Goal: Task Accomplishment & Management: Use online tool/utility

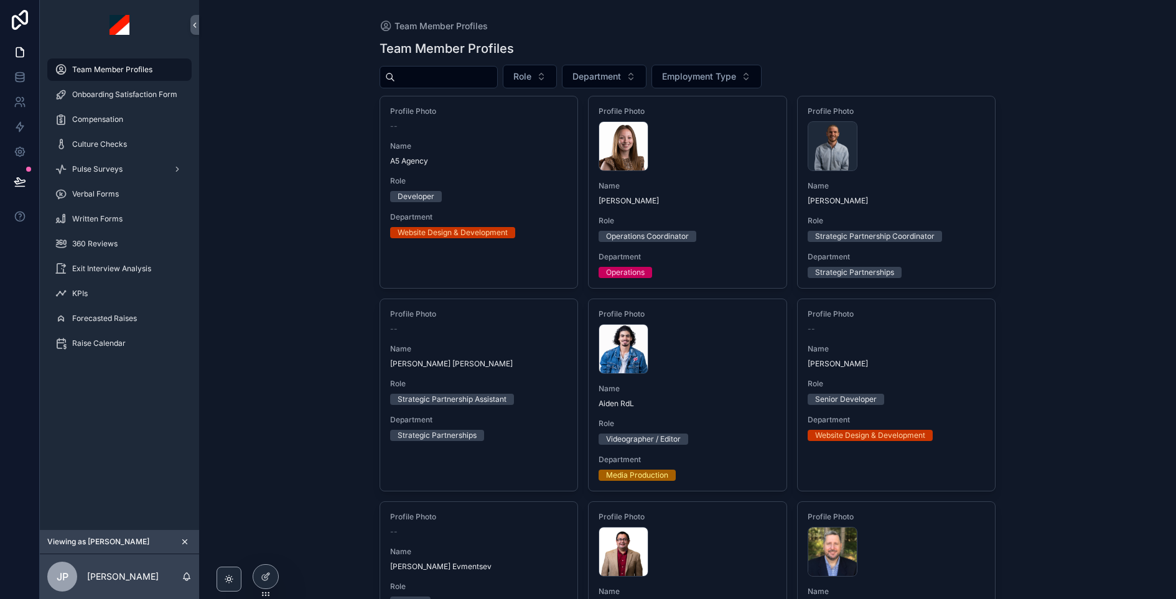
click at [465, 75] on input "scrollable content" at bounding box center [446, 76] width 102 height 17
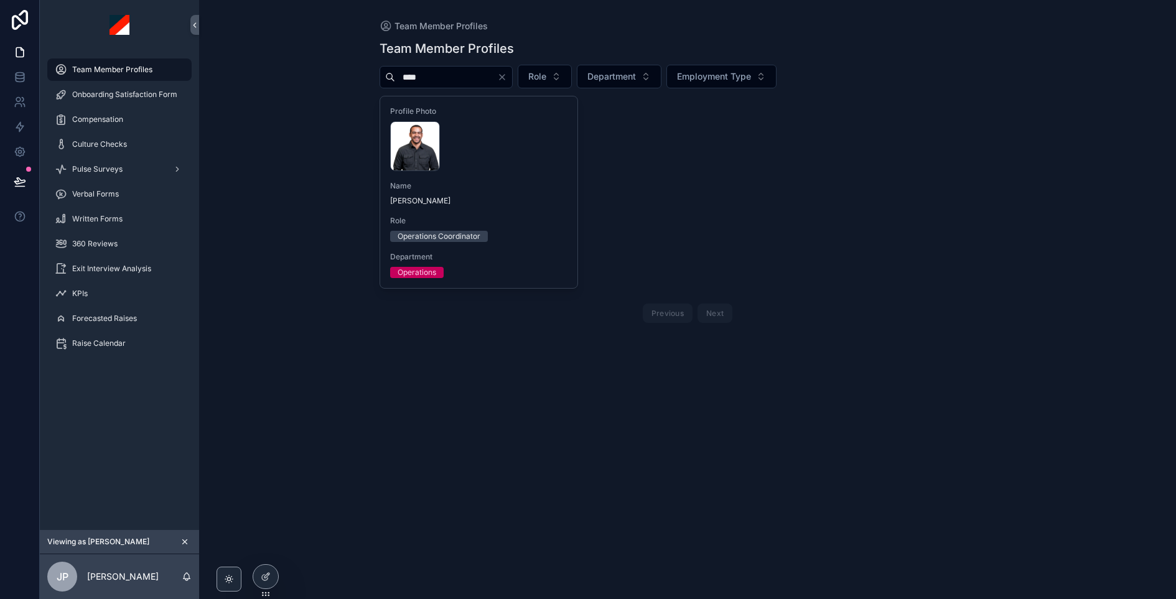
type input "****"
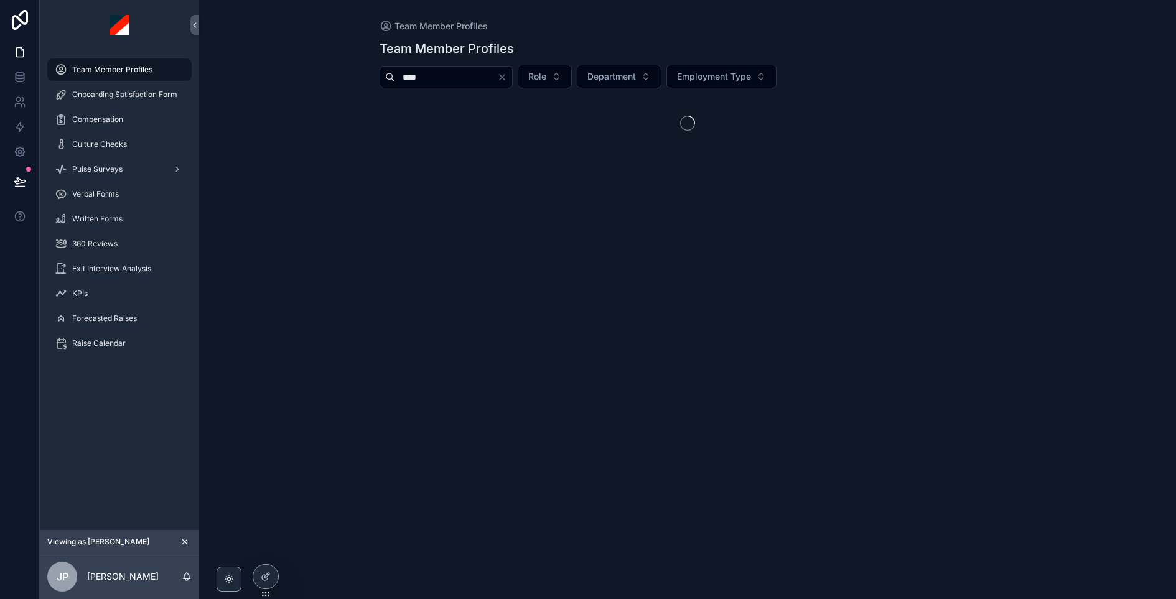
click at [521, 193] on div "Team Member Profiles Team Member Profiles **** Role Department Employment Type" at bounding box center [687, 299] width 977 height 599
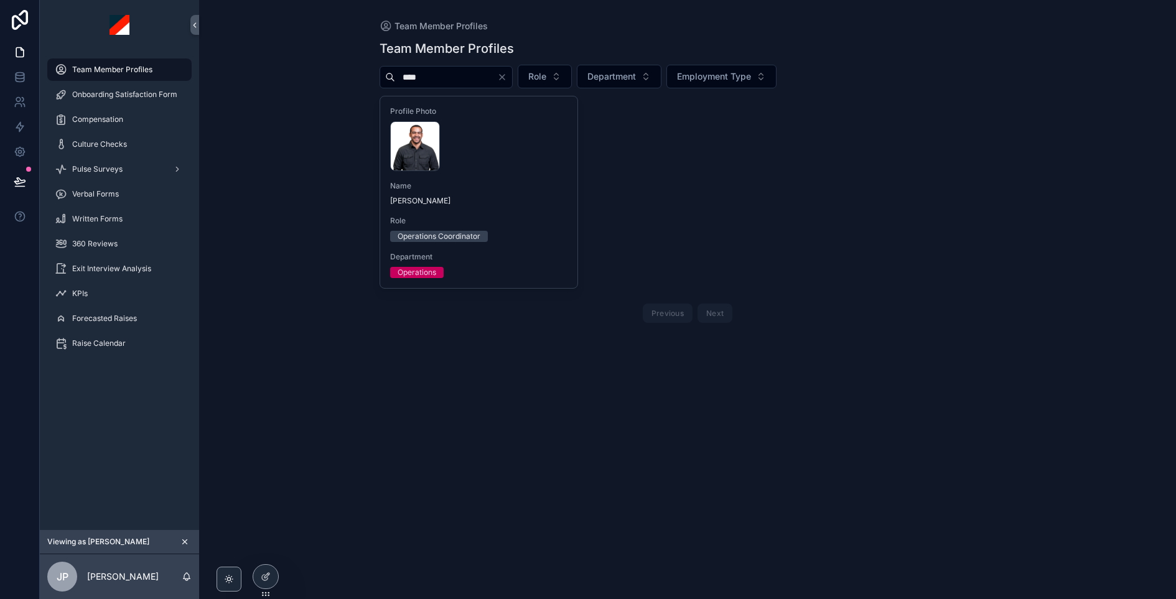
click at [515, 191] on div "Name Eddy Gomez" at bounding box center [479, 193] width 178 height 25
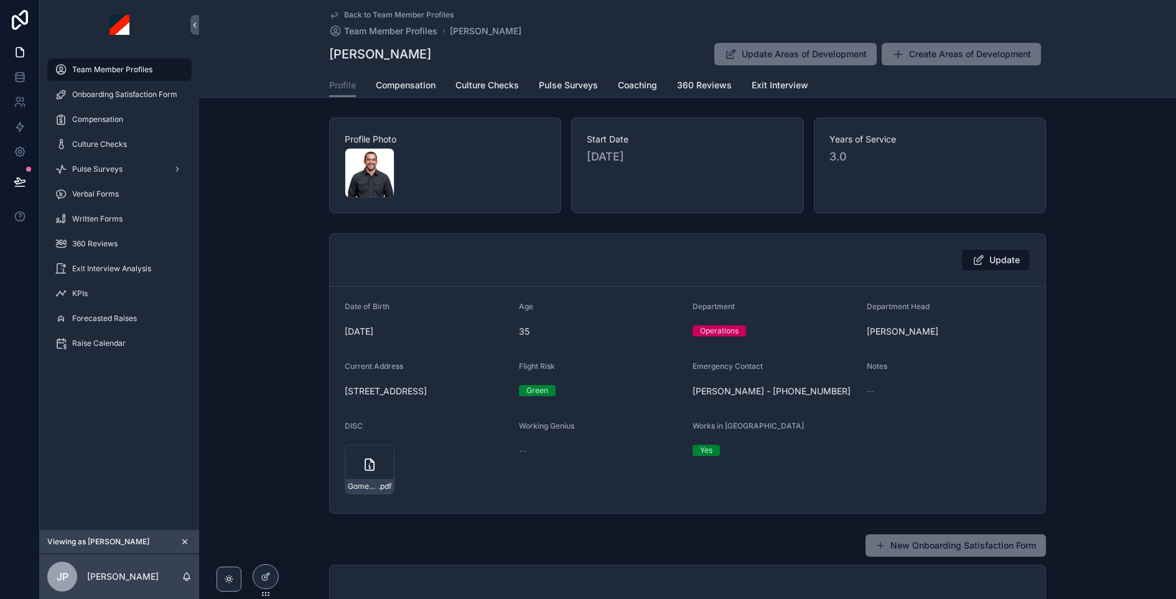
click at [729, 88] on span "360 Reviews" at bounding box center [704, 85] width 55 height 12
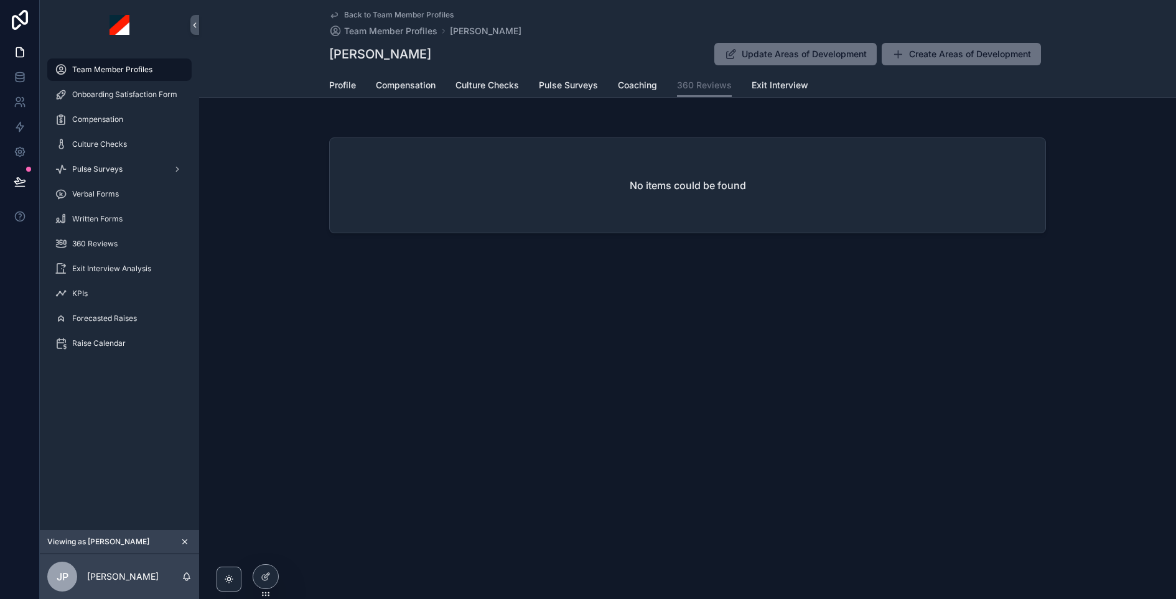
drag, startPoint x: 386, startPoint y: 13, endPoint x: 348, endPoint y: 106, distance: 100.5
click at [386, 13] on span "Back to Team Member Profiles" at bounding box center [398, 15] width 109 height 10
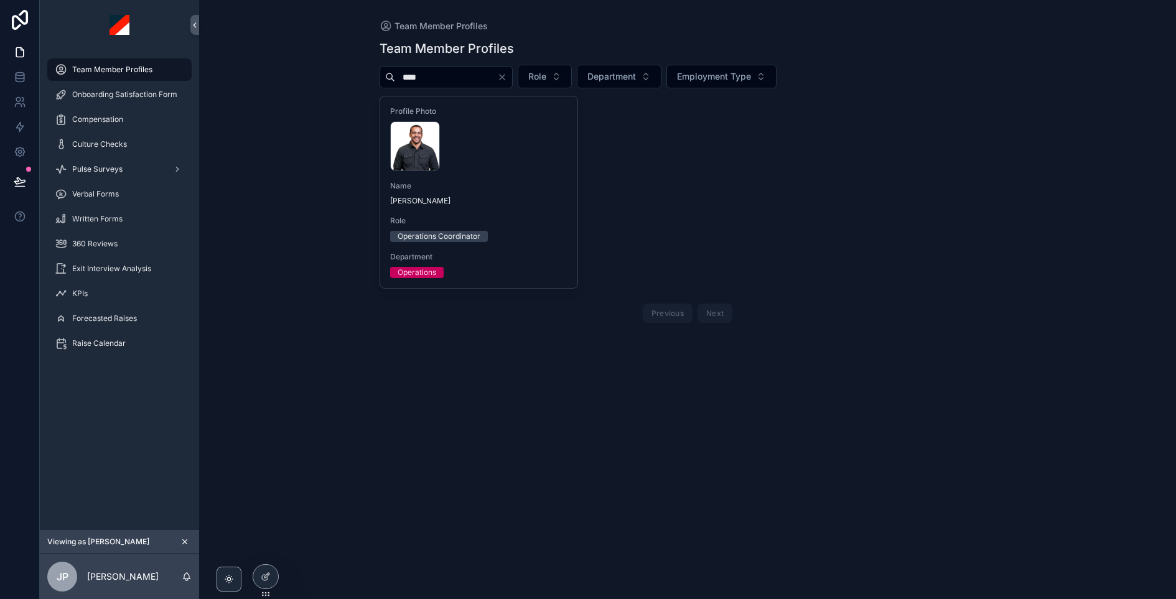
click at [507, 77] on icon "Clear" at bounding box center [502, 77] width 10 height 10
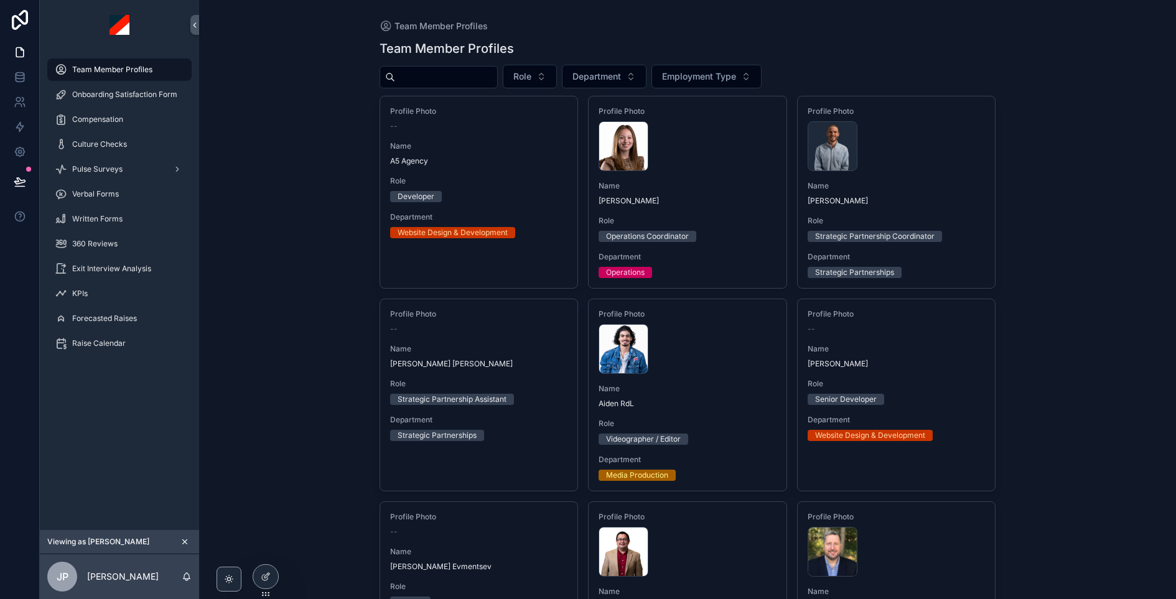
click at [453, 78] on input "scrollable content" at bounding box center [446, 76] width 102 height 17
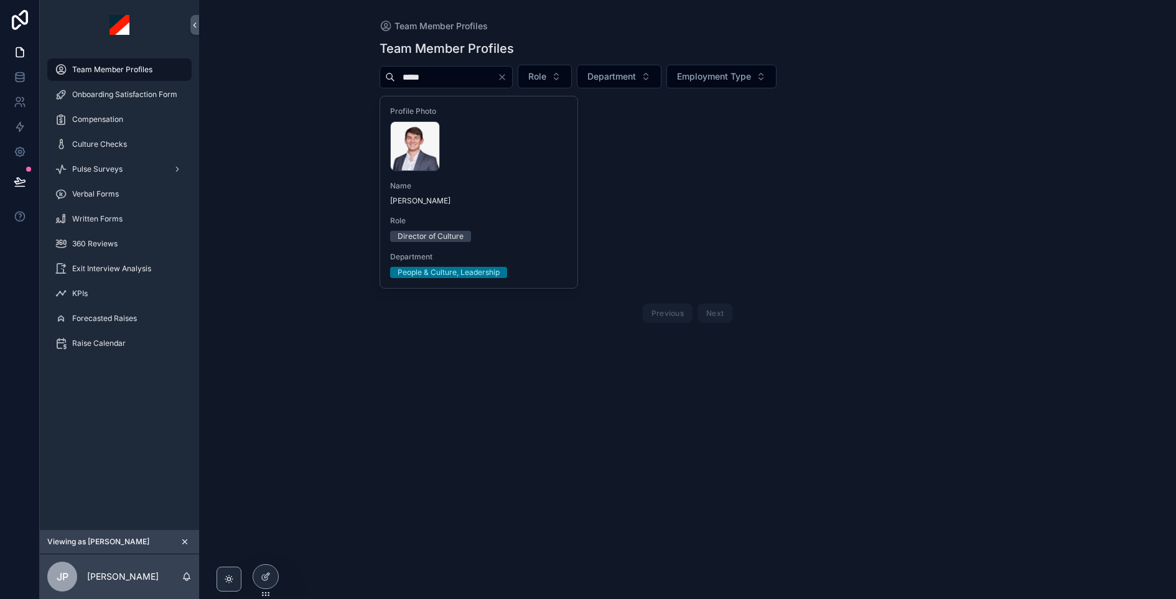
type input "*****"
click at [496, 160] on div "James-Pollard .webp" at bounding box center [479, 146] width 178 height 50
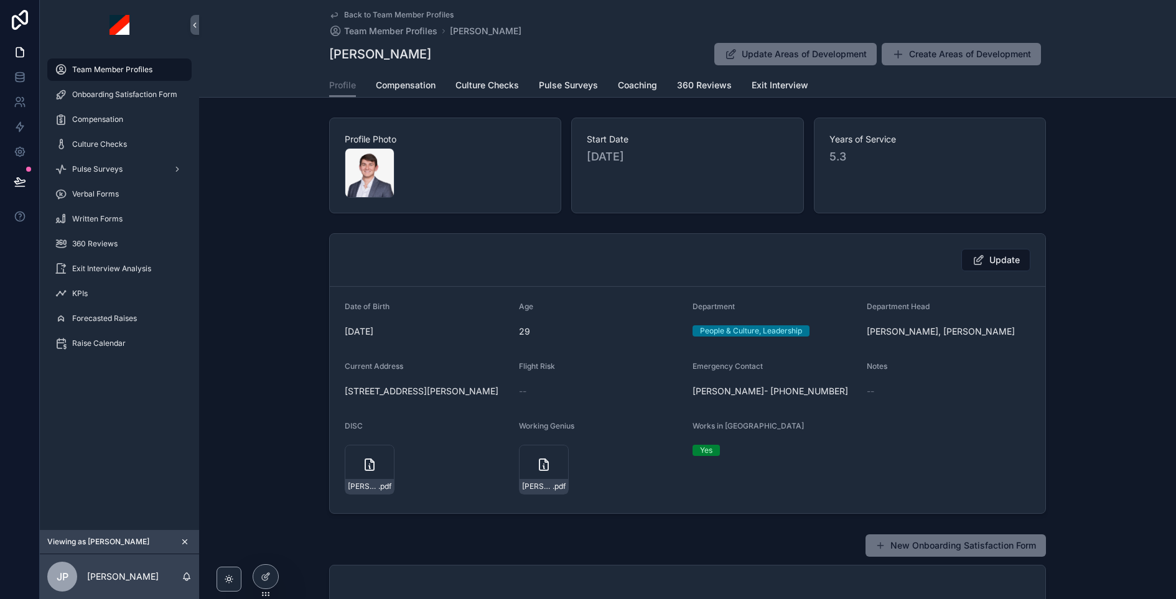
click at [661, 82] on div "Profile Compensation Culture Checks Pulse Surveys Coaching 360 Reviews Exit Int…" at bounding box center [687, 85] width 717 height 24
click at [671, 82] on div "Profile Compensation Culture Checks Pulse Surveys Coaching 360 Reviews Exit Int…" at bounding box center [687, 85] width 717 height 24
click at [691, 84] on span "360 Reviews" at bounding box center [704, 85] width 55 height 12
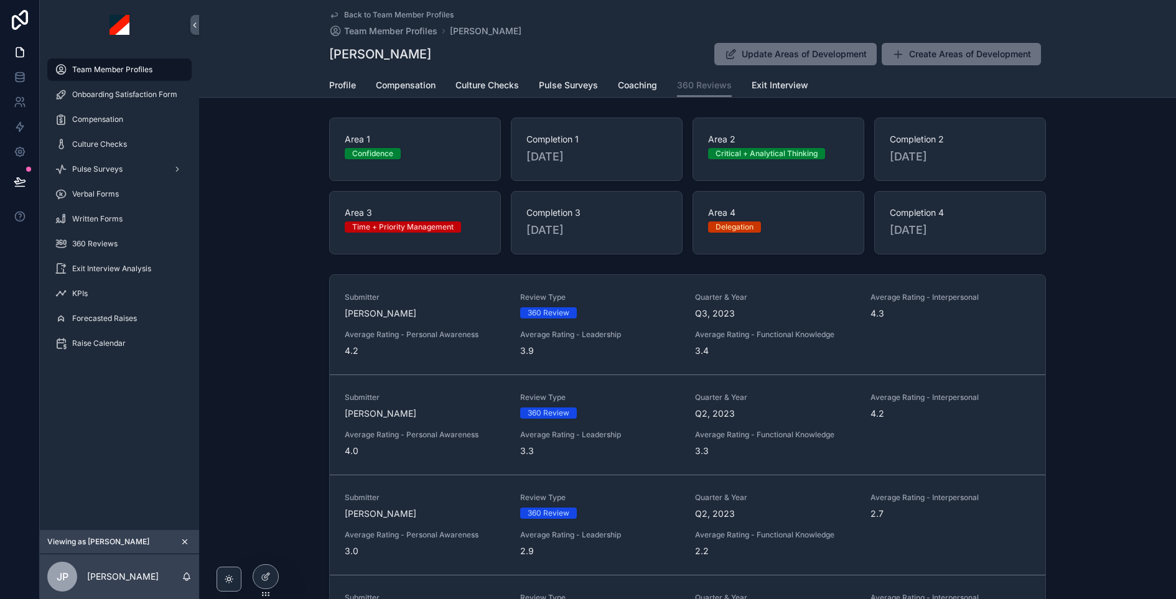
click at [417, 12] on span "Back to Team Member Profiles" at bounding box center [398, 15] width 109 height 10
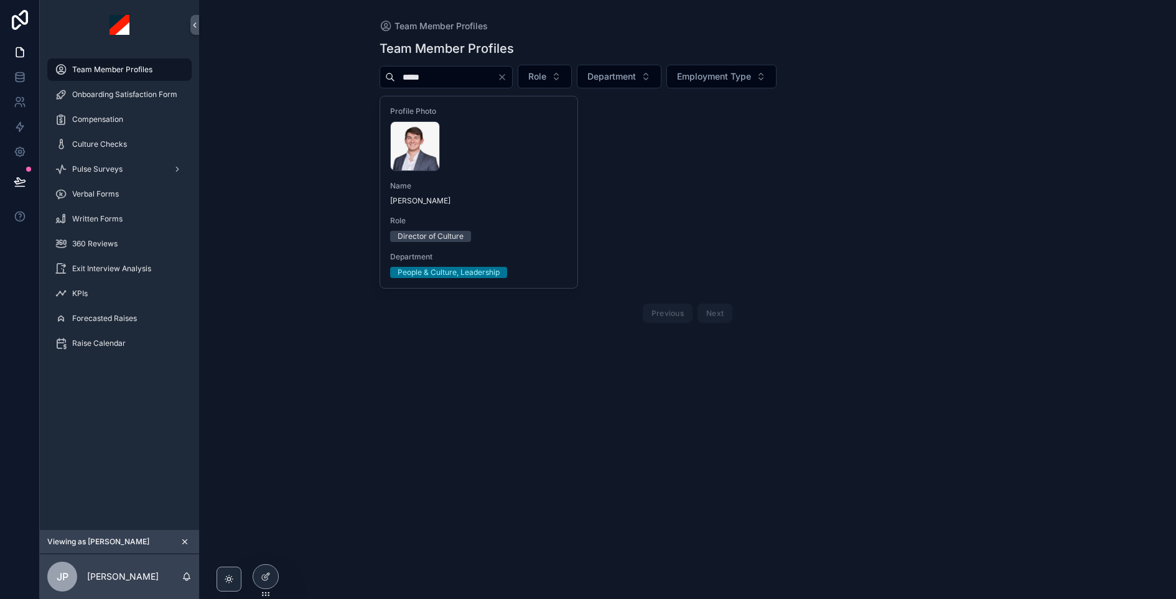
click at [505, 78] on icon "Clear" at bounding box center [502, 77] width 5 height 5
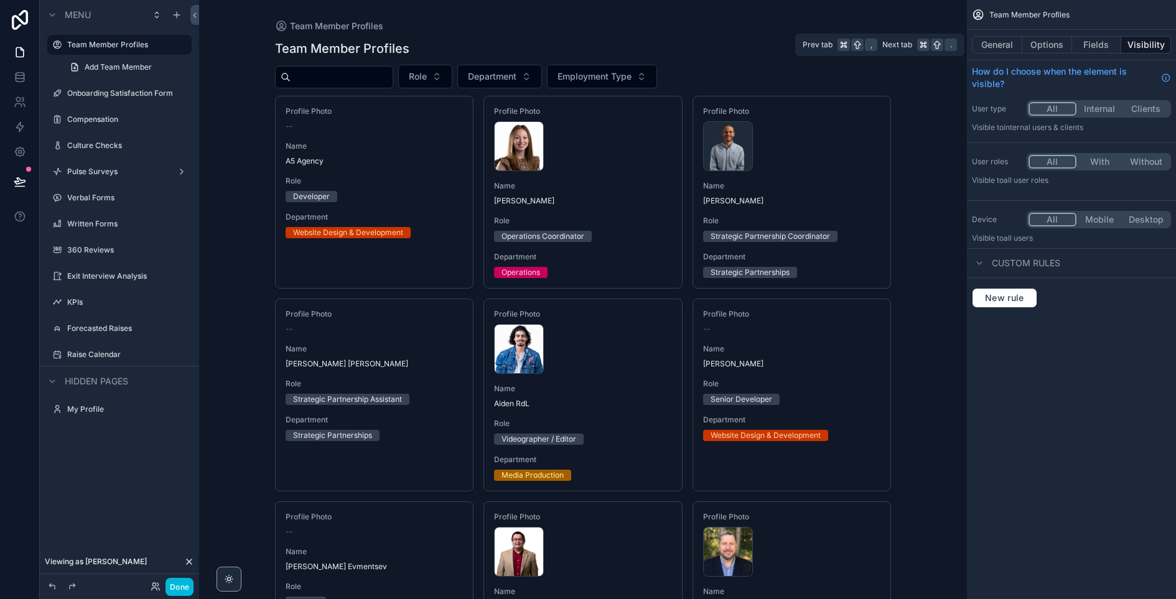
click at [1086, 43] on button "Fields" at bounding box center [1097, 44] width 50 height 17
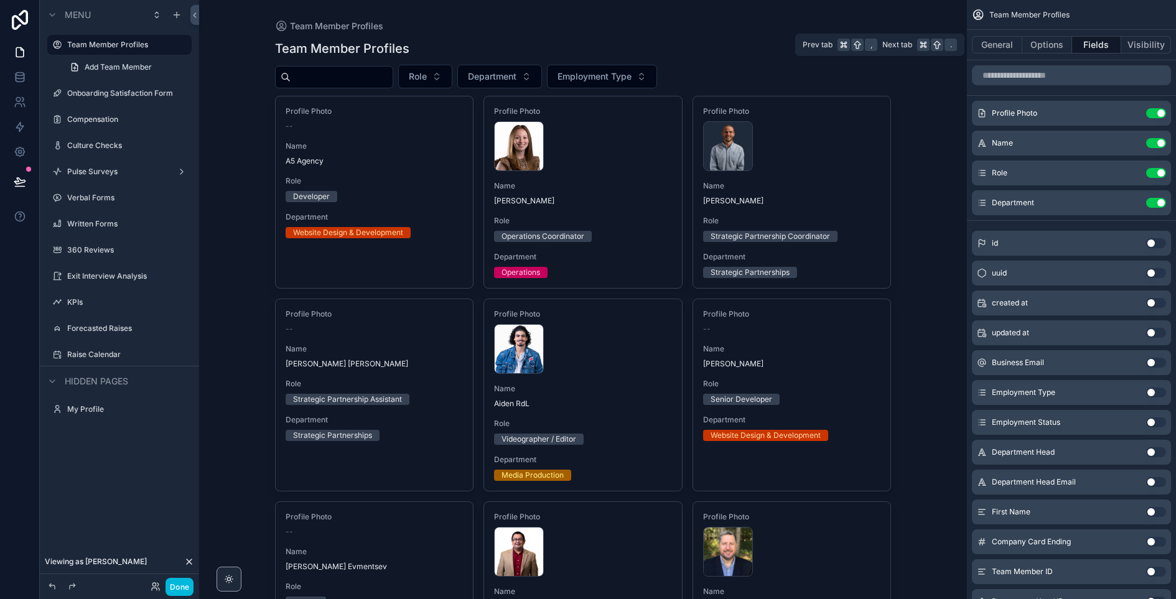
click at [1066, 46] on button "Options" at bounding box center [1047, 44] width 50 height 17
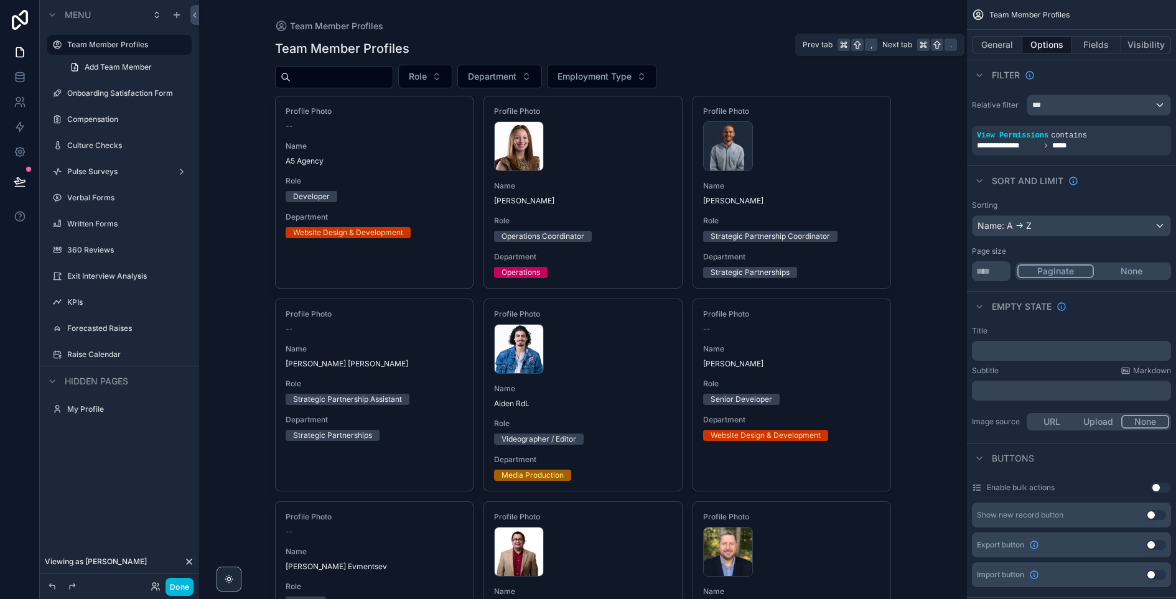
click at [993, 44] on button "General" at bounding box center [997, 44] width 50 height 17
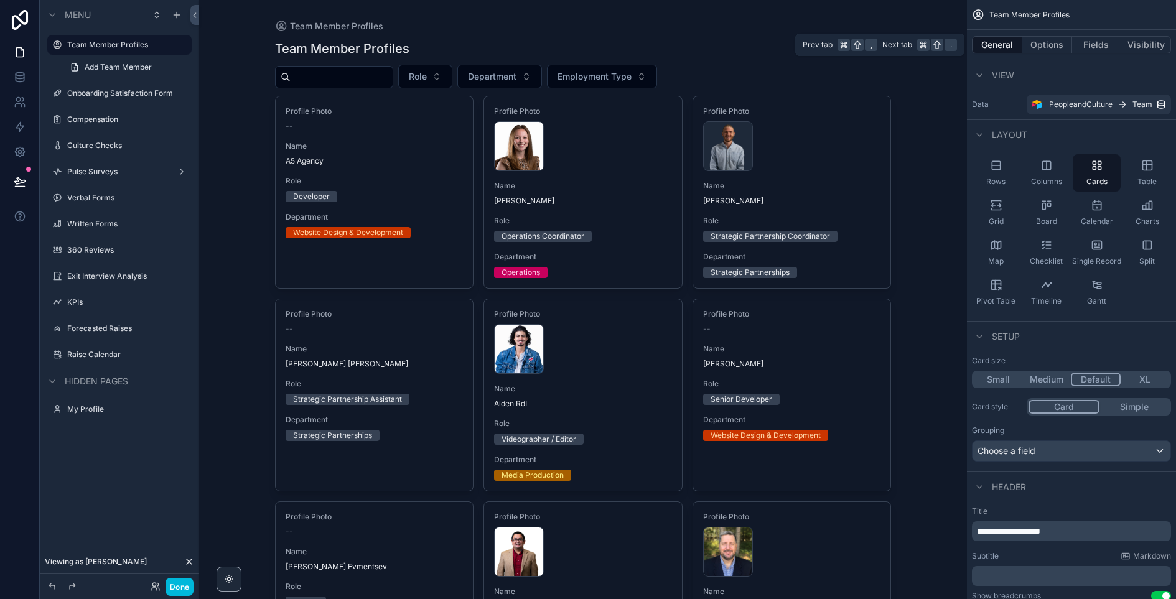
click at [1043, 42] on button "Options" at bounding box center [1047, 44] width 50 height 17
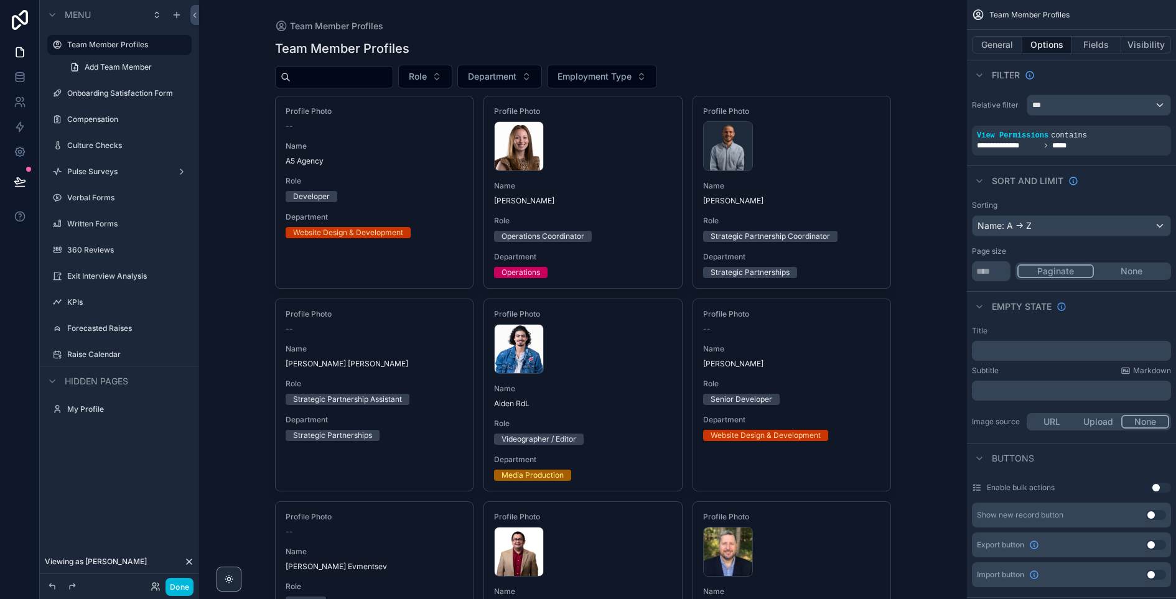
click at [113, 95] on label "Onboarding Satisfaction Form" at bounding box center [125, 93] width 117 height 10
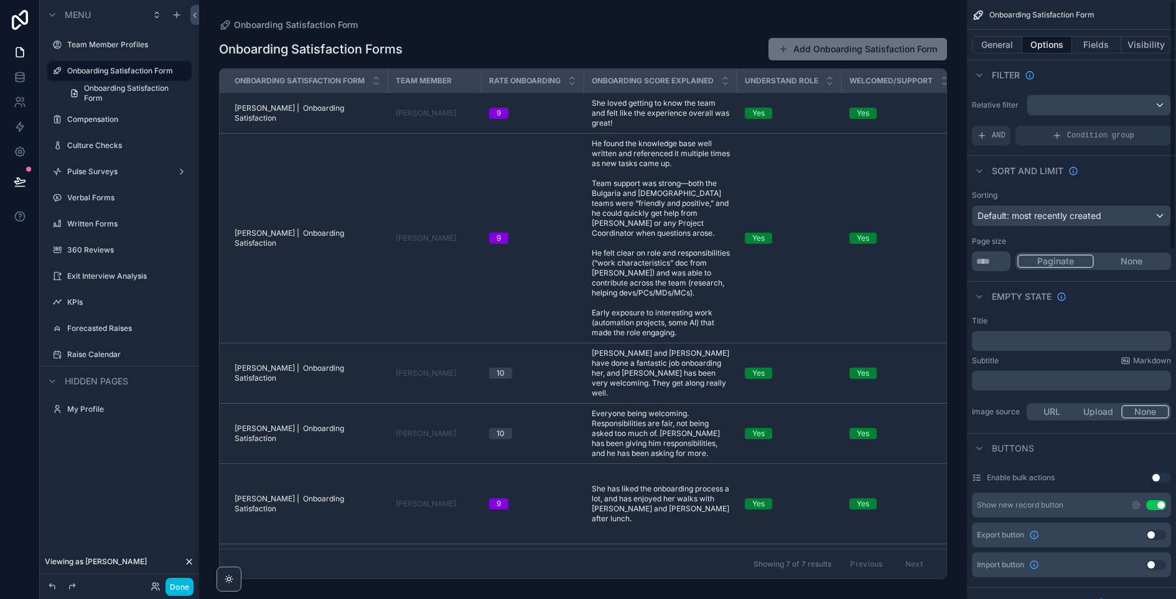
click at [1131, 41] on button "Visibility" at bounding box center [1146, 44] width 50 height 17
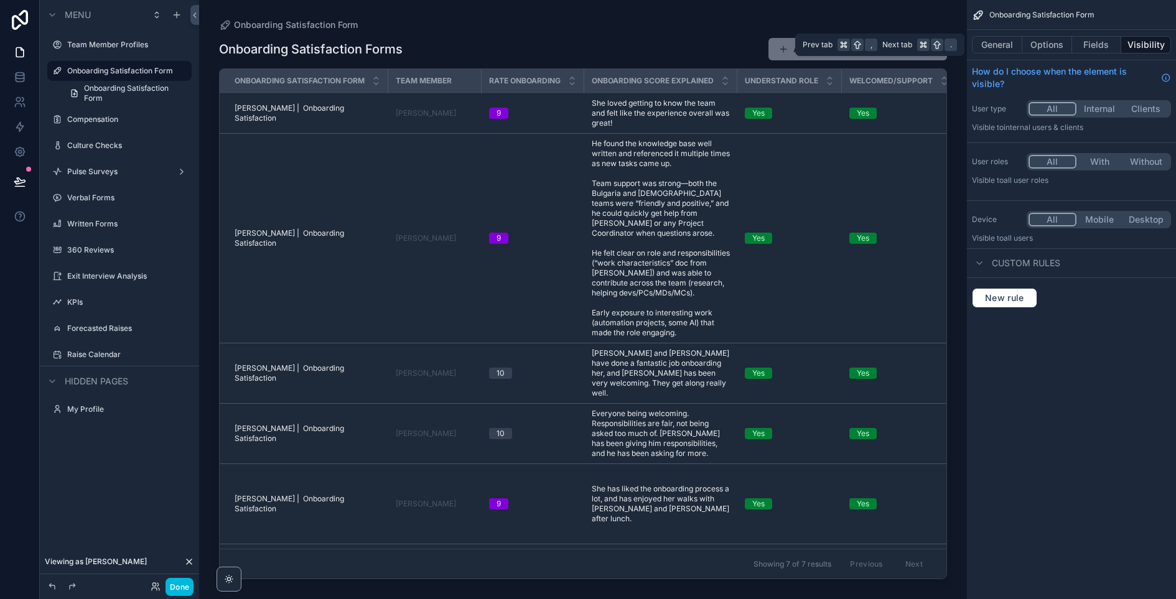
click at [1100, 42] on button "Fields" at bounding box center [1097, 44] width 50 height 17
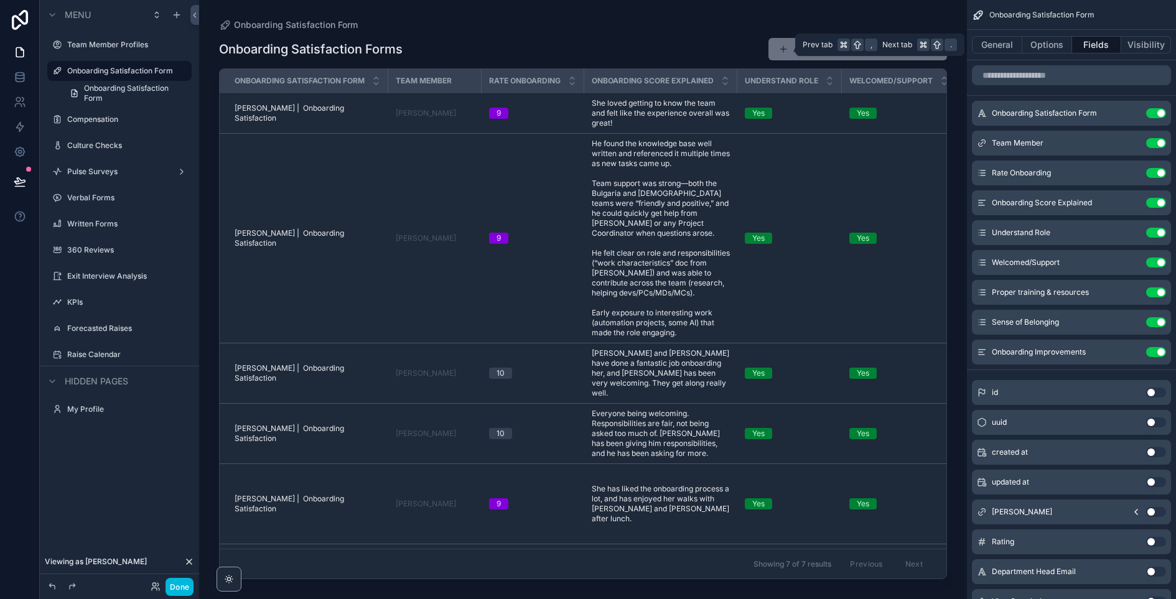
click at [1062, 45] on button "Options" at bounding box center [1047, 44] width 50 height 17
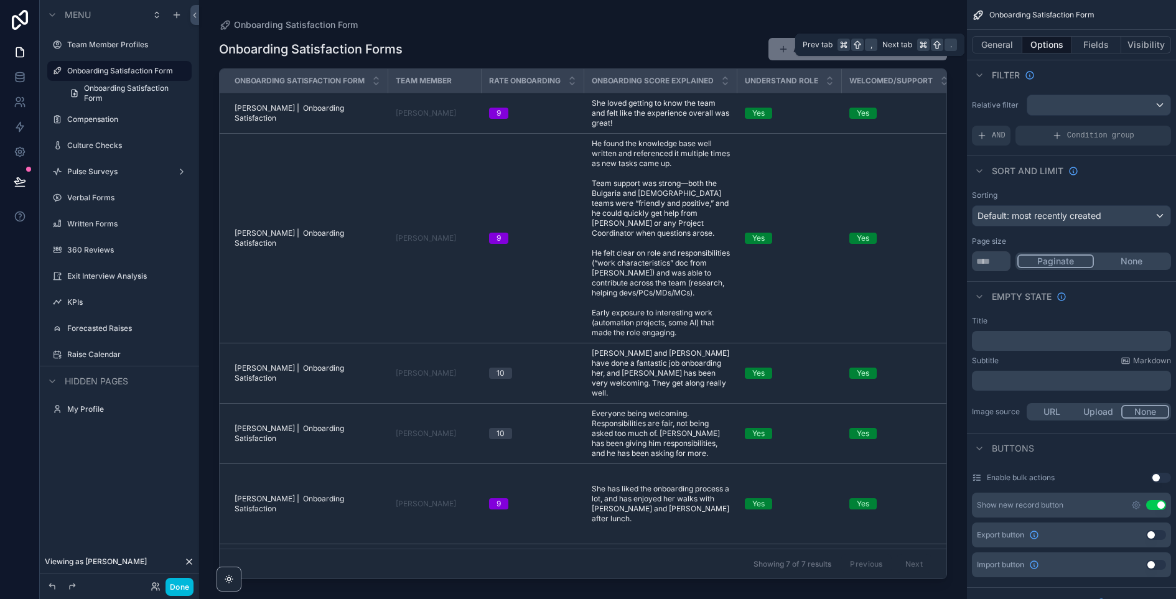
click at [998, 47] on button "General" at bounding box center [997, 44] width 50 height 17
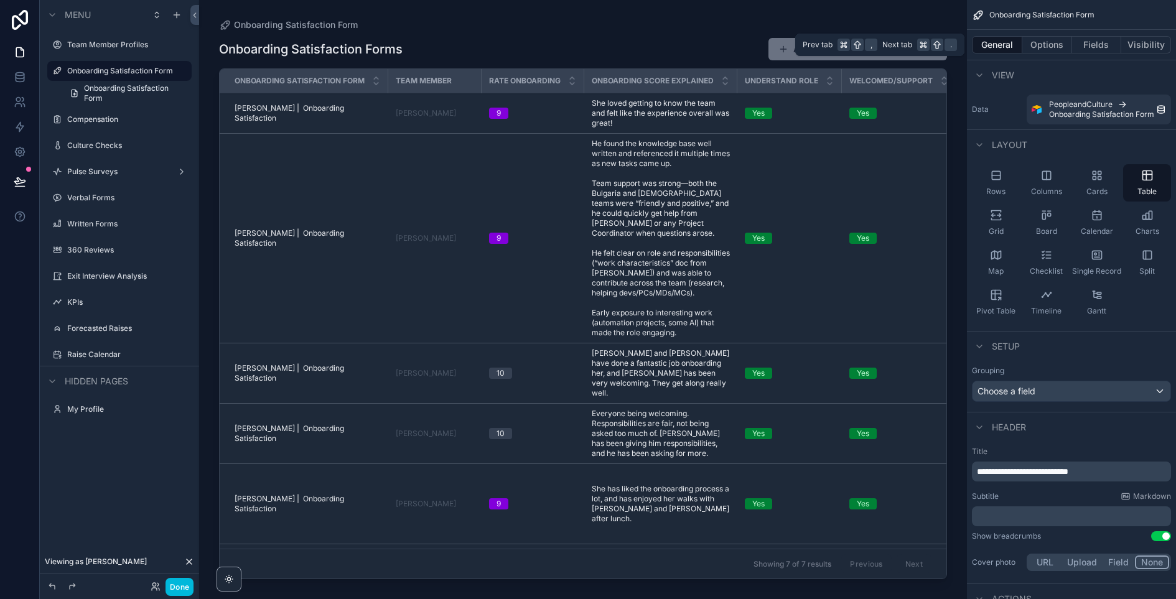
click at [1044, 45] on button "Options" at bounding box center [1047, 44] width 50 height 17
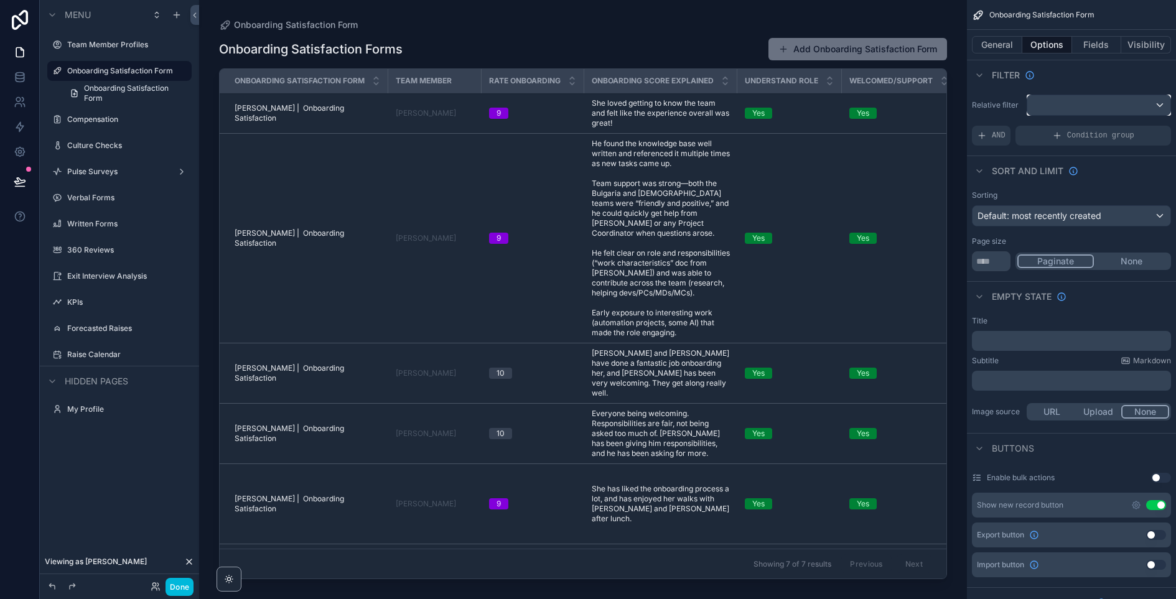
click at [1067, 106] on div "scrollable content" at bounding box center [1098, 105] width 143 height 20
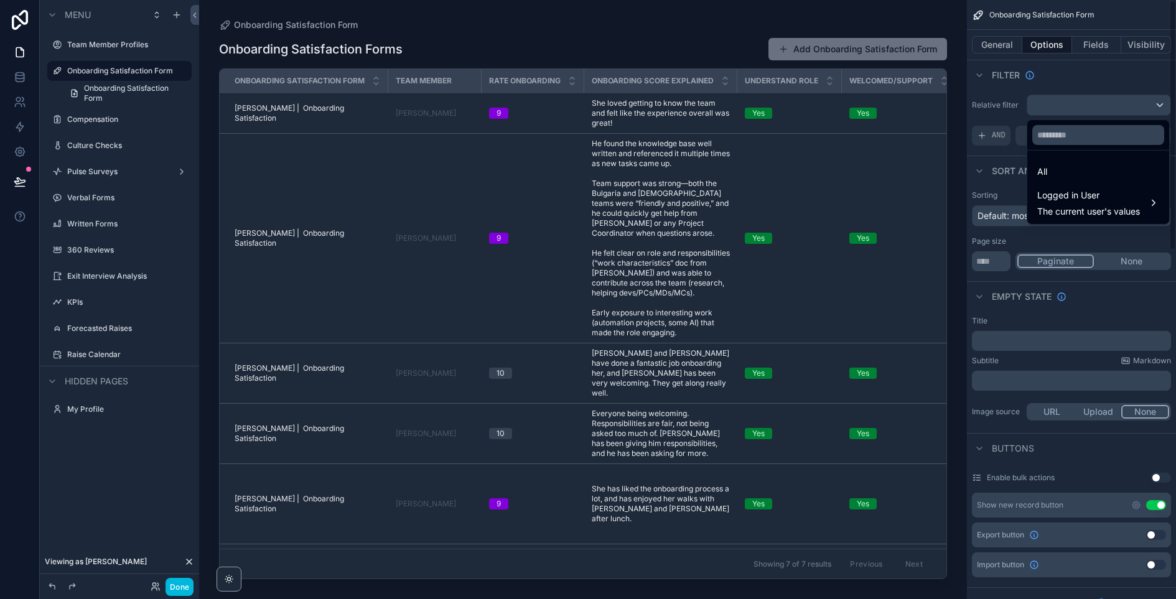
click at [1066, 81] on div "scrollable content" at bounding box center [588, 299] width 1176 height 599
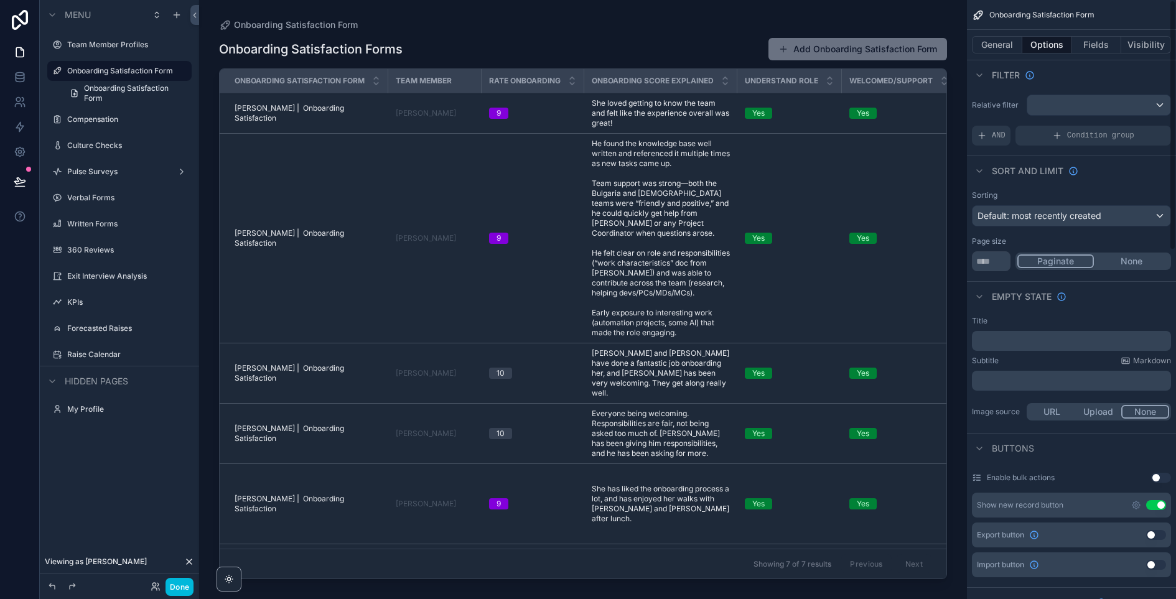
click at [977, 139] on icon "scrollable content" at bounding box center [982, 136] width 10 height 10
click at [0, 0] on icon "scrollable content" at bounding box center [0, 0] width 0 height 0
click at [860, 118] on span "Select a field" at bounding box center [845, 116] width 53 height 11
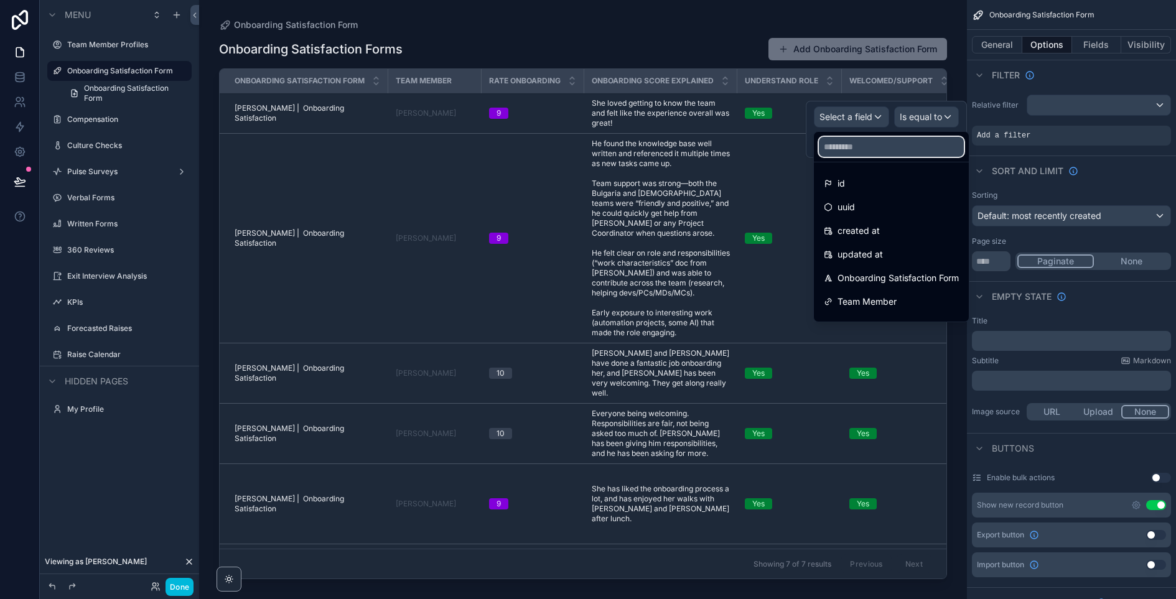
click at [863, 149] on input "text" at bounding box center [891, 147] width 145 height 20
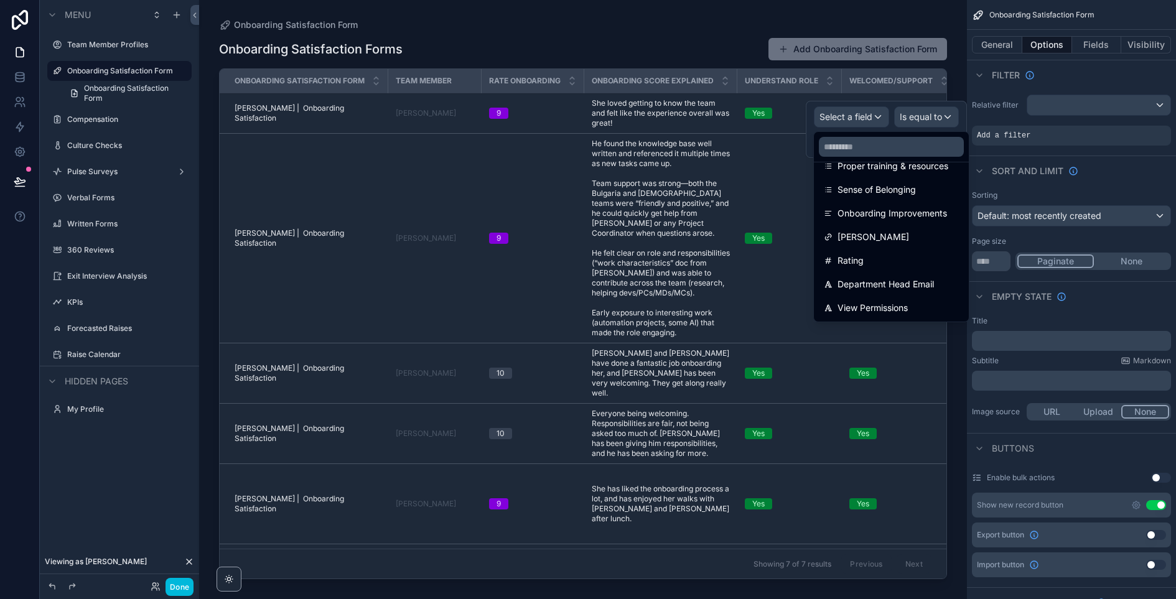
click at [851, 308] on span "View Permissions" at bounding box center [872, 307] width 70 height 15
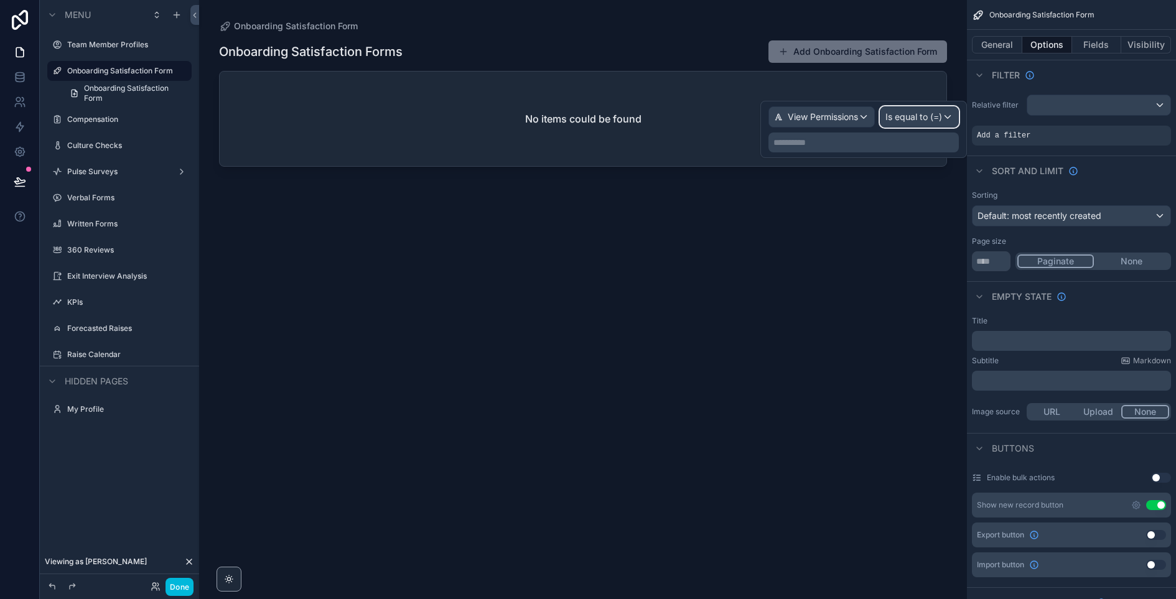
click at [915, 124] on div "Is equal to (=)" at bounding box center [919, 117] width 78 height 20
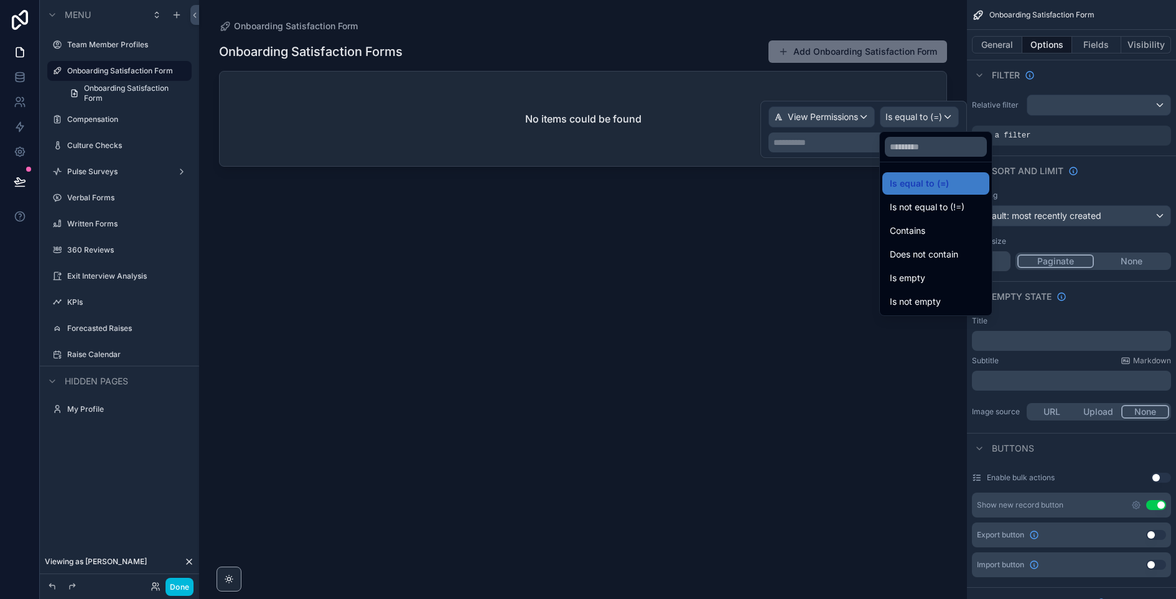
click at [918, 239] on div "Contains" at bounding box center [935, 231] width 107 height 22
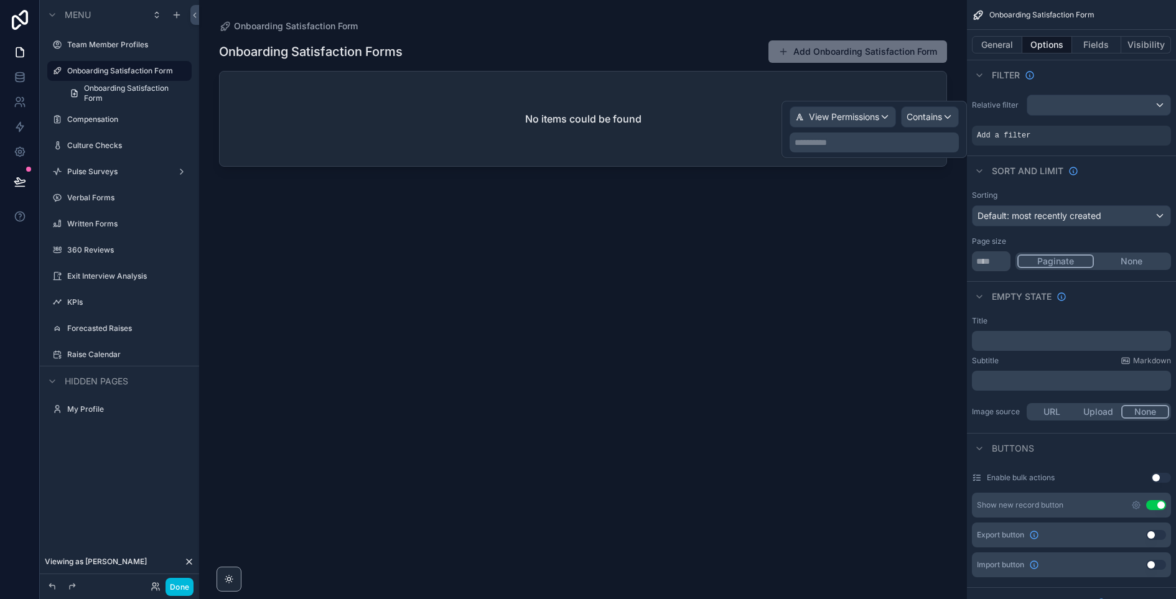
click at [877, 141] on p "**********" at bounding box center [875, 142] width 162 height 12
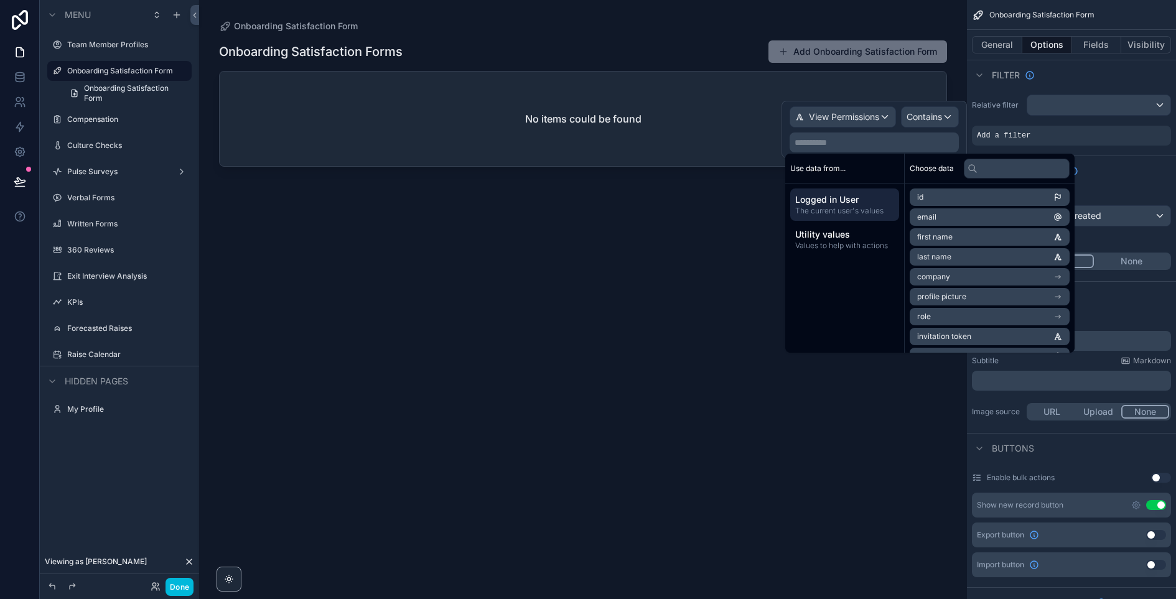
click at [855, 205] on span "Logged in User" at bounding box center [844, 199] width 99 height 12
click at [955, 220] on li "email" at bounding box center [989, 216] width 160 height 17
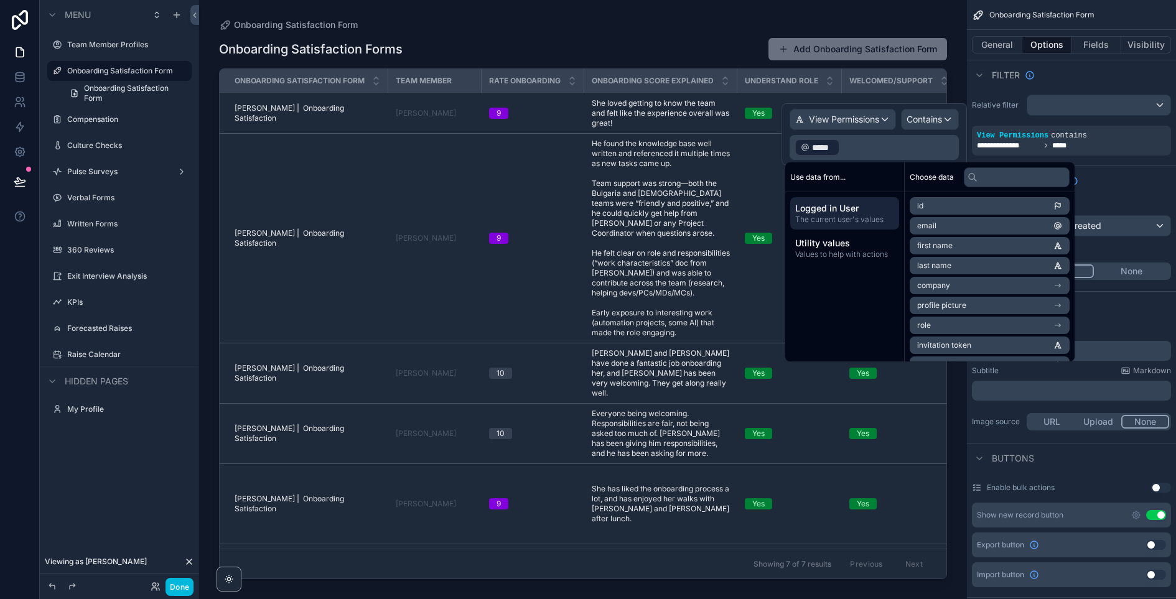
click at [575, 37] on div "scrollable content" at bounding box center [583, 292] width 768 height 584
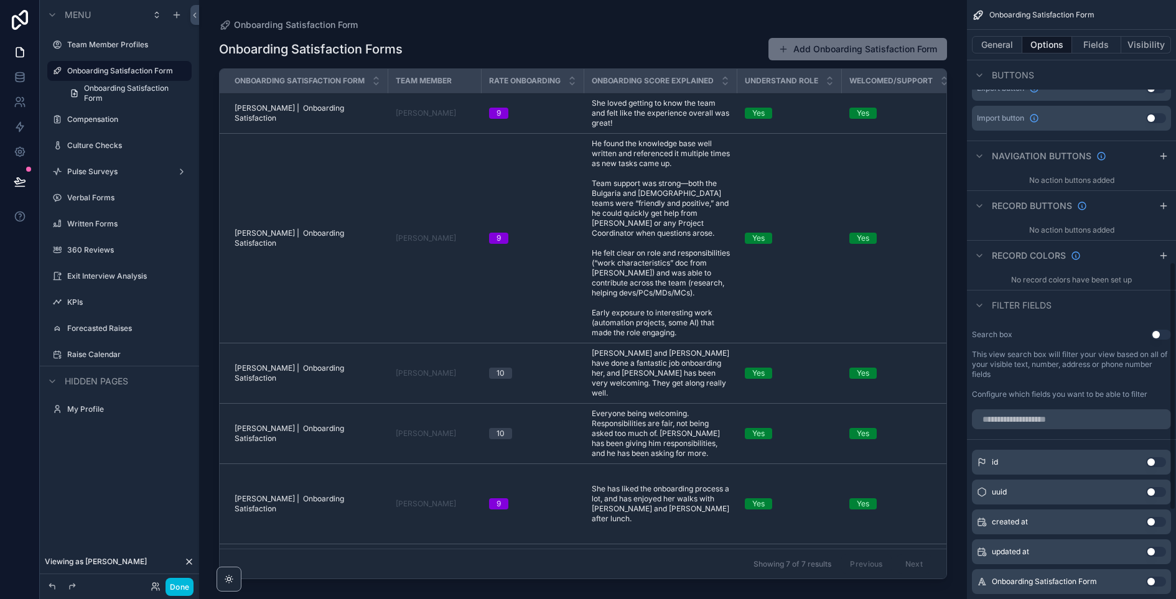
scroll to position [0, 0]
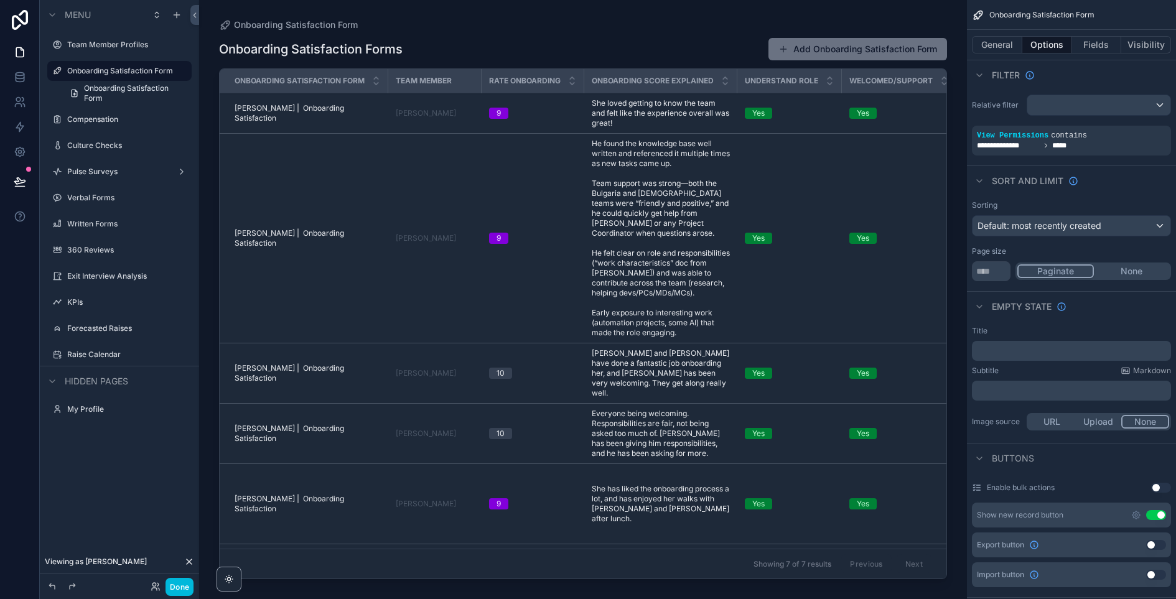
click at [123, 121] on label "Compensation" at bounding box center [125, 119] width 117 height 10
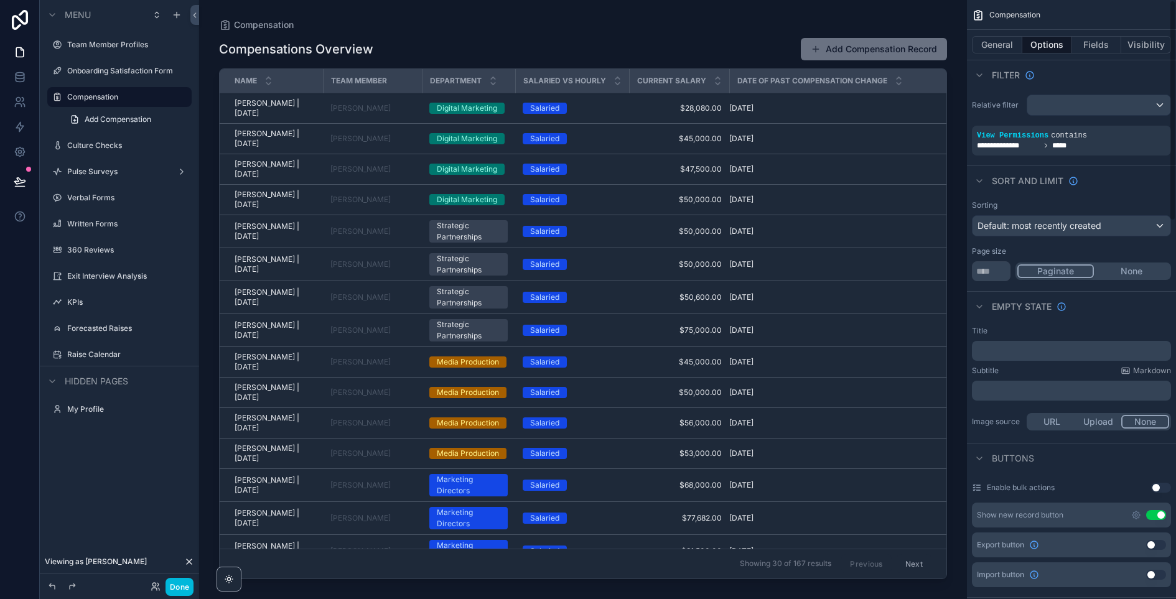
click at [1000, 49] on button "General" at bounding box center [997, 44] width 50 height 17
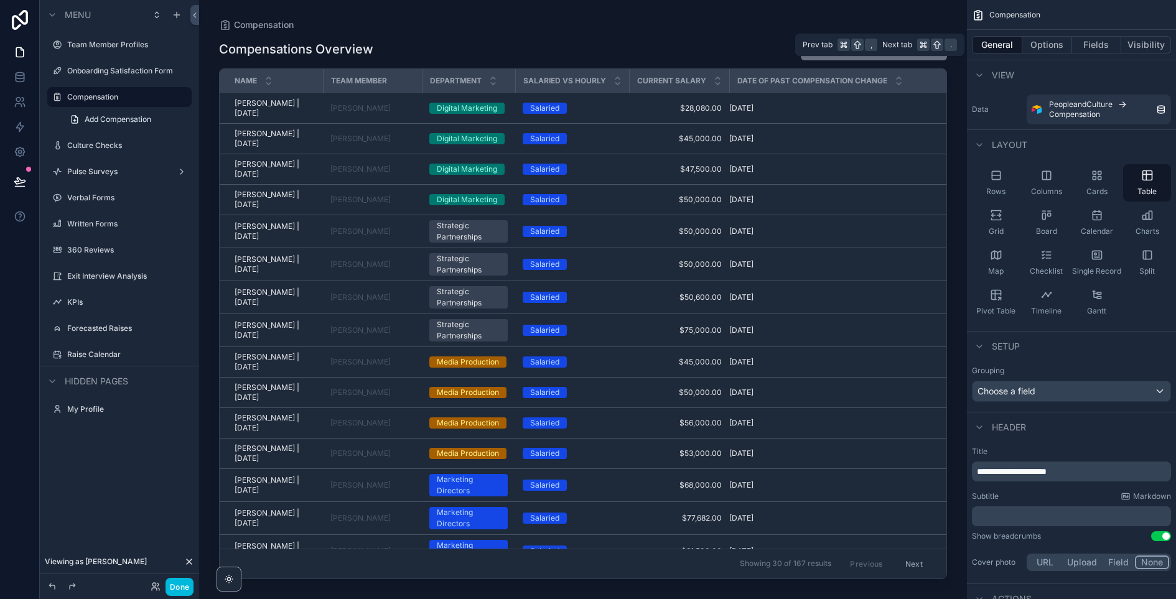
click at [1044, 46] on button "Options" at bounding box center [1047, 44] width 50 height 17
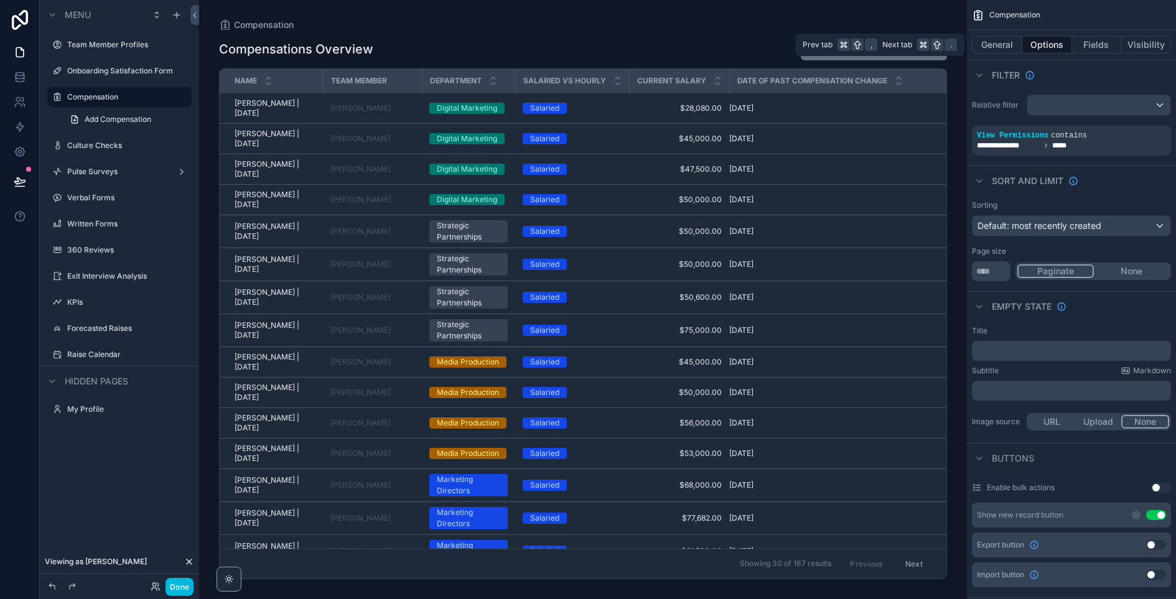
click at [1154, 48] on button "Visibility" at bounding box center [1146, 44] width 50 height 17
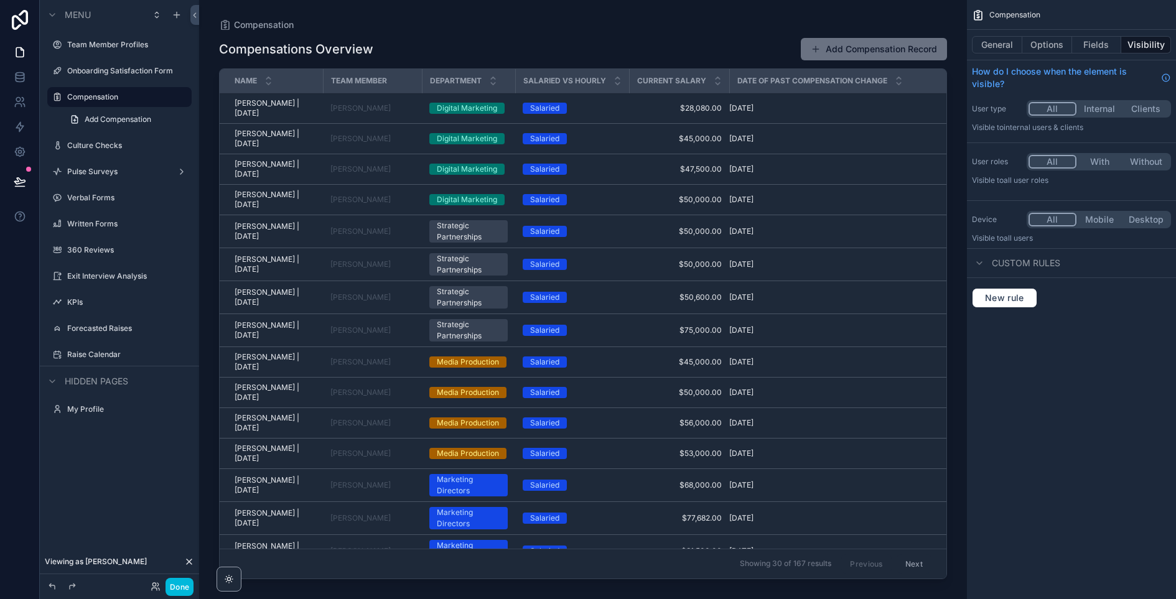
click at [116, 147] on label "Culture Checks" at bounding box center [125, 146] width 117 height 10
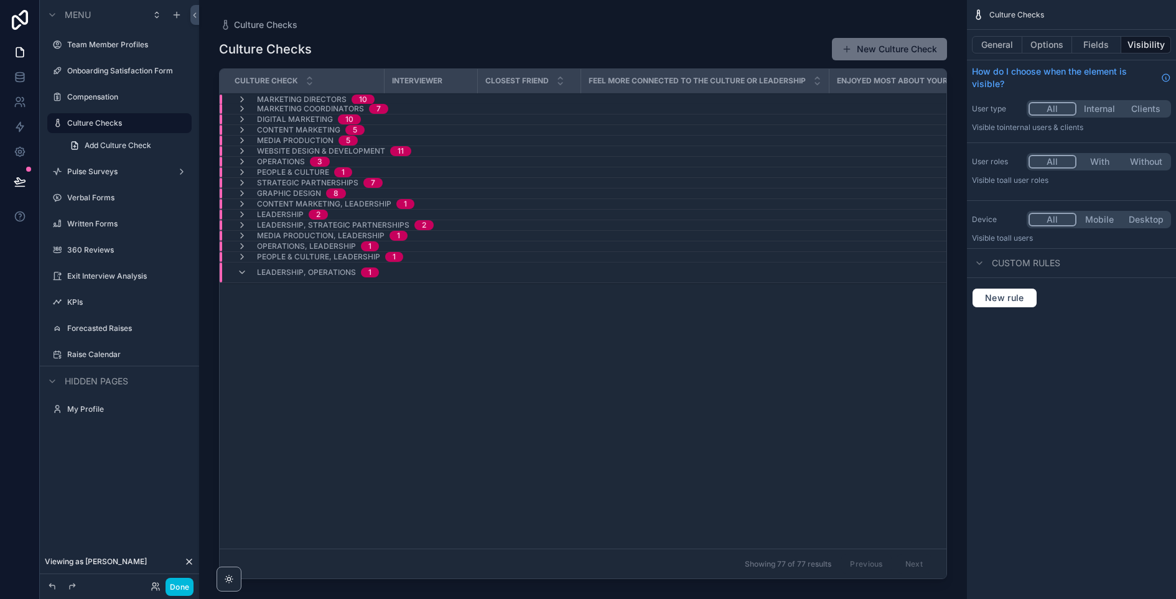
click at [1099, 42] on button "Fields" at bounding box center [1097, 44] width 50 height 17
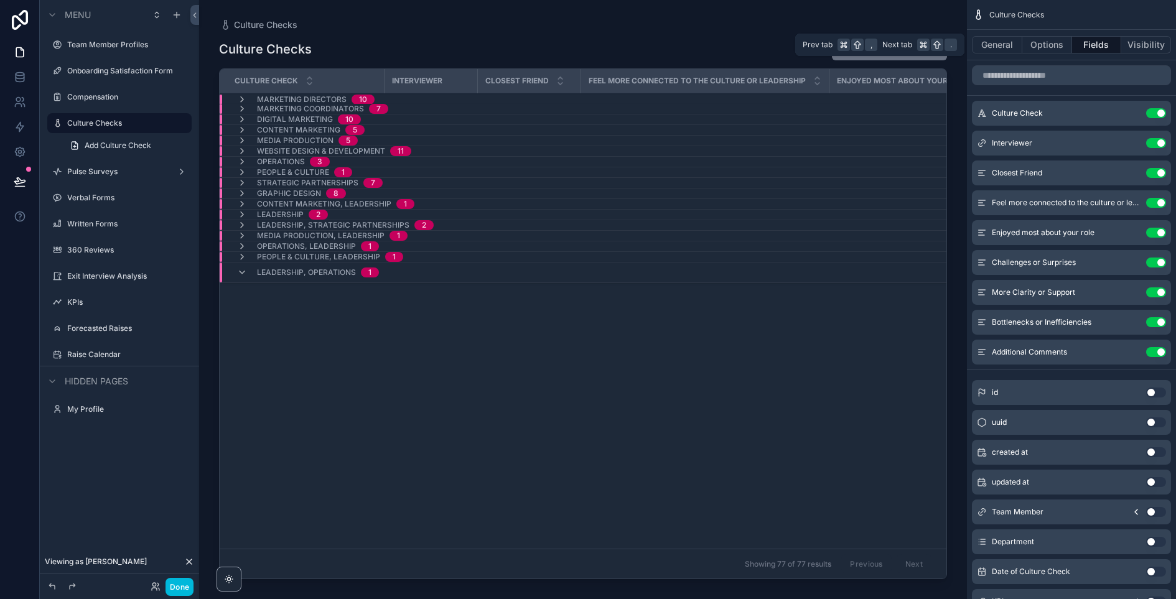
click at [1005, 44] on button "General" at bounding box center [997, 44] width 50 height 17
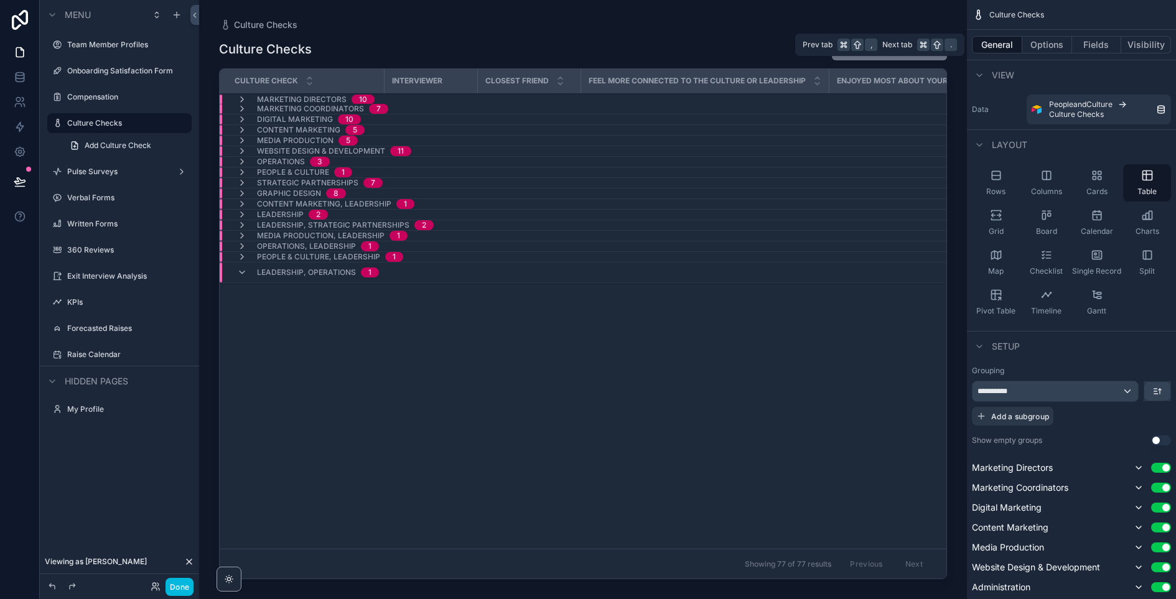
click at [1033, 45] on button "Options" at bounding box center [1047, 44] width 50 height 17
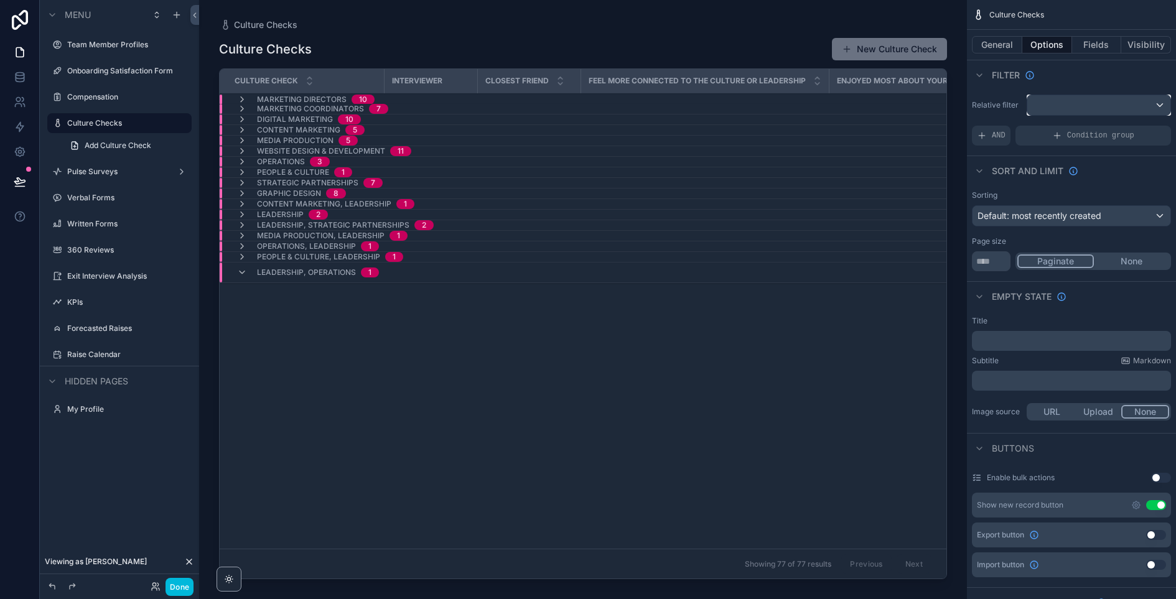
click at [1057, 113] on div "scrollable content" at bounding box center [1098, 105] width 143 height 20
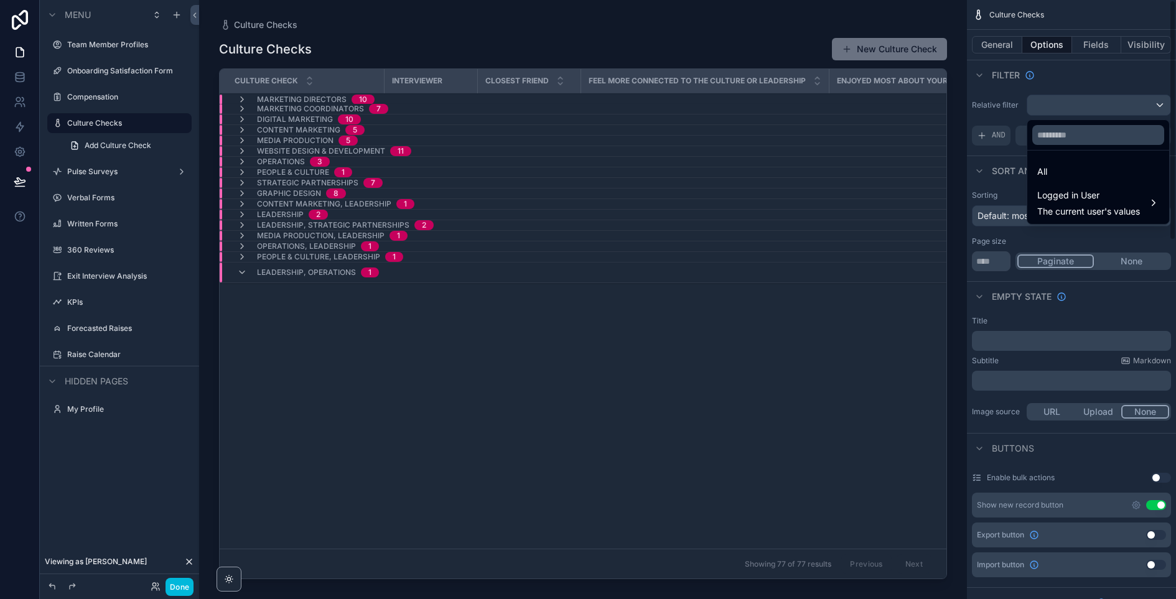
click at [994, 133] on div "scrollable content" at bounding box center [588, 299] width 1176 height 599
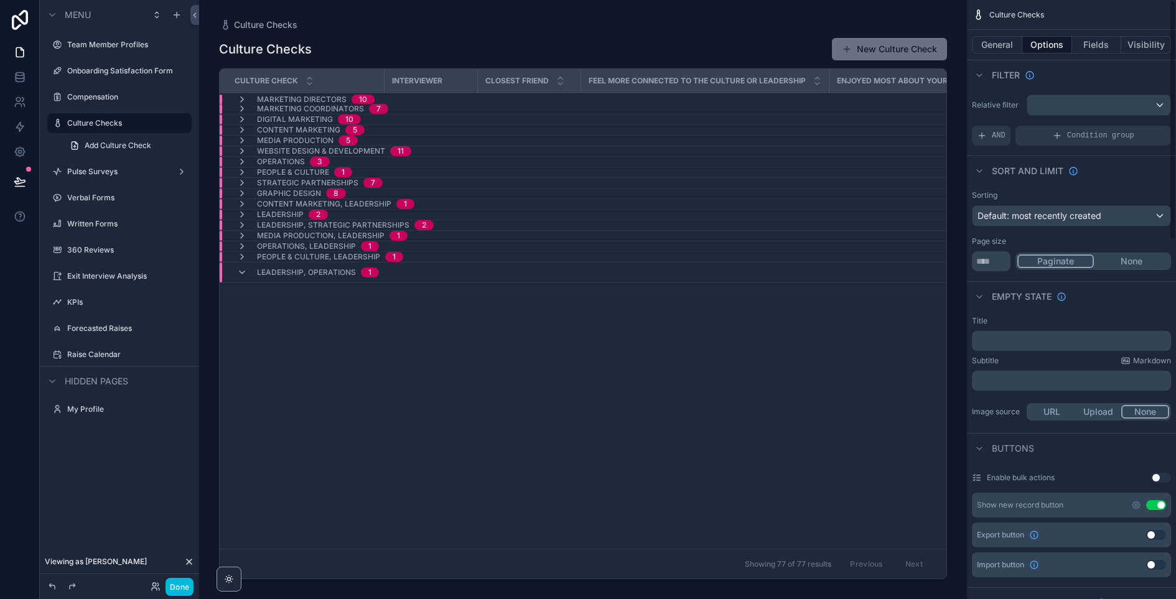
click at [993, 134] on span "AND" at bounding box center [999, 136] width 14 height 10
click at [0, 0] on icon "scrollable content" at bounding box center [0, 0] width 0 height 0
click at [857, 120] on span "Select a field" at bounding box center [845, 116] width 53 height 11
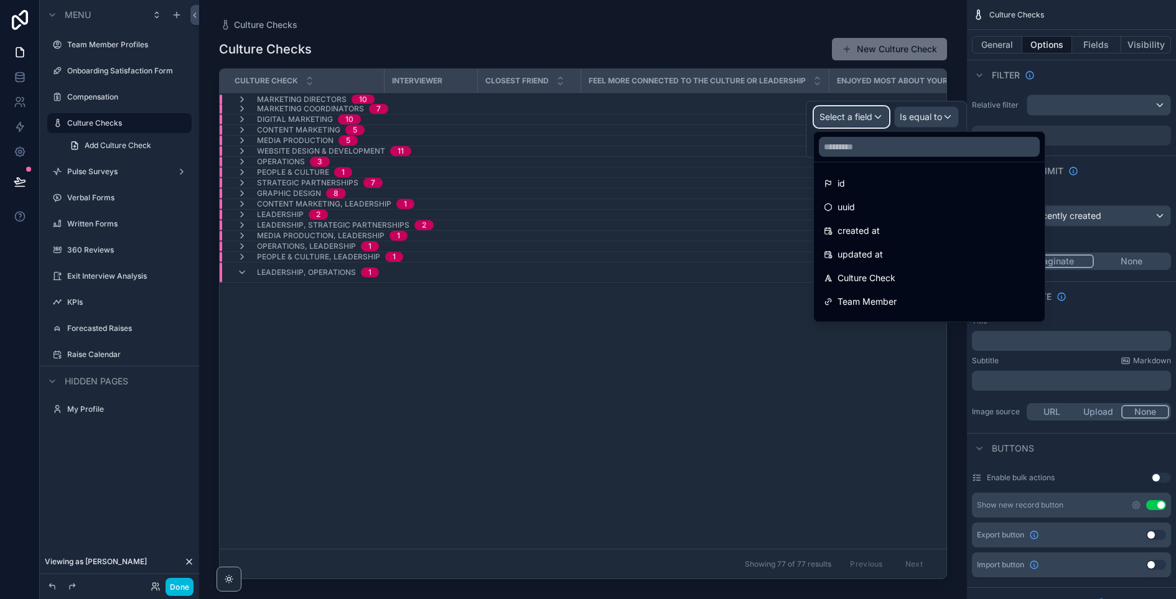
scroll to position [301, 0]
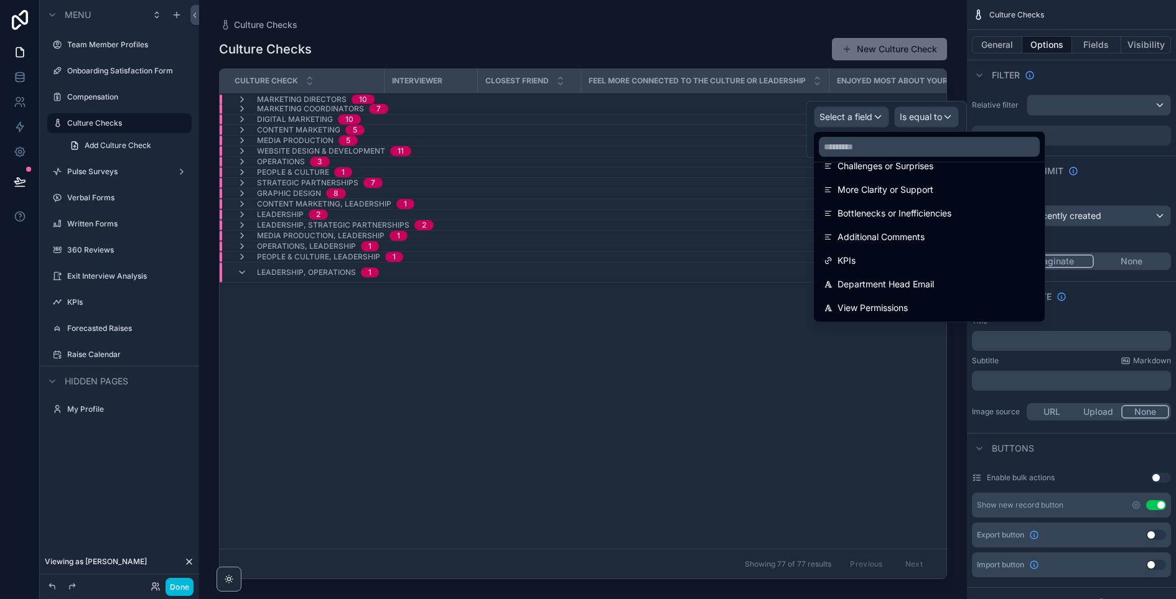
click at [879, 302] on span "View Permissions" at bounding box center [872, 307] width 70 height 15
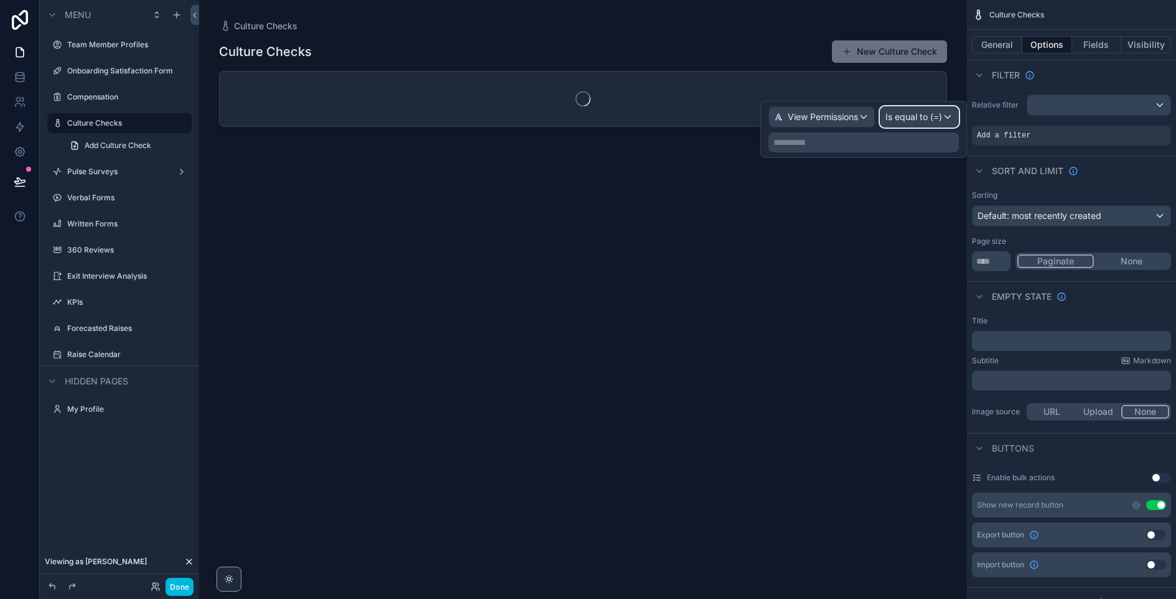
click at [918, 113] on span "Is equal to (=)" at bounding box center [913, 117] width 57 height 12
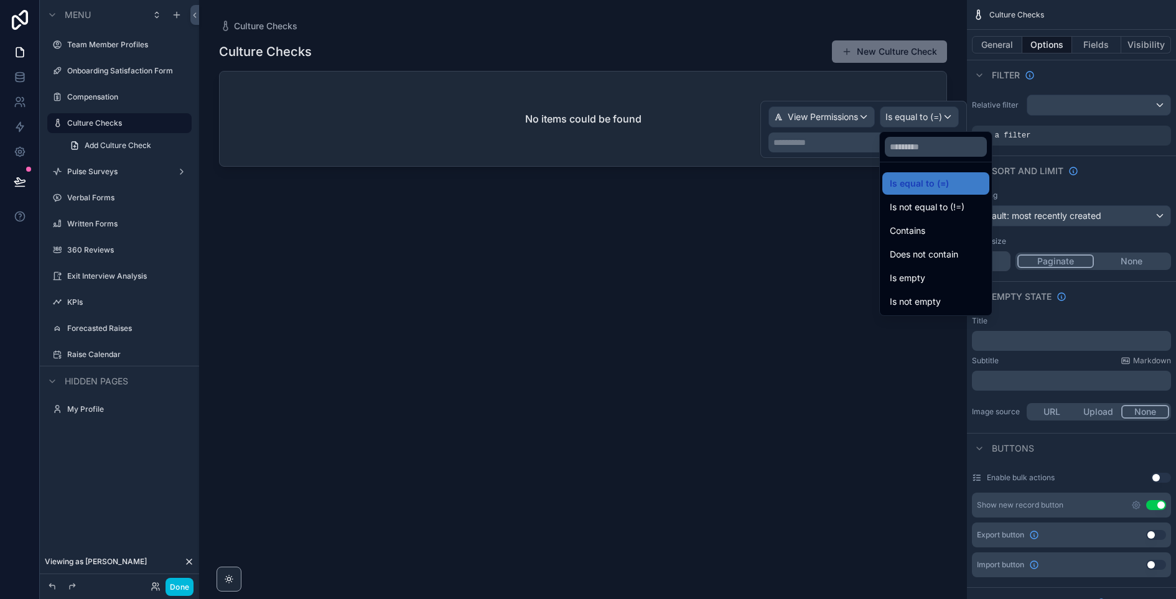
click at [919, 236] on span "Contains" at bounding box center [907, 230] width 35 height 15
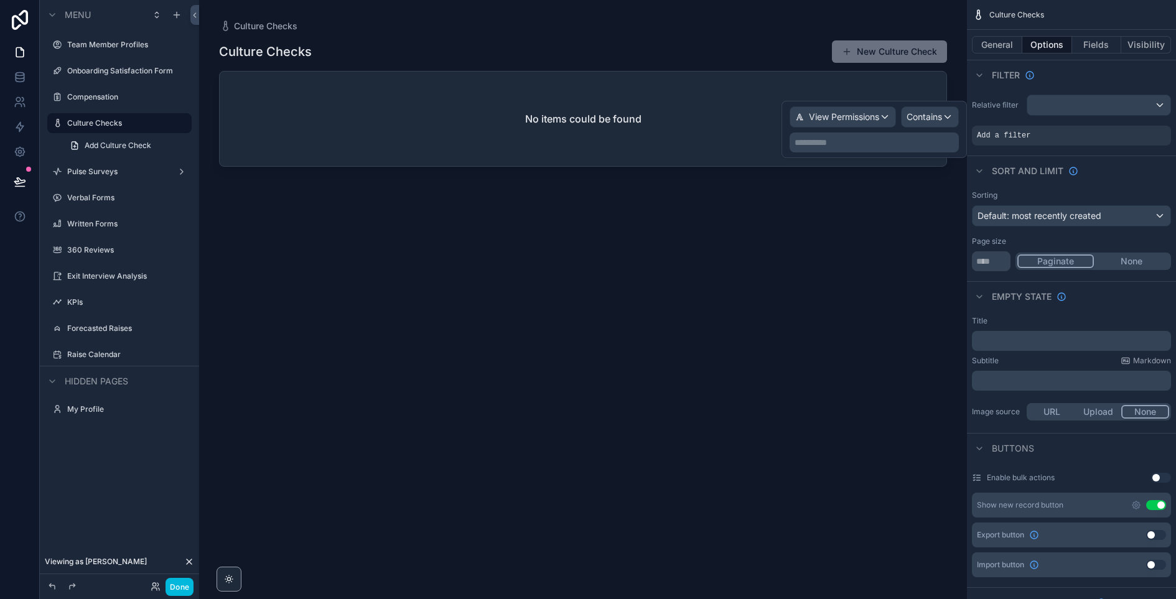
click at [880, 141] on p "**********" at bounding box center [875, 142] width 162 height 12
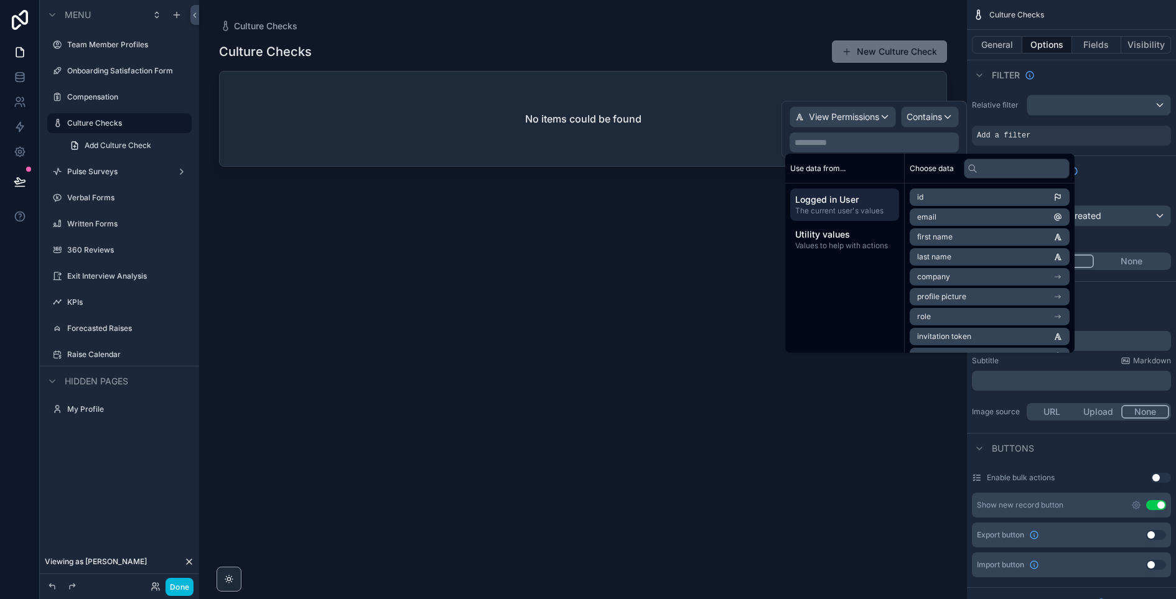
click at [848, 202] on span "Logged in User" at bounding box center [844, 199] width 99 height 12
click at [968, 218] on li "email" at bounding box center [989, 216] width 160 height 17
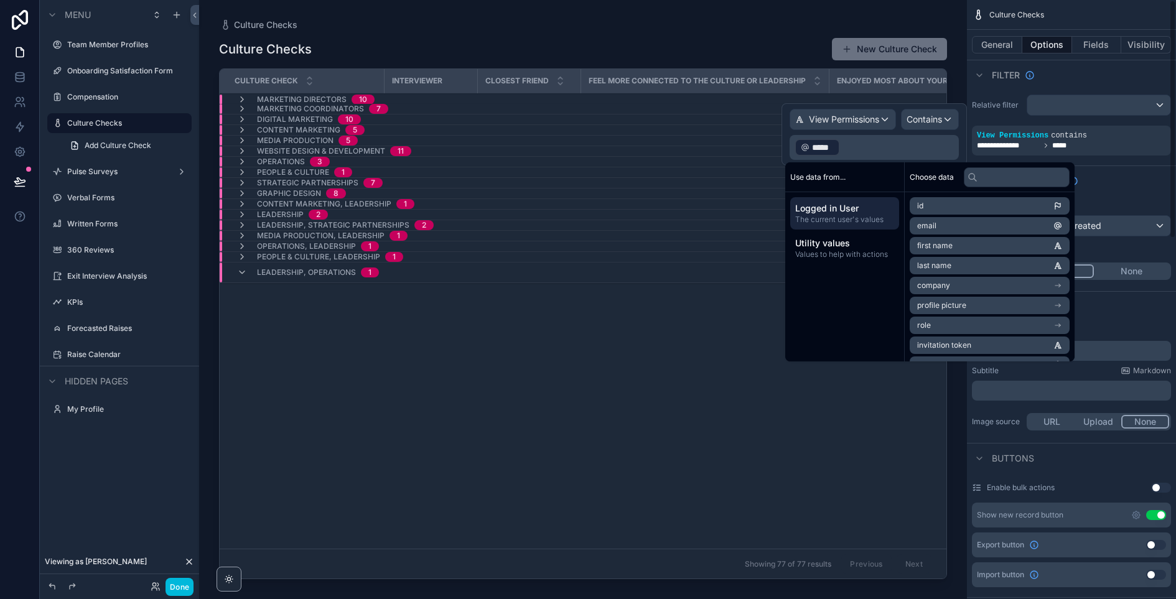
click at [1129, 175] on div "Sort And Limit" at bounding box center [1071, 180] width 209 height 30
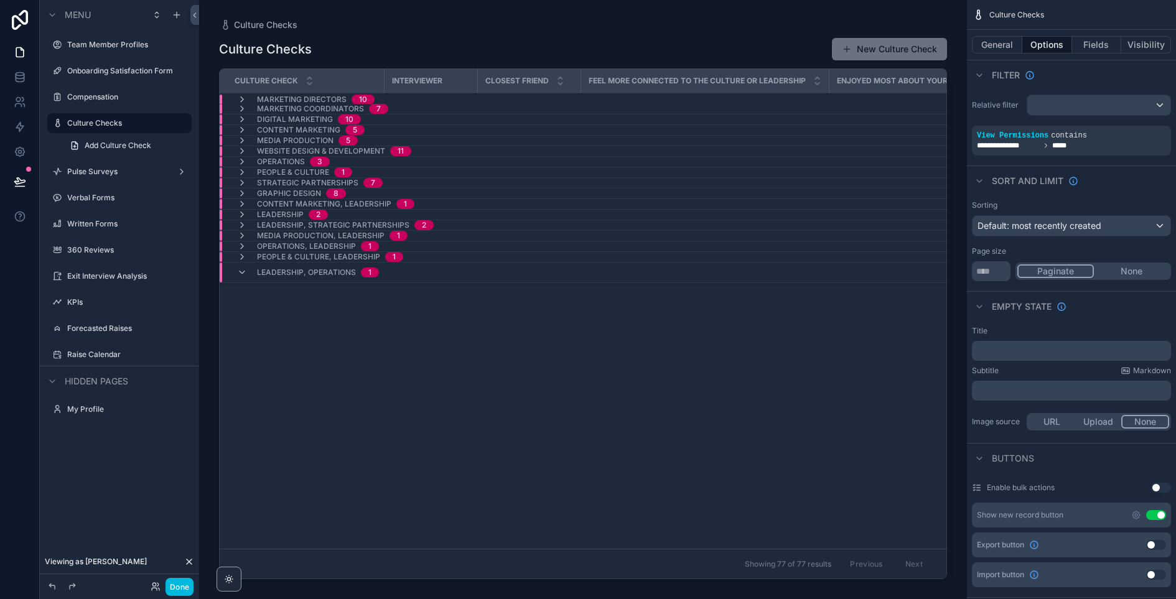
click at [90, 174] on label "Pulse Surveys" at bounding box center [117, 172] width 100 height 10
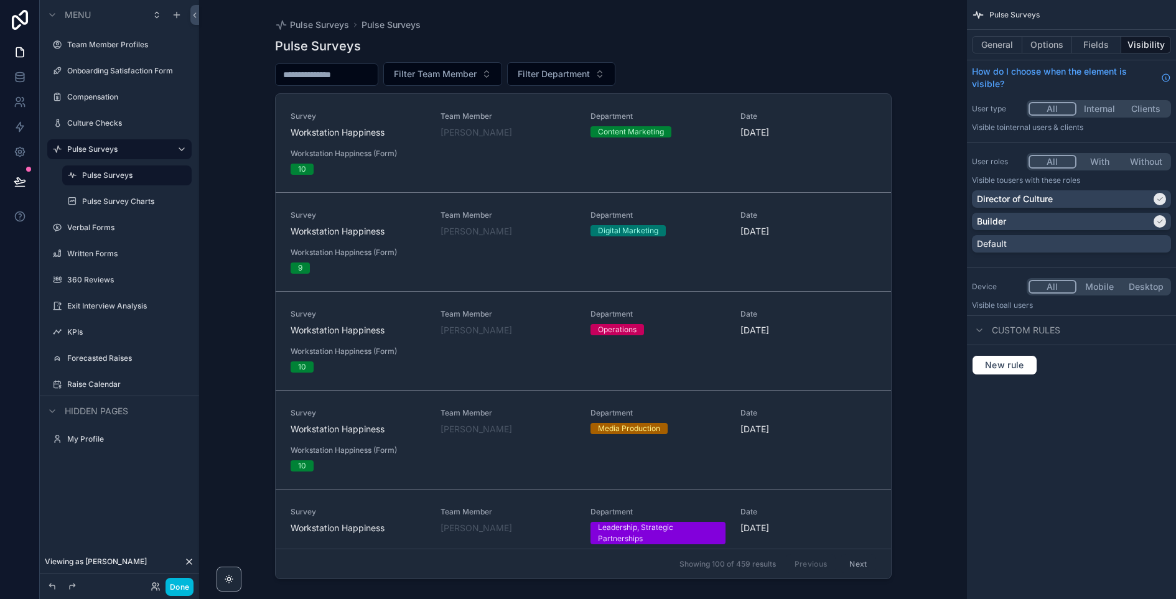
click at [131, 230] on label "Verbal Forms" at bounding box center [125, 228] width 117 height 10
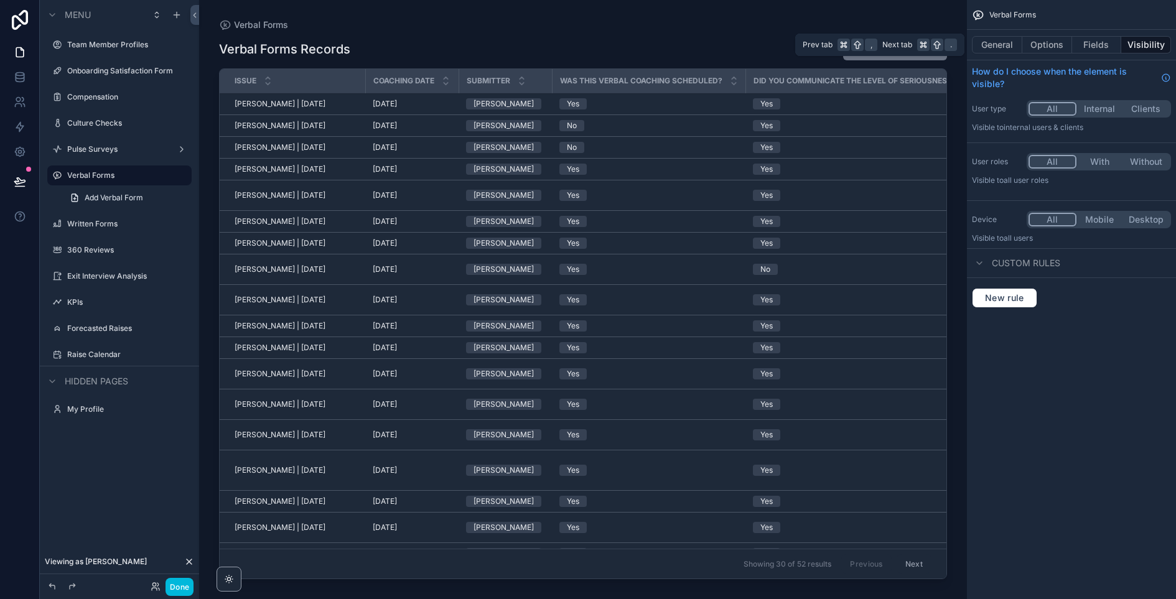
click at [993, 44] on button "General" at bounding box center [997, 44] width 50 height 17
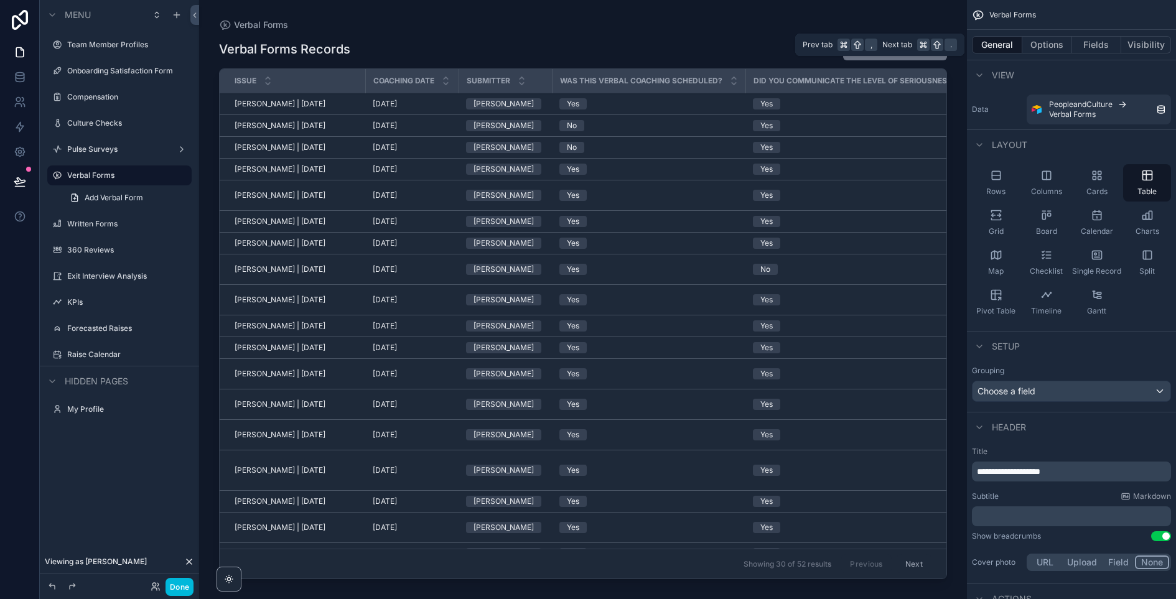
click at [1057, 44] on button "Options" at bounding box center [1047, 44] width 50 height 17
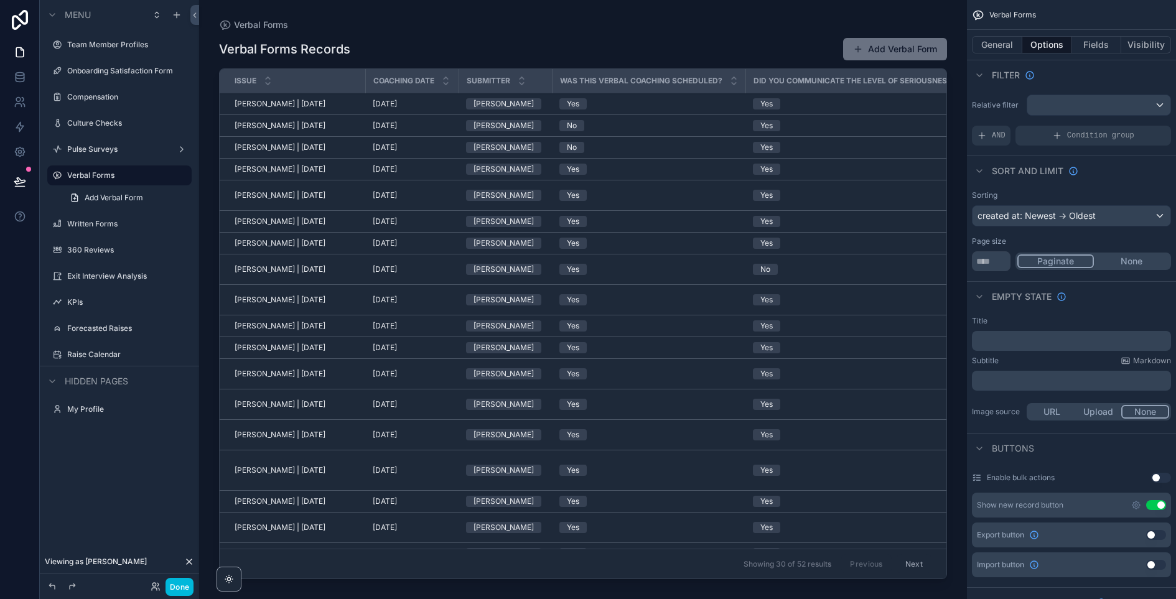
click at [988, 136] on div "AND" at bounding box center [991, 136] width 39 height 20
click at [1041, 140] on div "Add a filter" at bounding box center [1071, 136] width 199 height 20
click at [0, 0] on icon "scrollable content" at bounding box center [0, 0] width 0 height 0
click at [847, 117] on span "Select a field" at bounding box center [845, 116] width 53 height 11
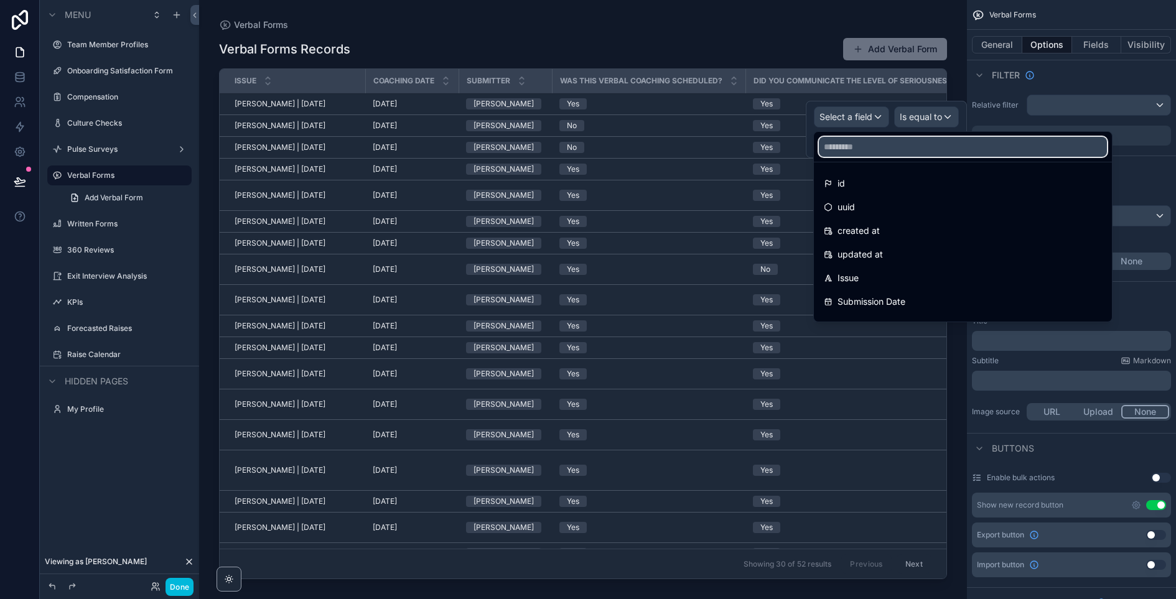
click at [887, 147] on input "text" at bounding box center [963, 147] width 288 height 20
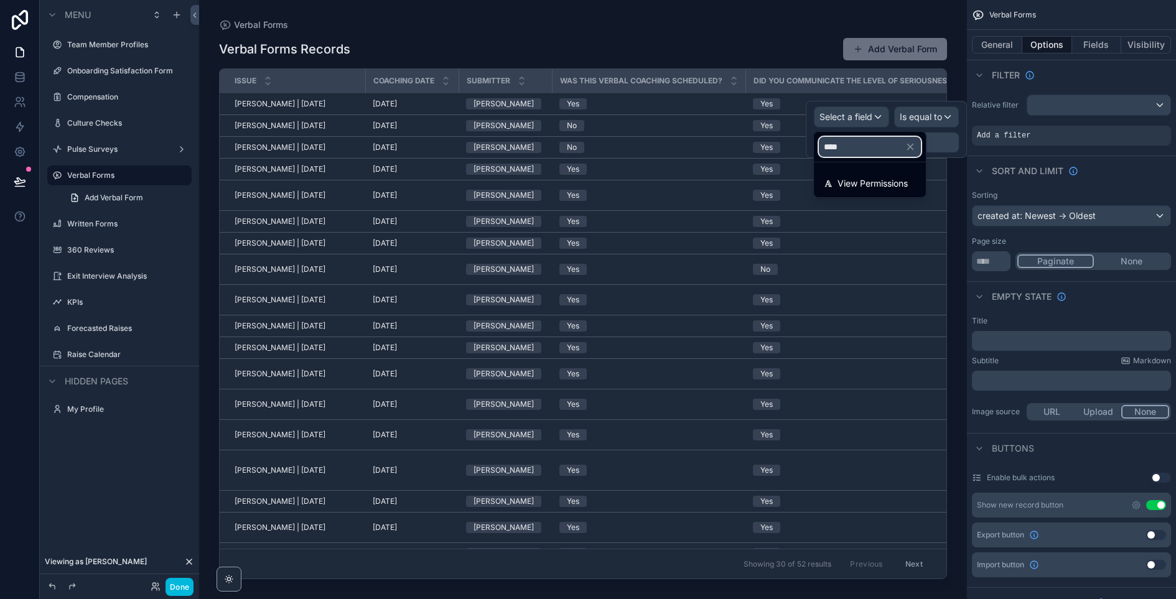
type input "****"
click at [884, 190] on span "View Permissions" at bounding box center [872, 183] width 70 height 15
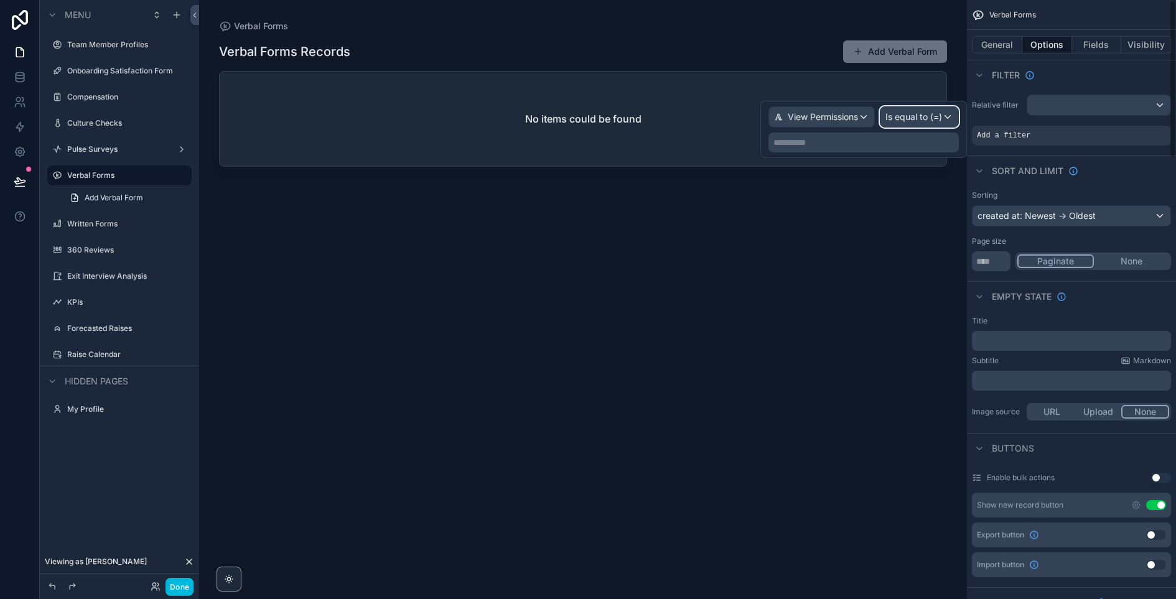
click at [911, 121] on span "Is equal to (=)" at bounding box center [913, 117] width 57 height 12
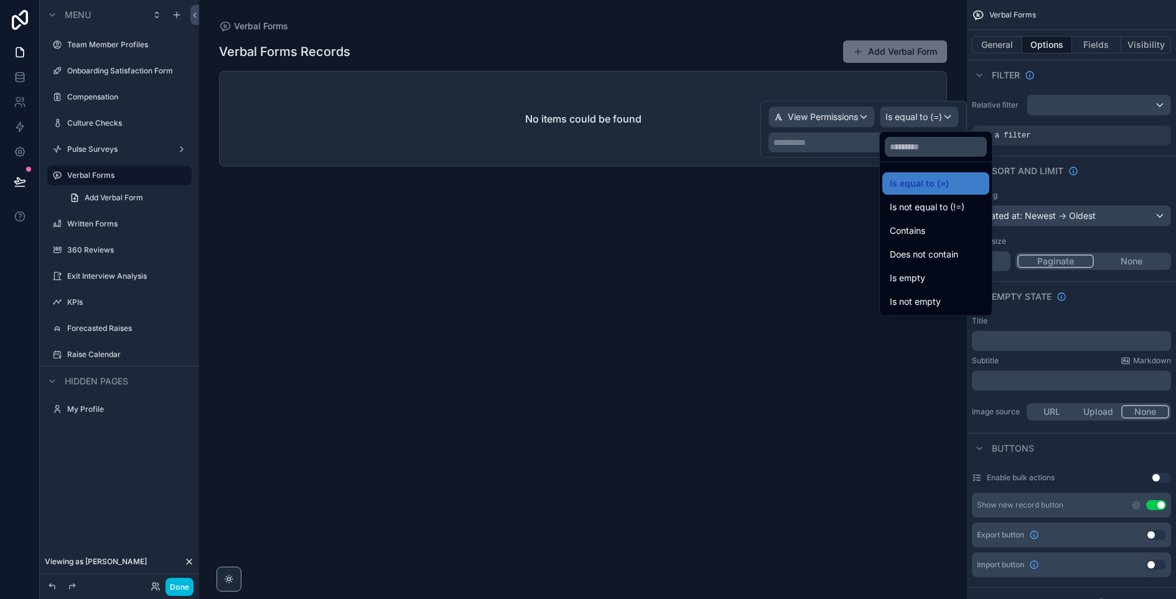
click at [934, 226] on div "Contains" at bounding box center [936, 230] width 92 height 15
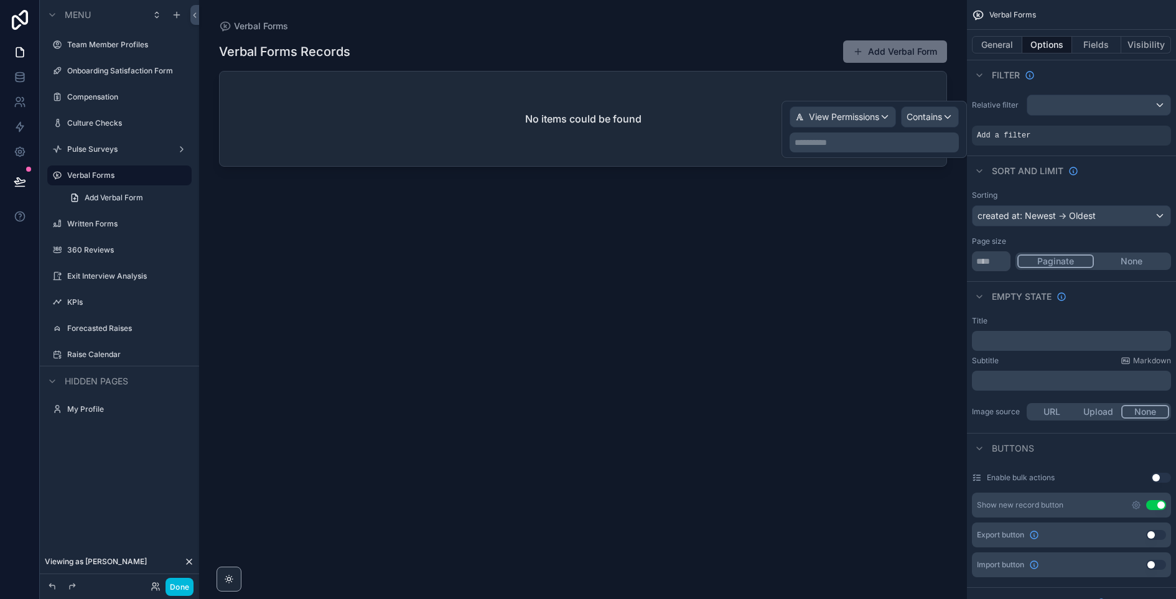
click at [863, 145] on p "**********" at bounding box center [875, 142] width 162 height 12
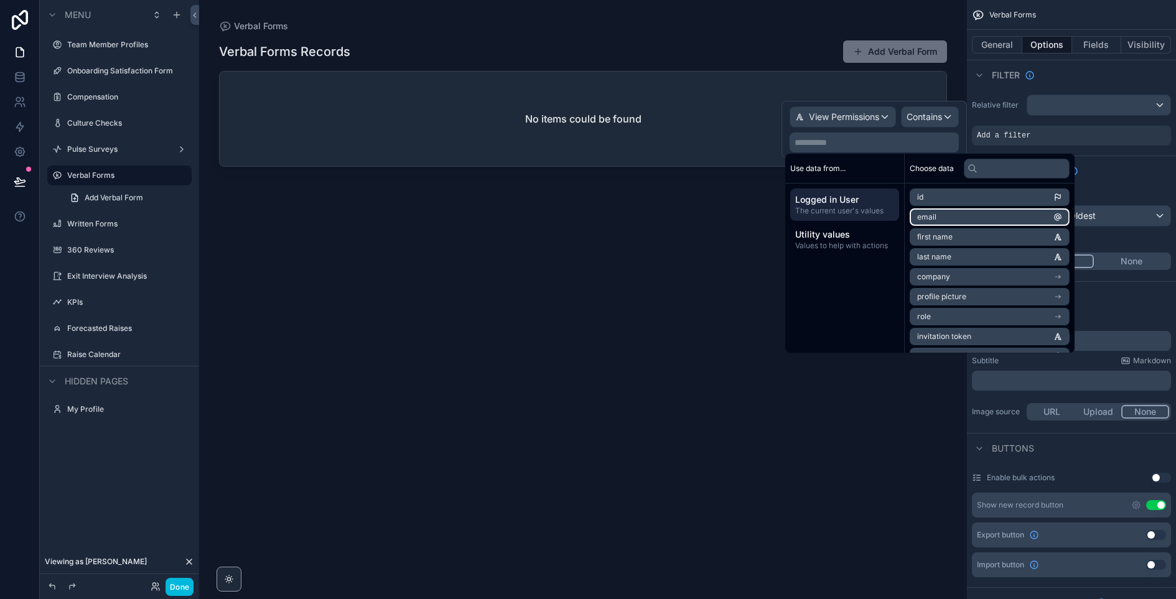
click at [954, 217] on li "email" at bounding box center [989, 216] width 160 height 17
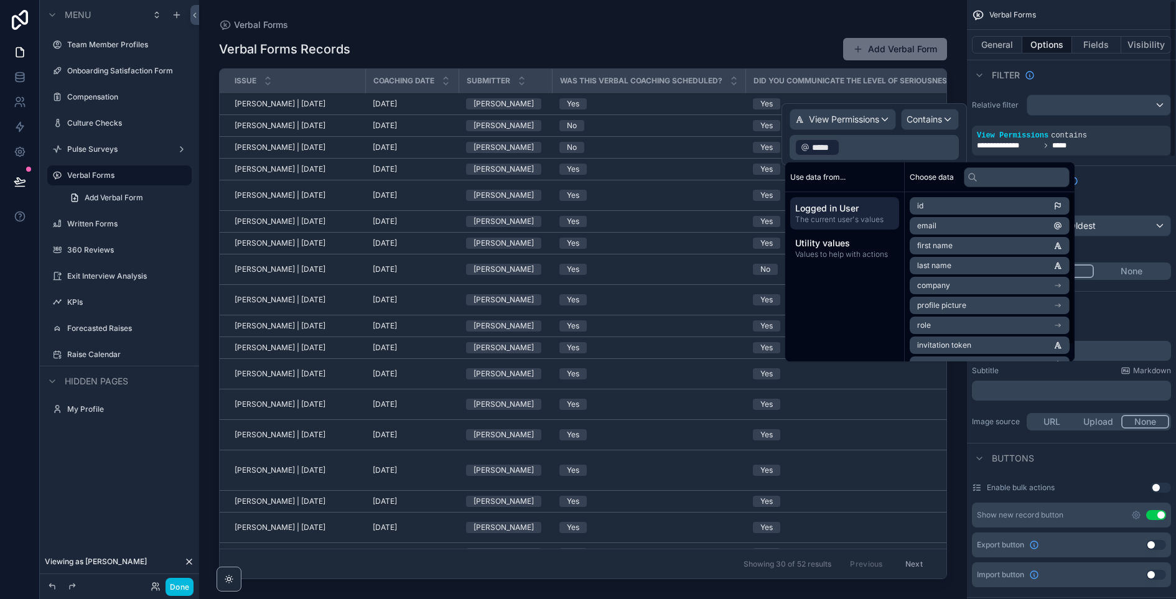
click at [1133, 176] on div "Sort And Limit" at bounding box center [1071, 180] width 209 height 30
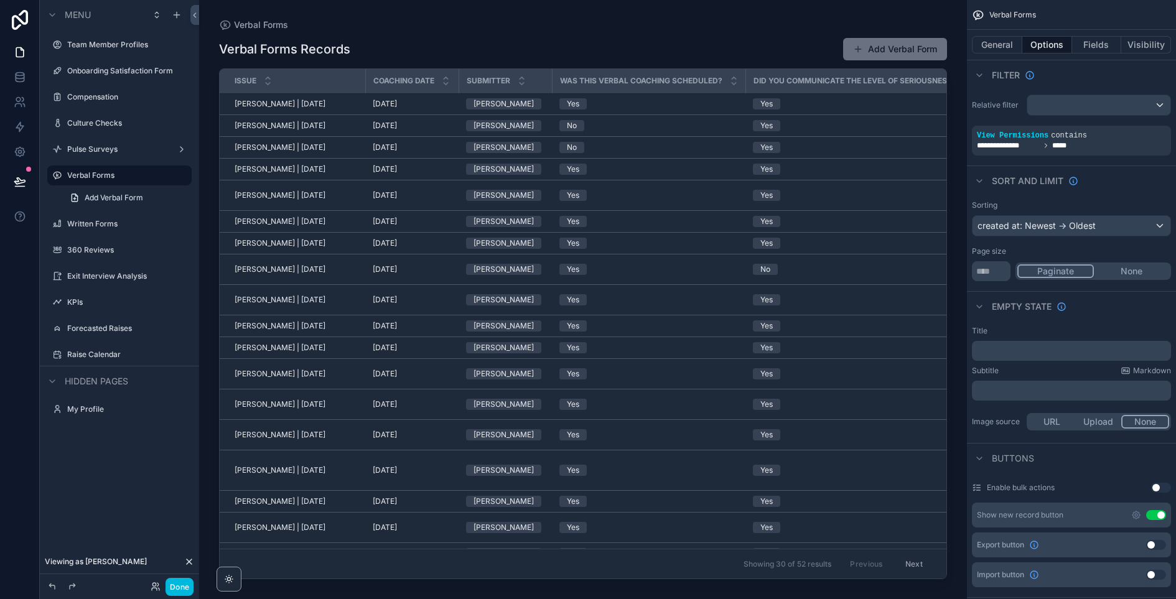
click at [137, 225] on label "Written Forms" at bounding box center [125, 224] width 117 height 10
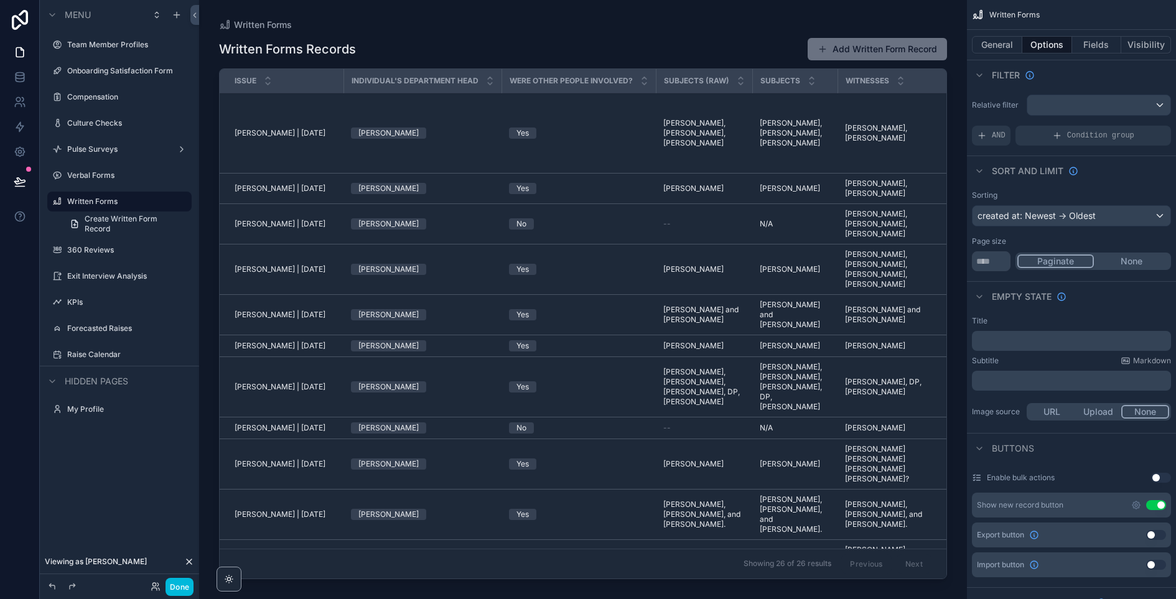
click at [93, 166] on div "Verbal Forms" at bounding box center [119, 175] width 139 height 20
click at [122, 172] on label "Verbal Forms" at bounding box center [125, 175] width 117 height 10
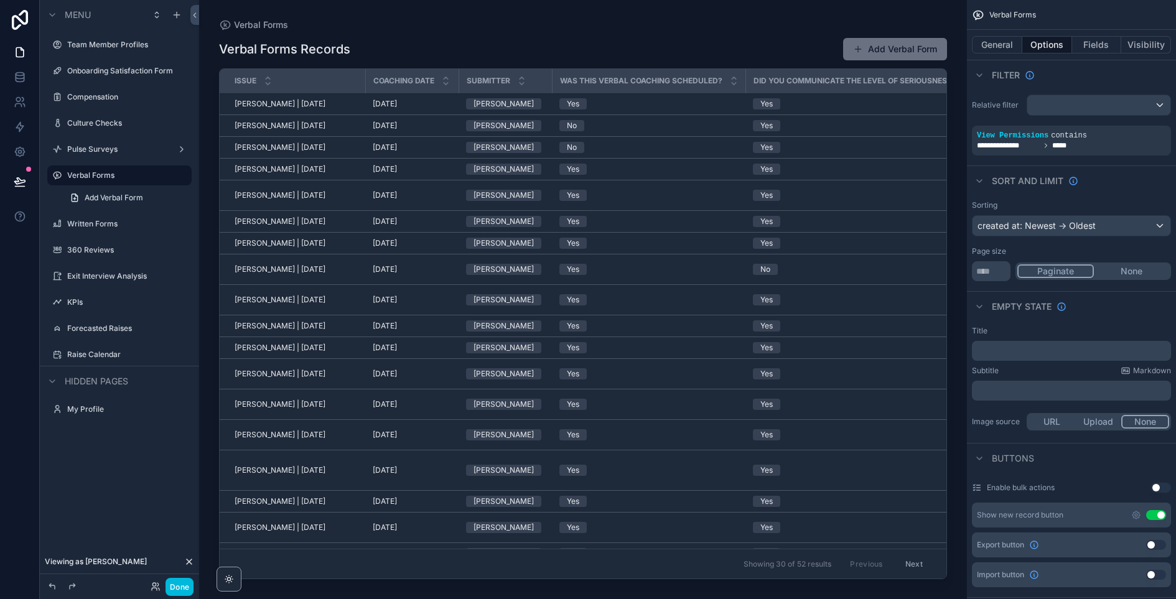
click at [121, 193] on span "Add Verbal Form" at bounding box center [114, 198] width 58 height 10
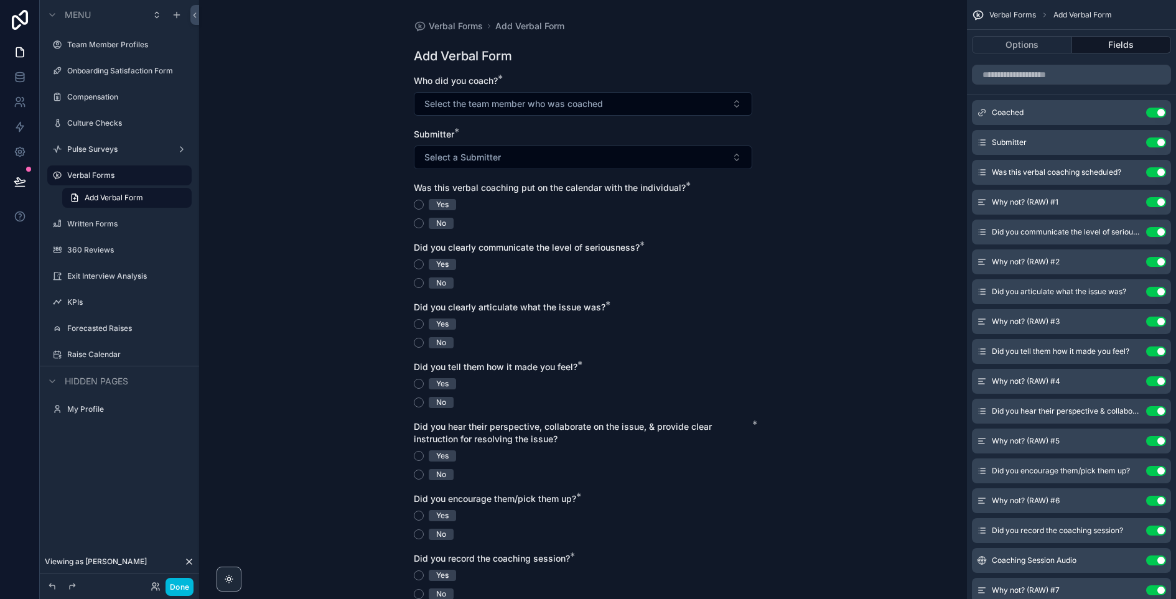
click at [112, 171] on label "Verbal Forms" at bounding box center [125, 175] width 117 height 10
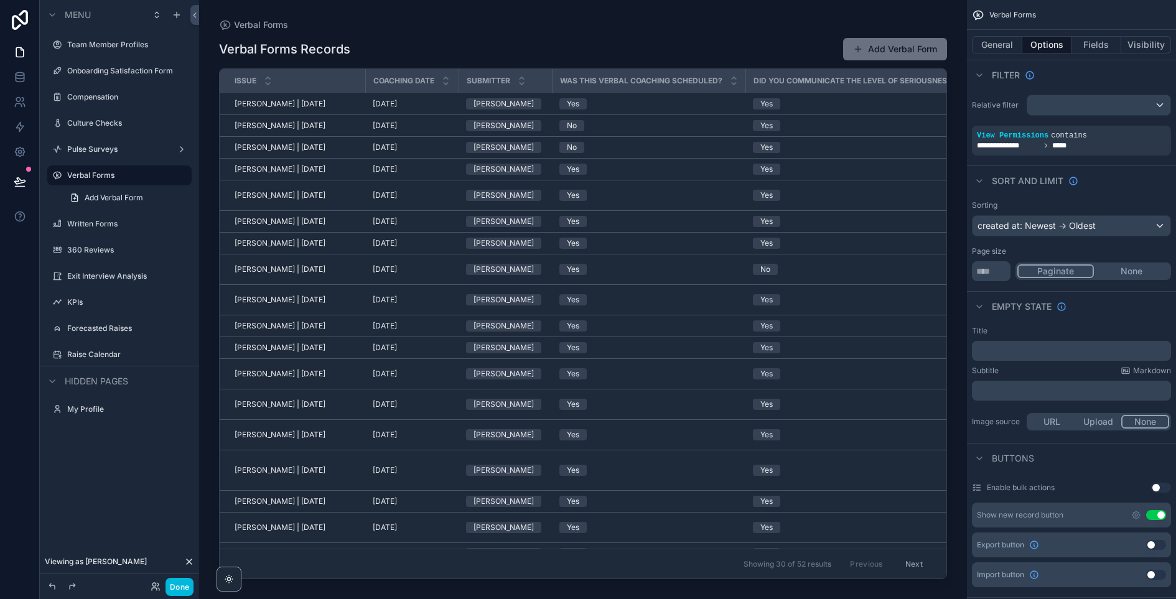
click at [123, 221] on label "Written Forms" at bounding box center [125, 224] width 117 height 10
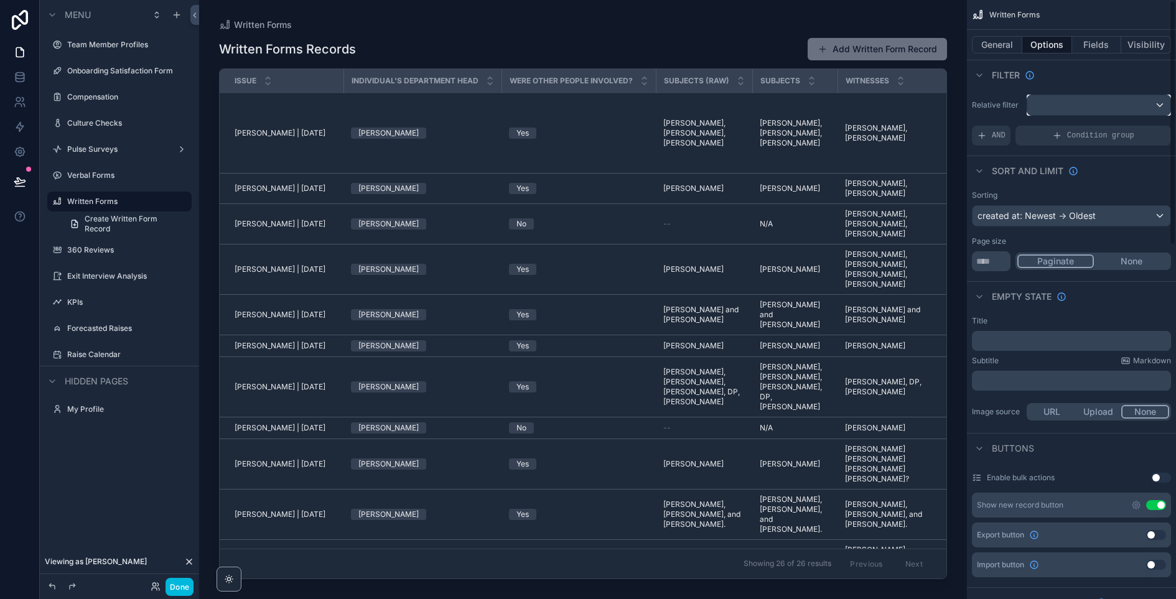
click at [1072, 110] on div "scrollable content" at bounding box center [1098, 105] width 143 height 20
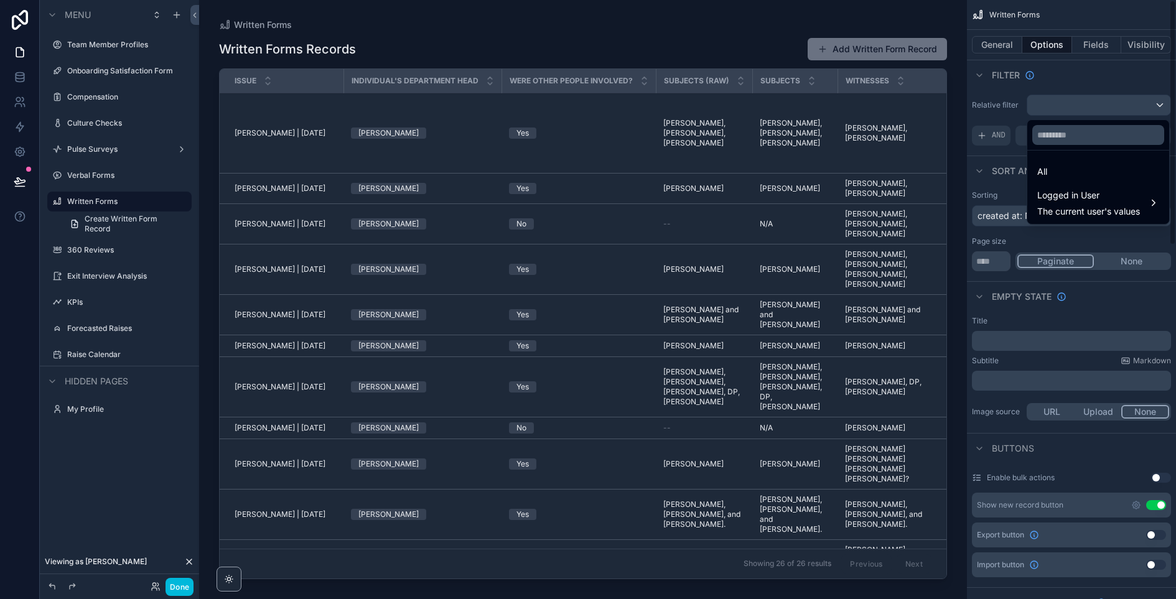
click at [997, 132] on div "scrollable content" at bounding box center [588, 299] width 1176 height 599
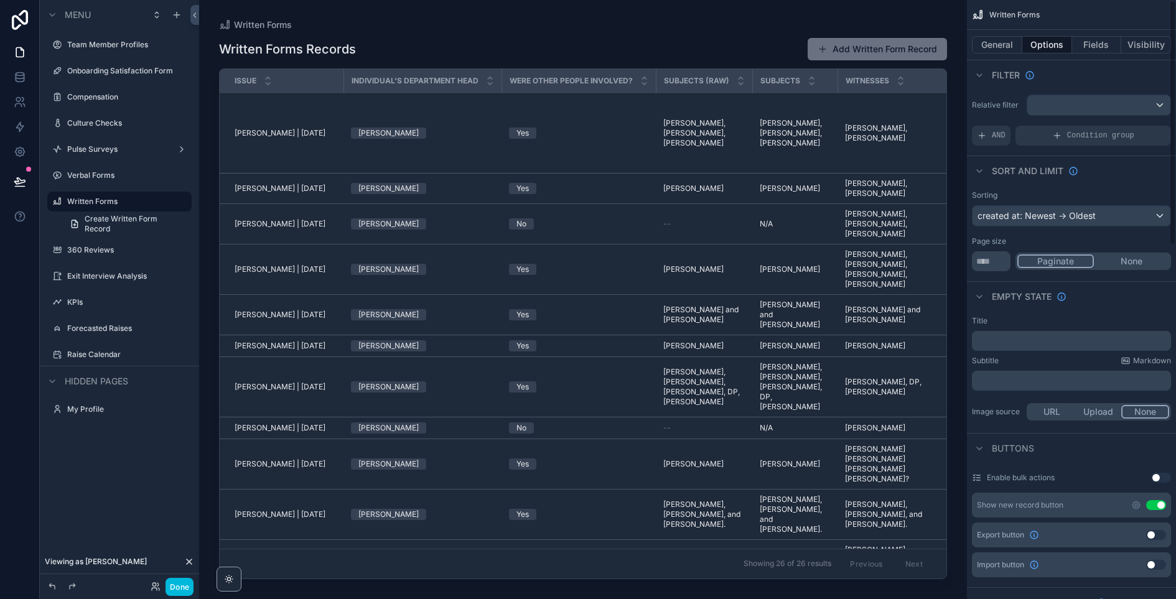
click at [997, 133] on span "AND" at bounding box center [999, 136] width 14 height 10
click at [1032, 129] on div "Add a filter" at bounding box center [1071, 136] width 199 height 20
click at [1037, 140] on div "Add a filter" at bounding box center [1071, 136] width 199 height 20
drag, startPoint x: 1135, startPoint y: 128, endPoint x: 988, endPoint y: 181, distance: 156.3
click at [0, 0] on div "scrollable content" at bounding box center [0, 0] width 0 height 0
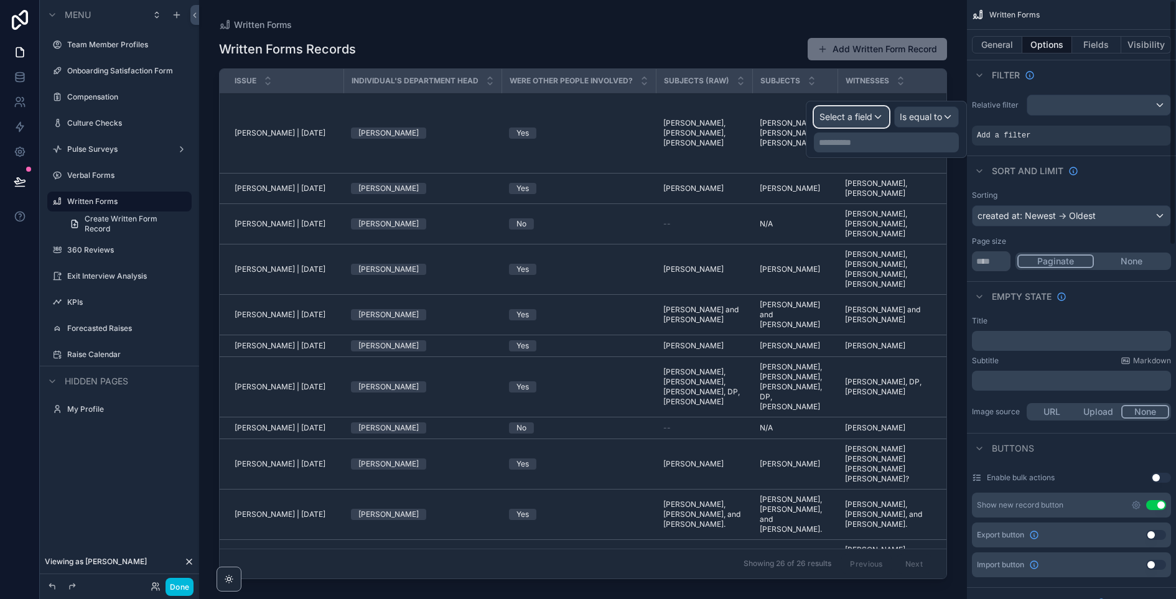
click at [842, 115] on span "Select a field" at bounding box center [845, 116] width 53 height 11
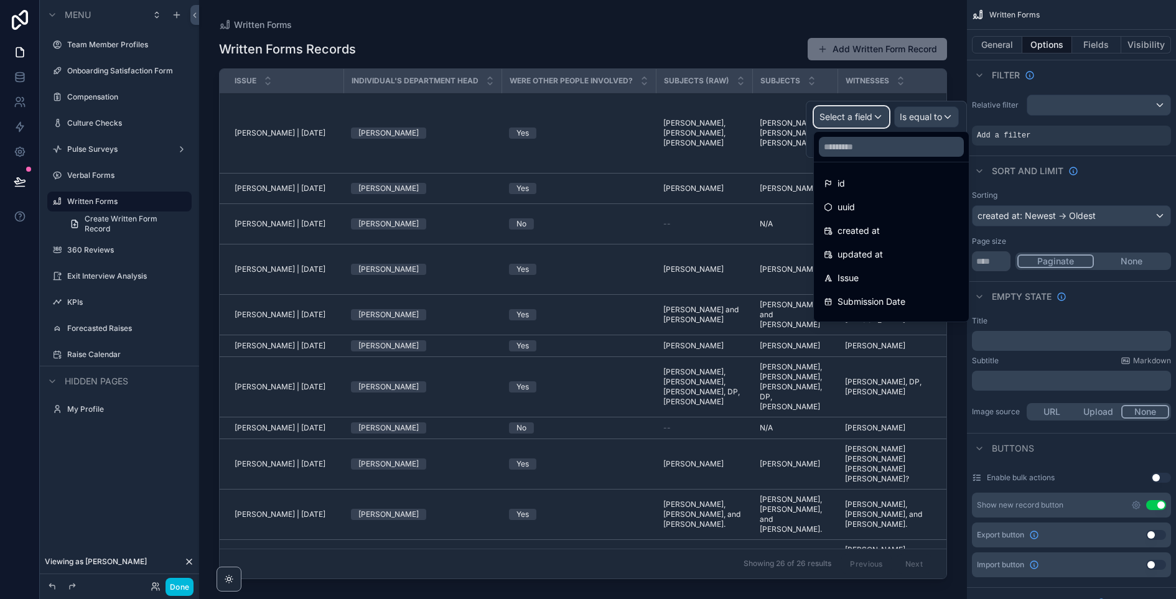
scroll to position [277, 0]
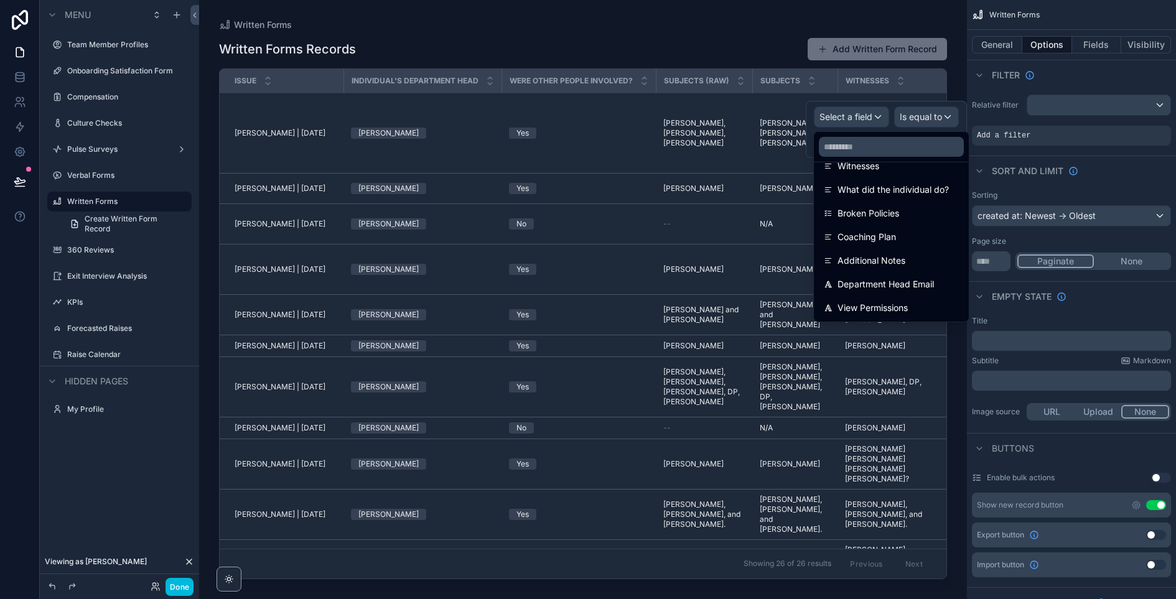
click at [855, 307] on span "View Permissions" at bounding box center [872, 307] width 70 height 15
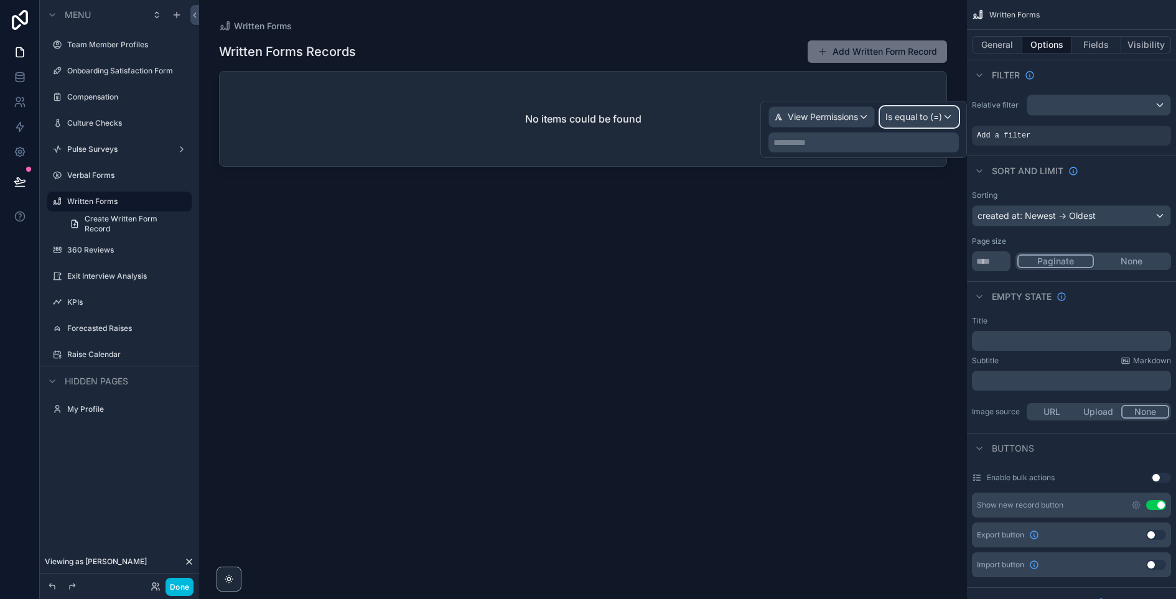
click at [900, 119] on span "Is equal to (=)" at bounding box center [913, 117] width 57 height 12
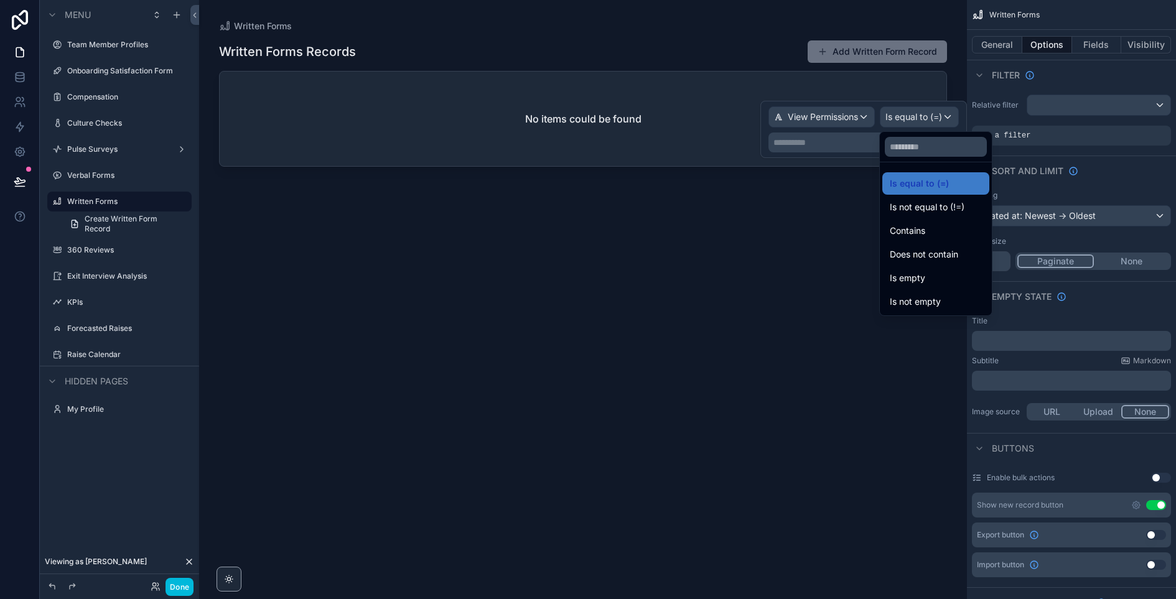
click at [913, 222] on div "Contains" at bounding box center [935, 231] width 107 height 22
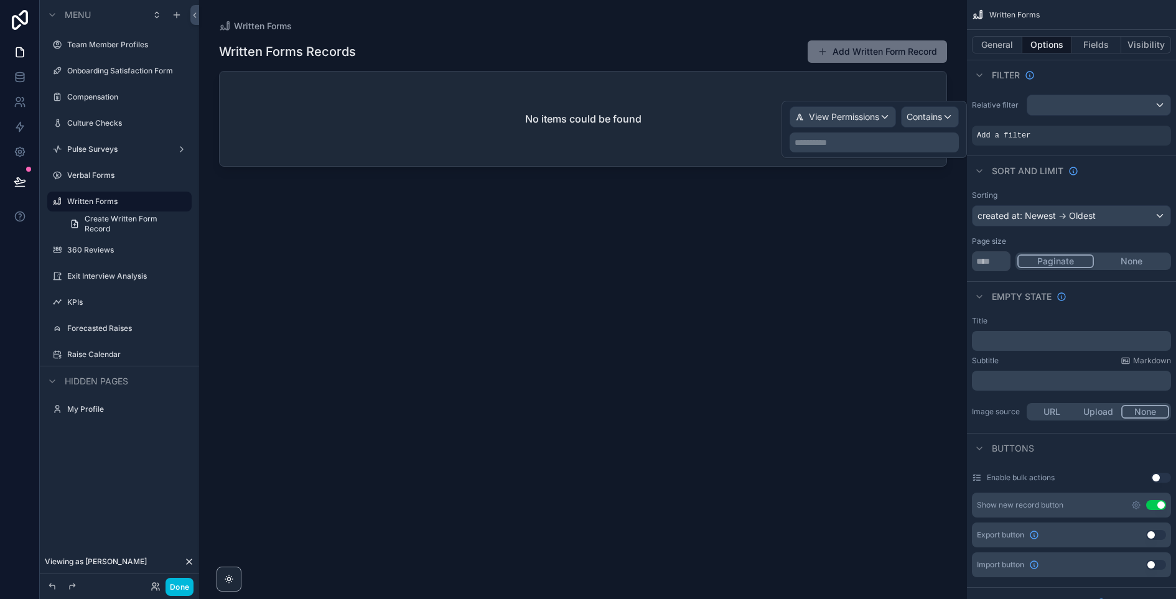
click at [860, 137] on p "**********" at bounding box center [875, 142] width 162 height 12
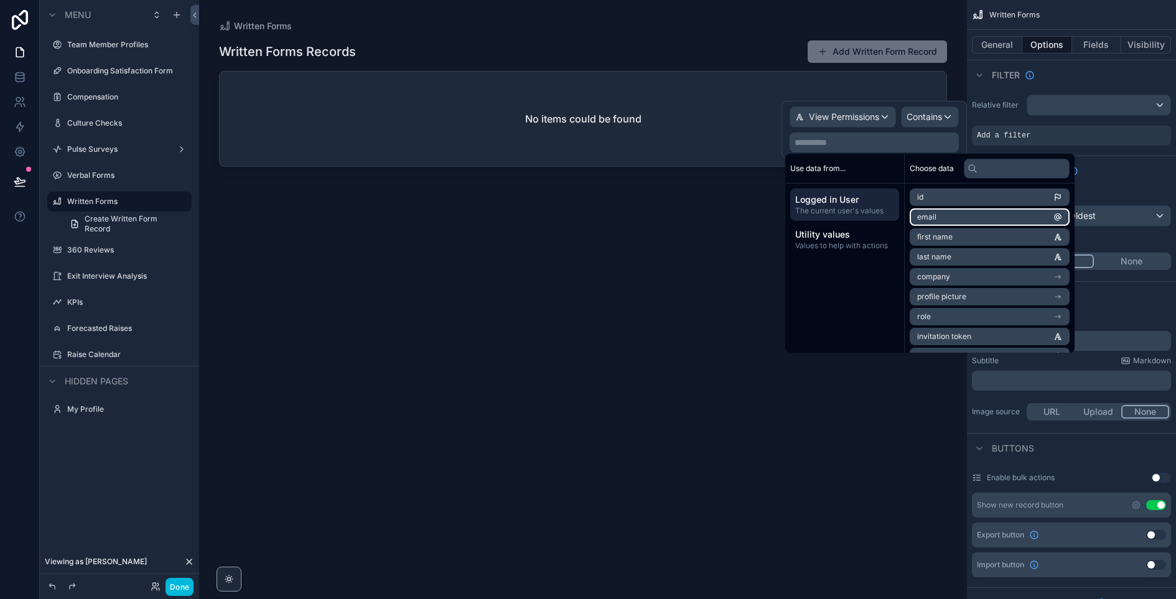
click at [956, 216] on li "email" at bounding box center [989, 216] width 160 height 17
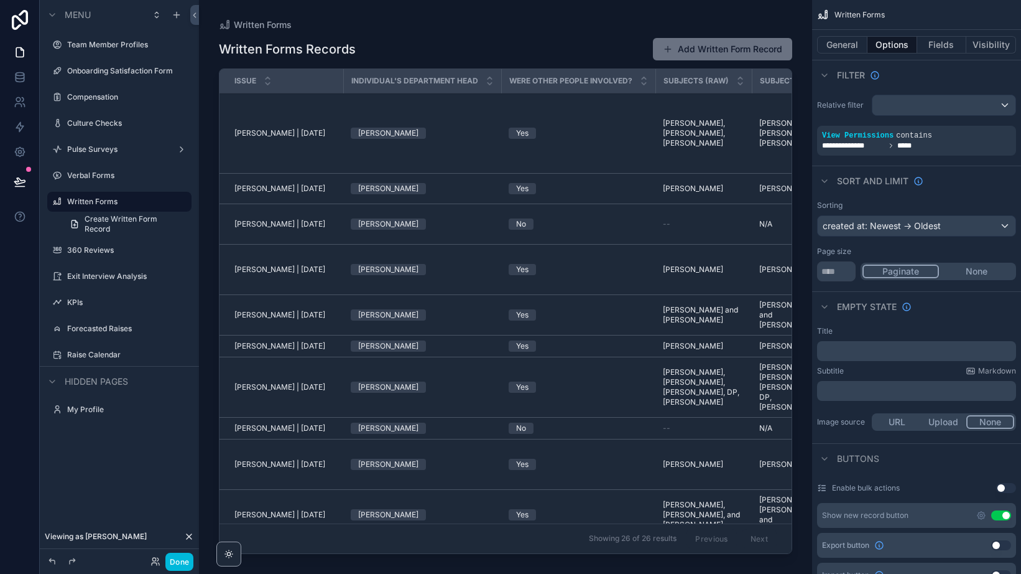
click at [130, 176] on label "Verbal Forms" at bounding box center [125, 175] width 117 height 10
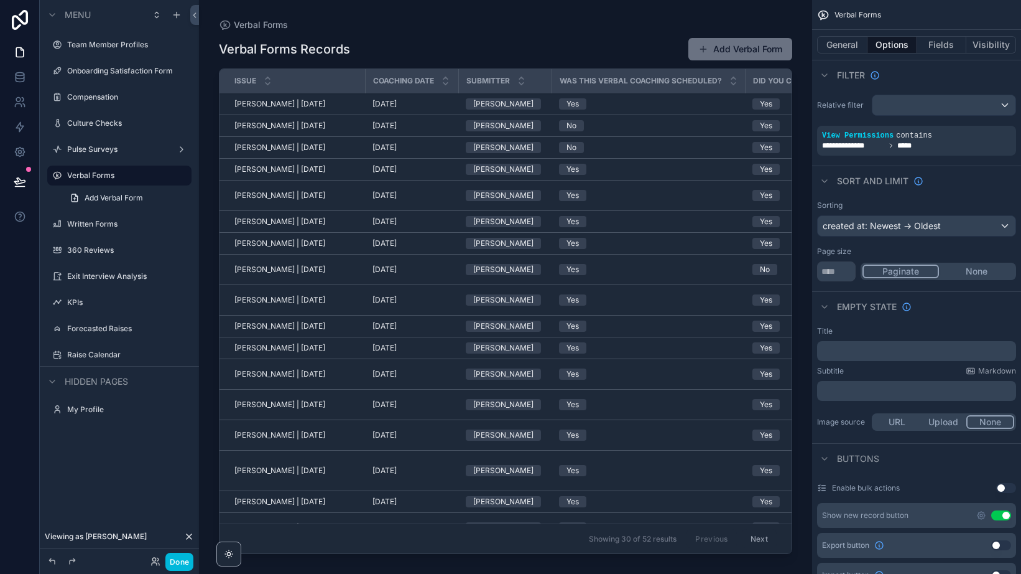
click at [120, 154] on div "Pulse Surveys" at bounding box center [119, 149] width 105 height 10
click at [119, 149] on label "Pulse Surveys" at bounding box center [117, 149] width 100 height 10
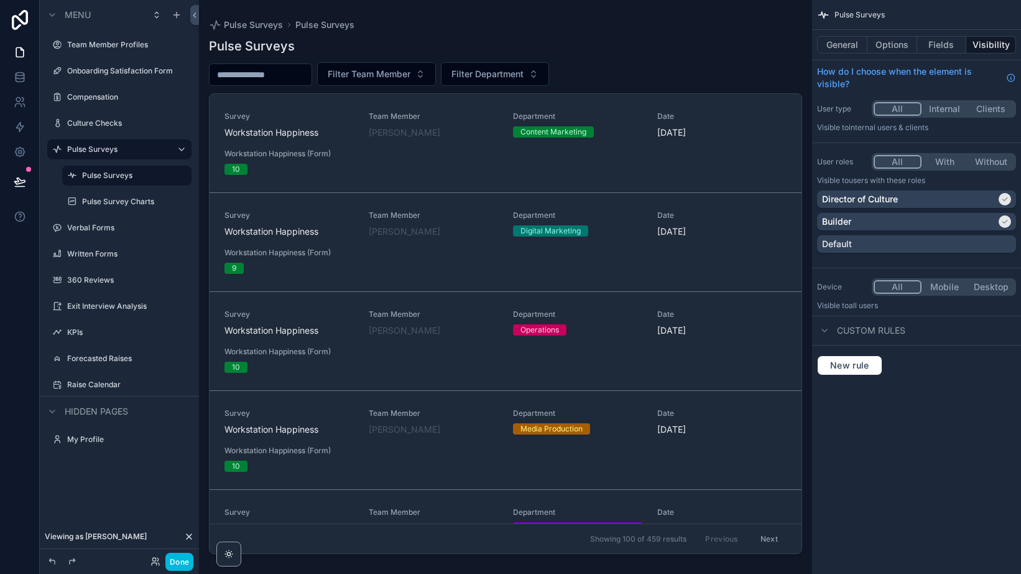
click at [116, 122] on label "Culture Checks" at bounding box center [125, 123] width 117 height 10
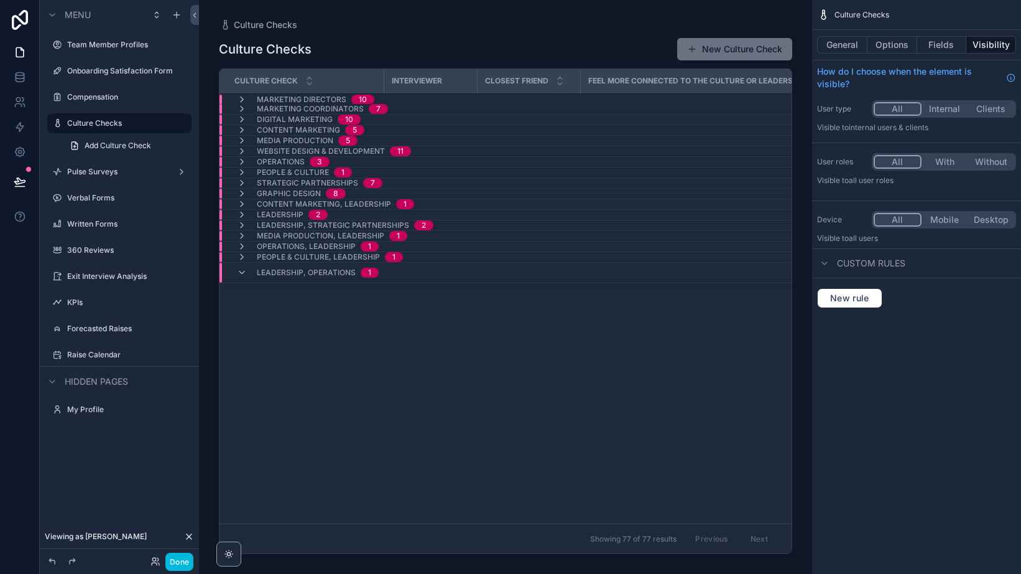
click at [880, 45] on button "Options" at bounding box center [893, 44] width 50 height 17
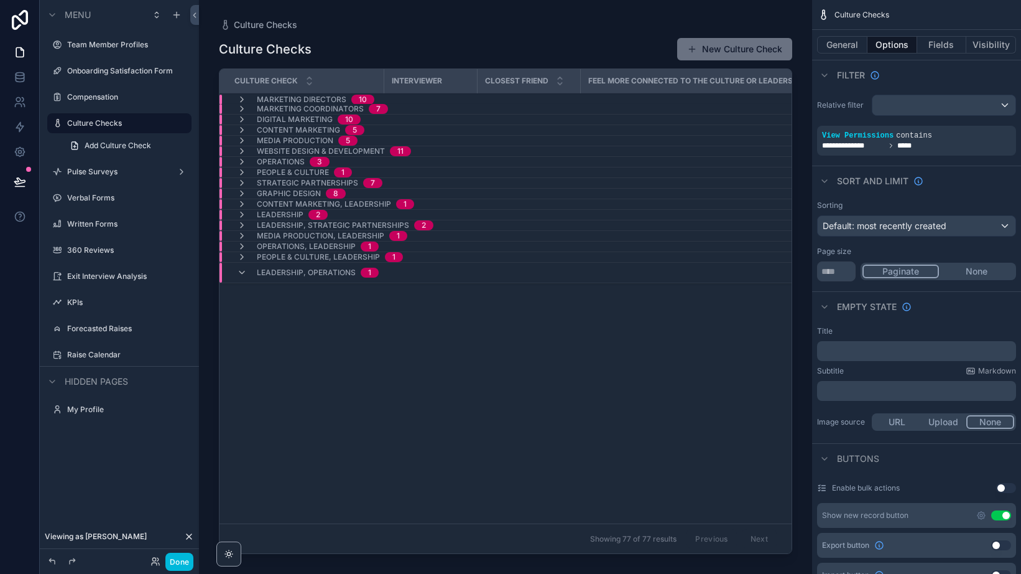
click at [113, 200] on label "Verbal Forms" at bounding box center [125, 198] width 117 height 10
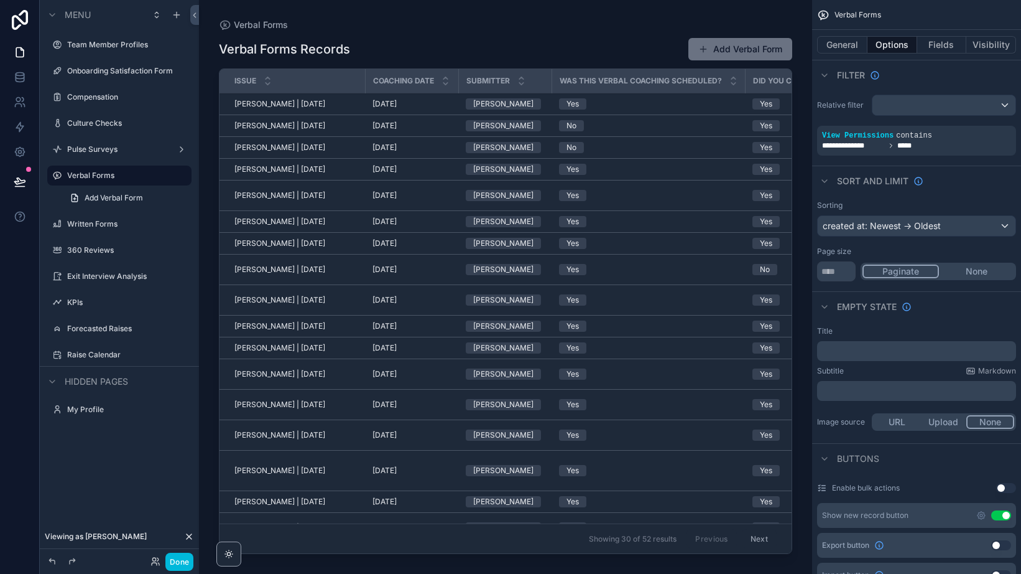
click at [106, 225] on label "Written Forms" at bounding box center [125, 224] width 117 height 10
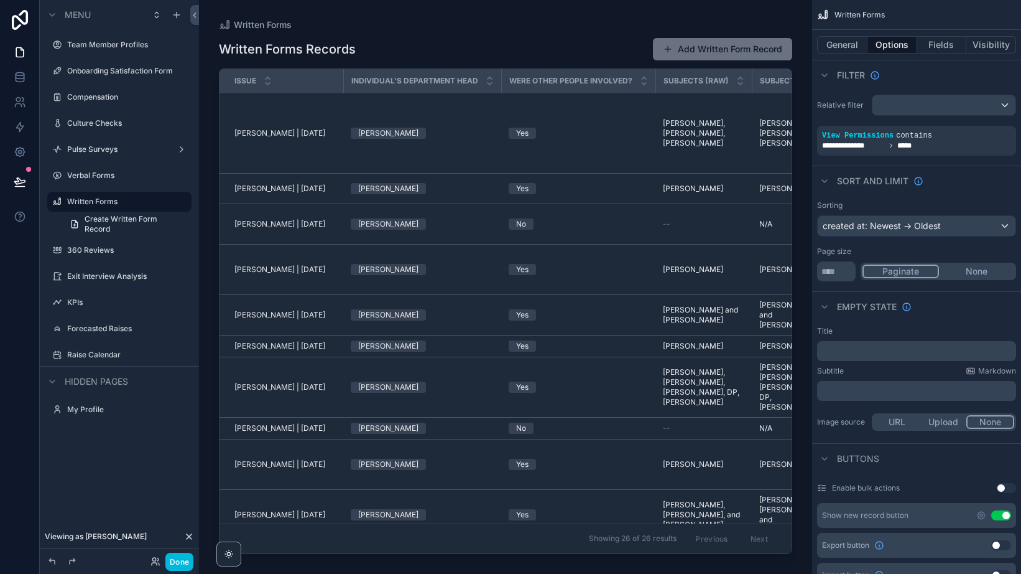
click at [103, 245] on div "360 Reviews" at bounding box center [128, 250] width 122 height 10
click at [105, 249] on label "360 Reviews" at bounding box center [125, 250] width 117 height 10
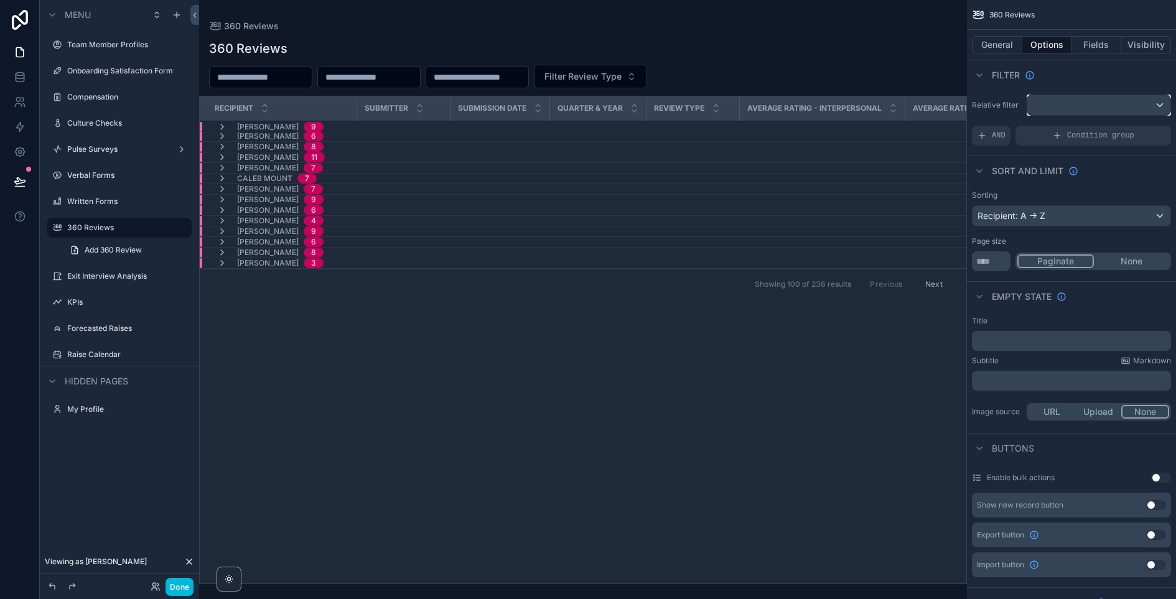
click at [1079, 112] on div "scrollable content" at bounding box center [1098, 105] width 143 height 20
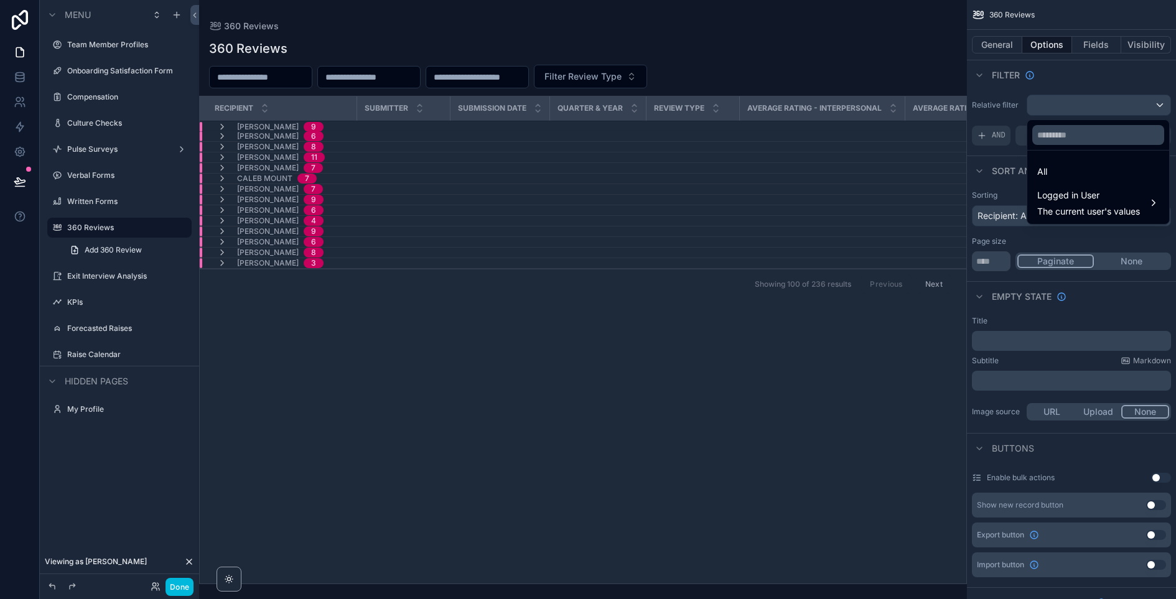
click at [1058, 80] on div "scrollable content" at bounding box center [588, 299] width 1176 height 599
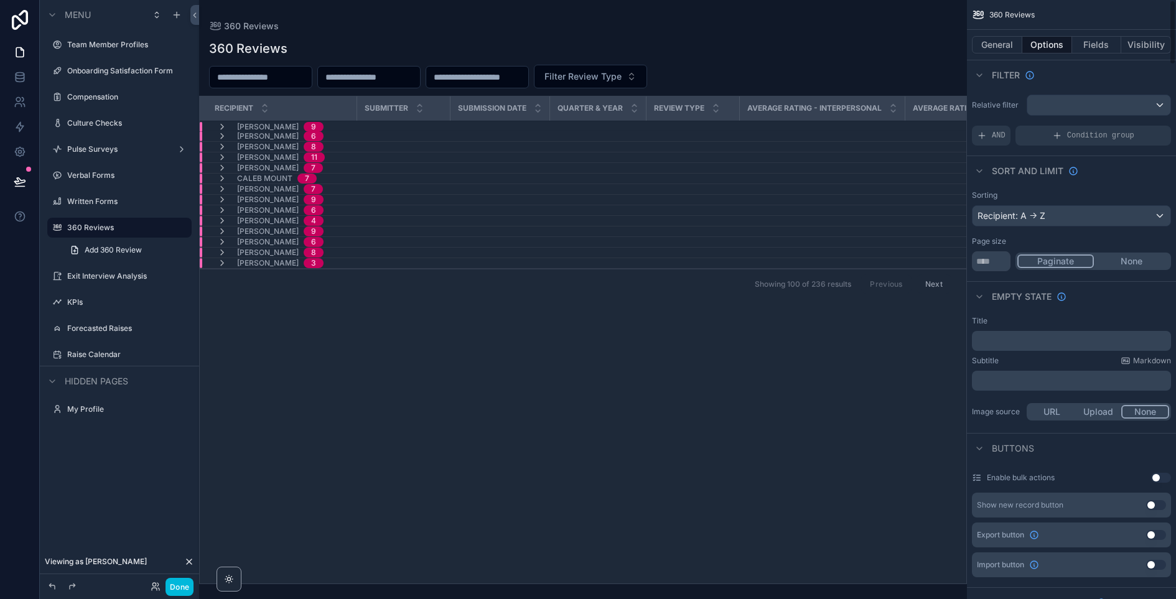
click at [989, 136] on div "AND" at bounding box center [991, 136] width 39 height 20
click at [1091, 103] on div "scrollable content" at bounding box center [1098, 105] width 143 height 20
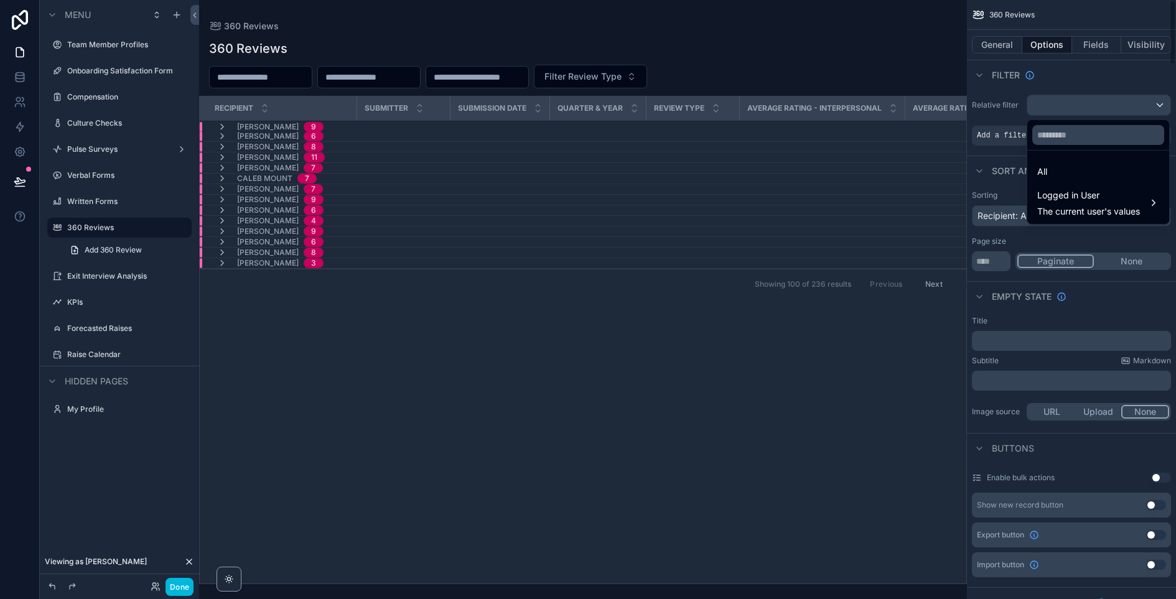
click at [1000, 148] on div "scrollable content" at bounding box center [588, 299] width 1176 height 599
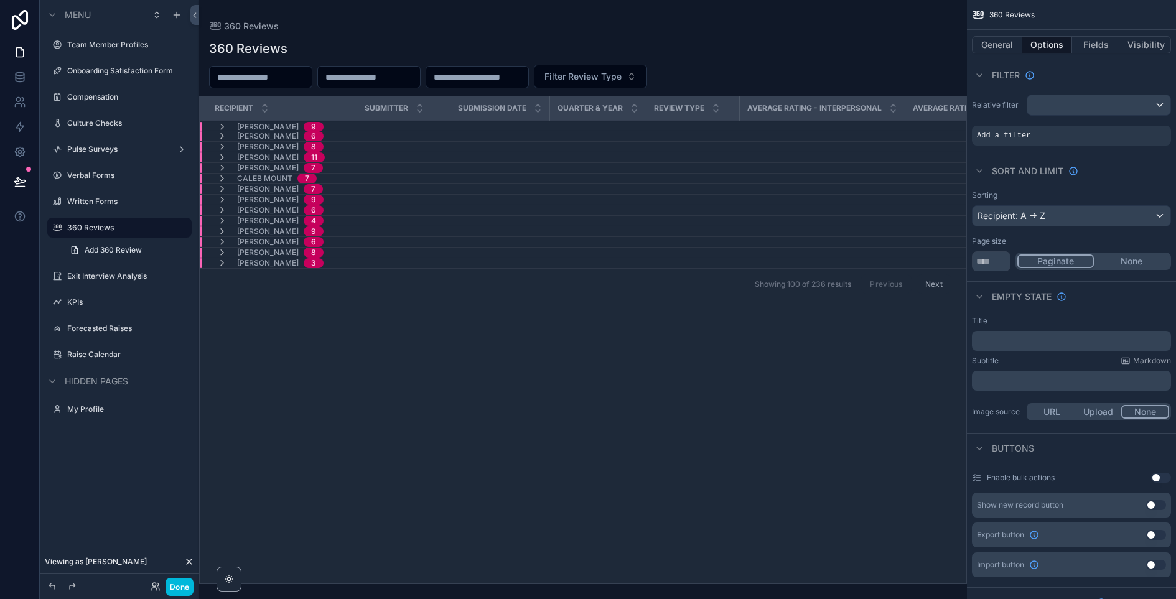
click at [0, 0] on icon "scrollable content" at bounding box center [0, 0] width 0 height 0
click at [860, 116] on span "Select a field" at bounding box center [845, 116] width 53 height 11
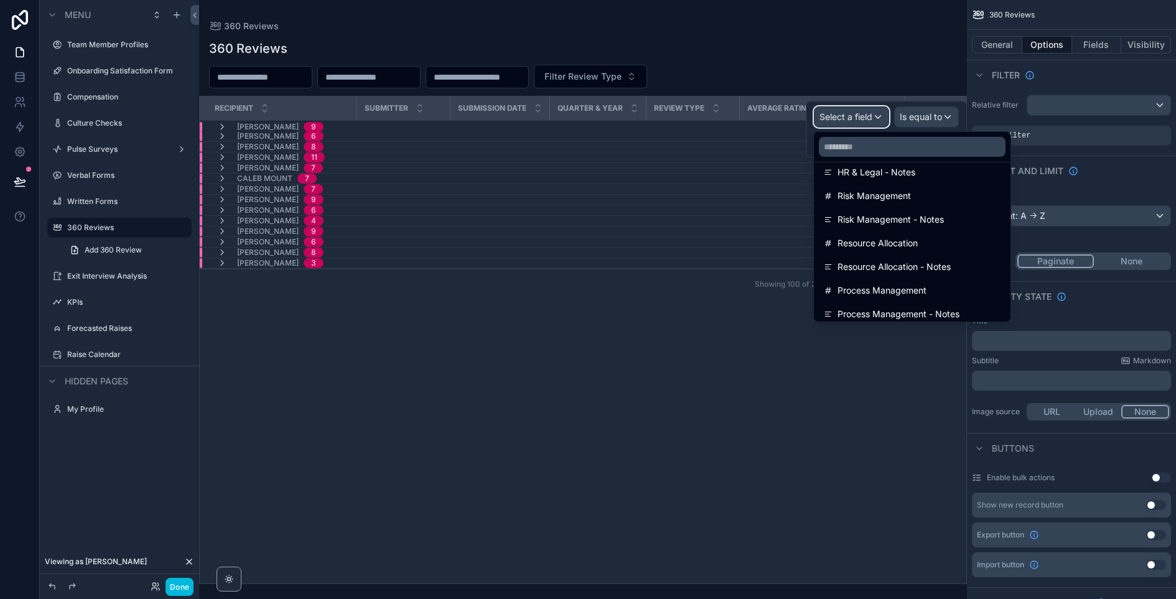
scroll to position [3492, 0]
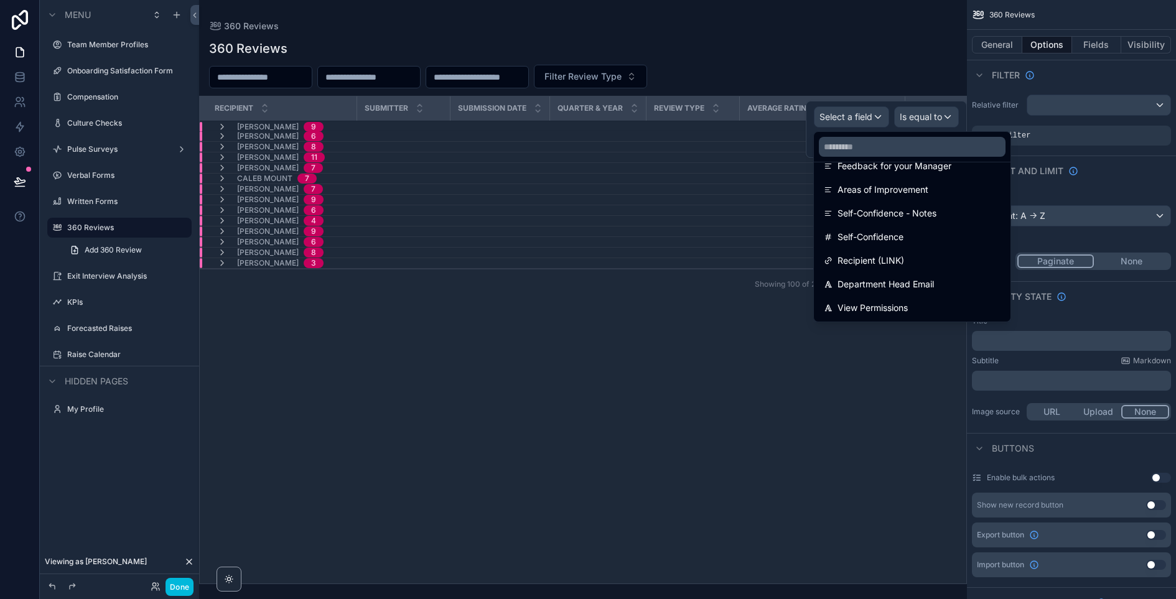
click at [860, 315] on div "View Permissions" at bounding box center [912, 308] width 192 height 22
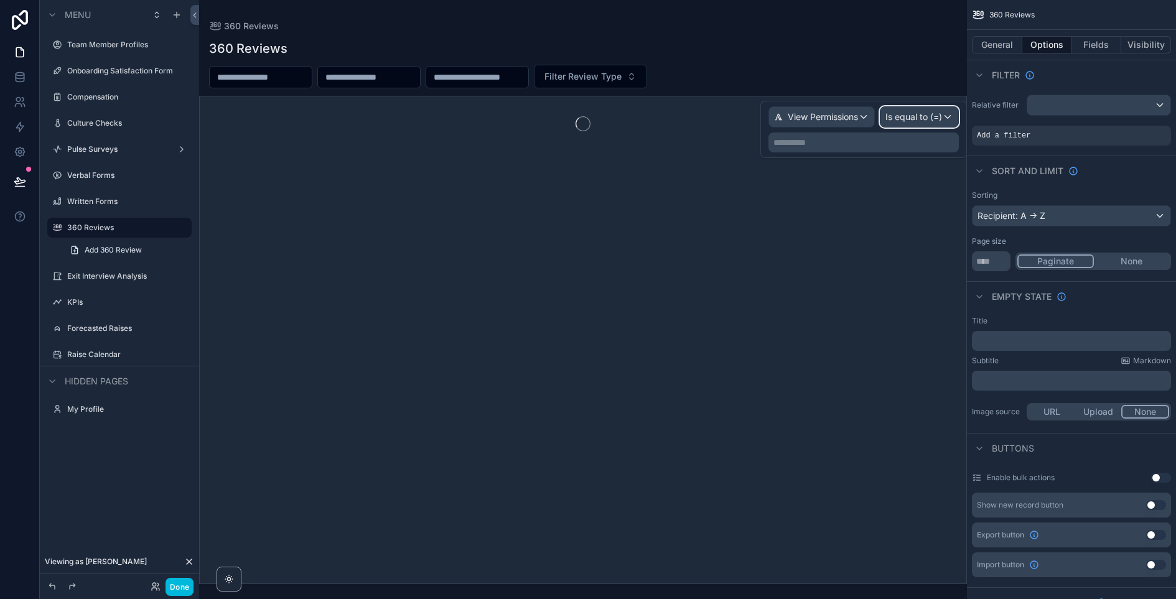
click at [916, 119] on span "Is equal to (=)" at bounding box center [913, 117] width 57 height 12
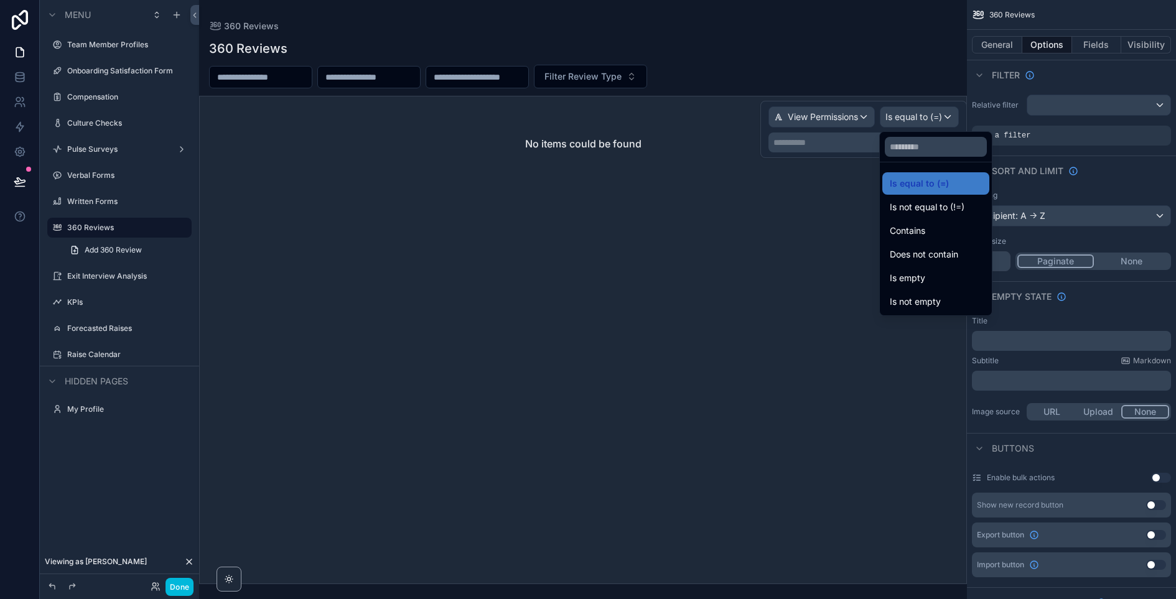
click at [916, 231] on span "Contains" at bounding box center [907, 230] width 35 height 15
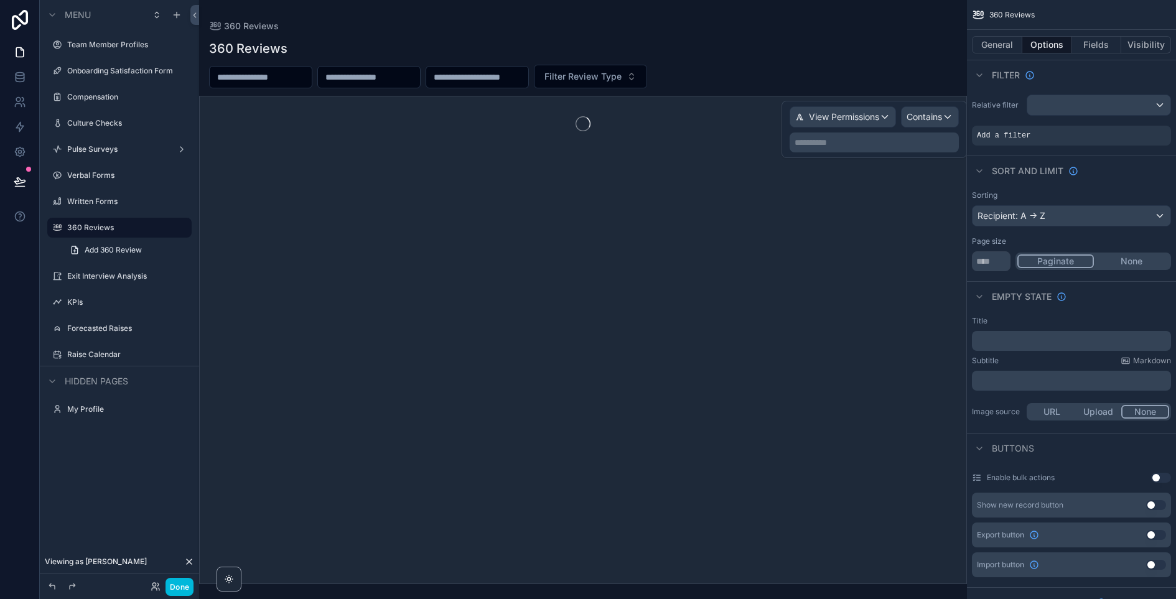
click at [852, 141] on p "**********" at bounding box center [875, 142] width 162 height 12
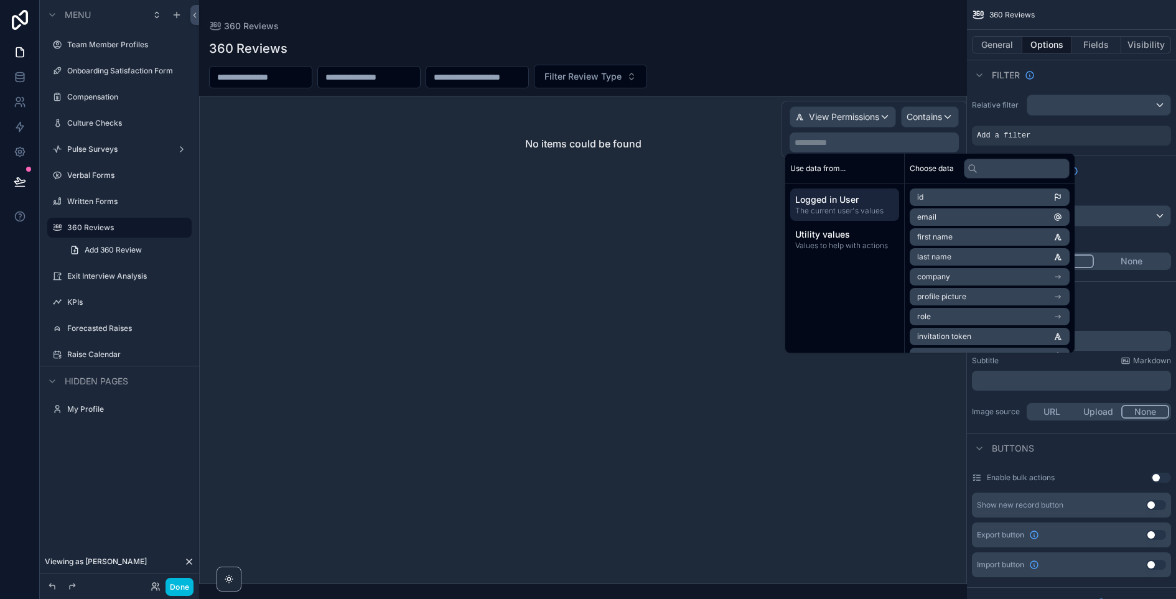
drag, startPoint x: 848, startPoint y: 207, endPoint x: 877, endPoint y: 207, distance: 29.2
click at [848, 207] on span "The current user's values" at bounding box center [844, 211] width 99 height 10
click at [961, 210] on li "email" at bounding box center [989, 216] width 160 height 17
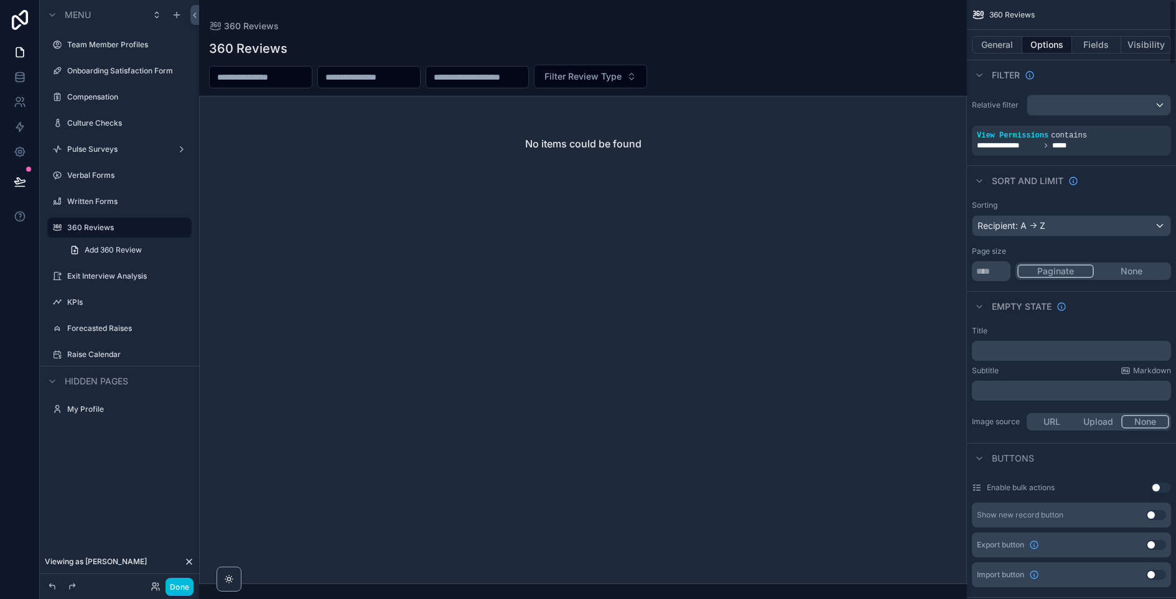
click at [1090, 72] on div "Filter" at bounding box center [1071, 75] width 209 height 30
click at [187, 562] on icon at bounding box center [189, 561] width 5 height 5
click at [151, 585] on icon at bounding box center [156, 587] width 10 height 10
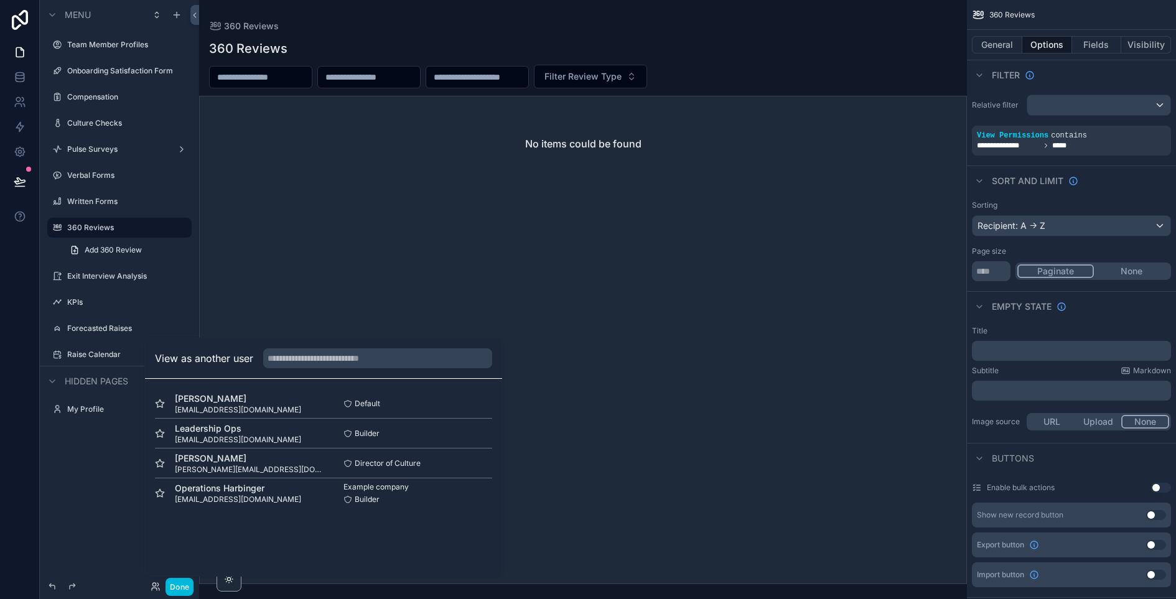
click at [0, 0] on button "Select" at bounding box center [0, 0] width 0 height 0
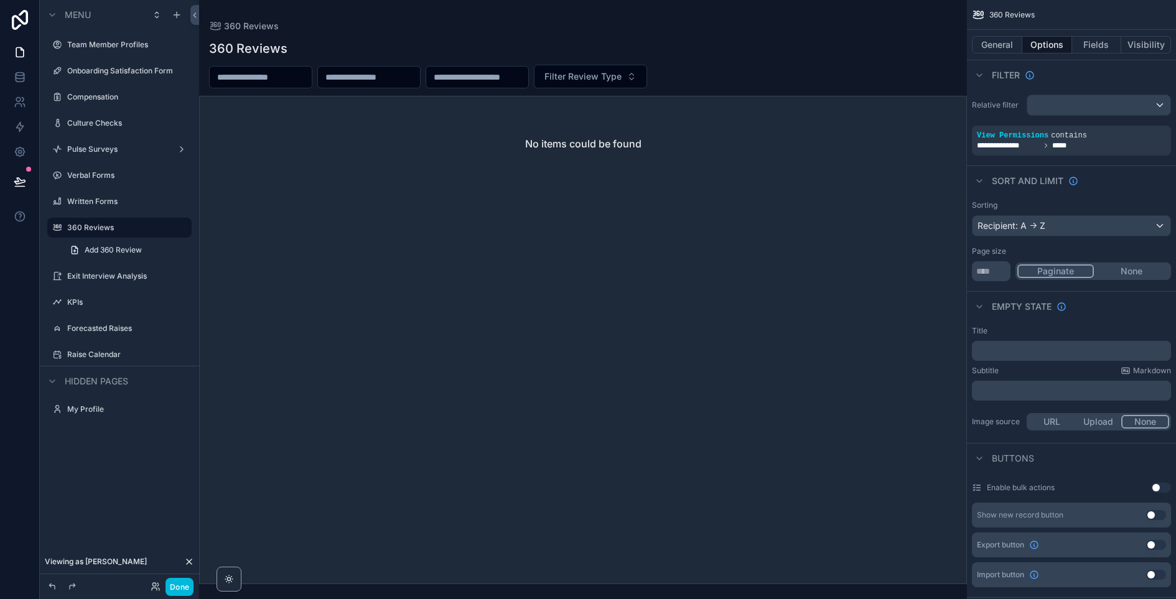
click at [121, 274] on label "Exit Interview Analysis" at bounding box center [125, 276] width 117 height 10
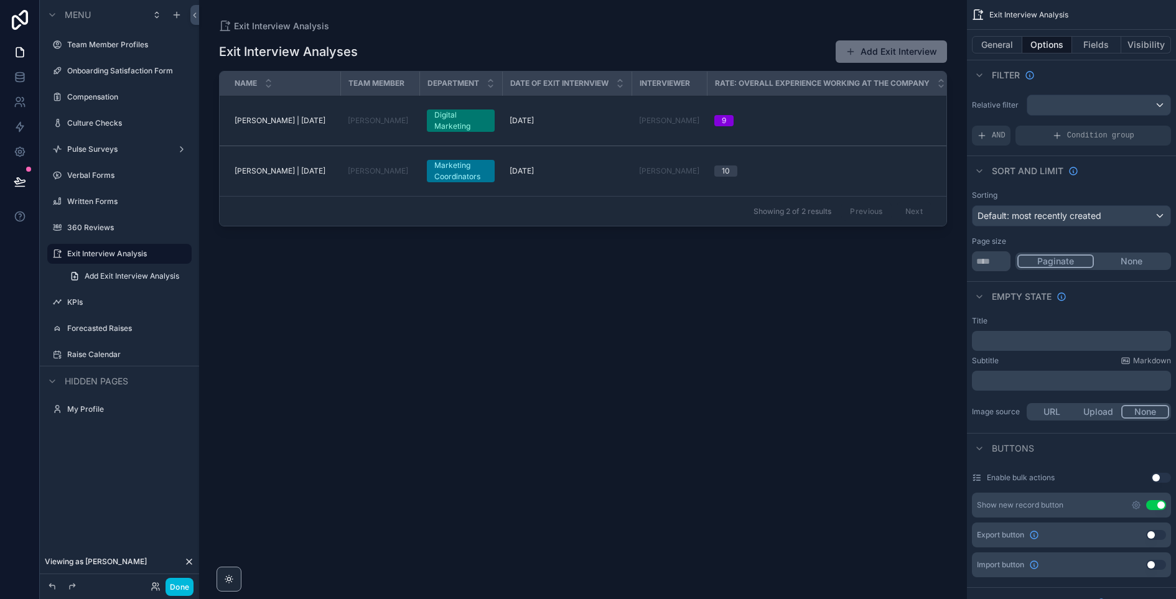
click at [998, 136] on span "AND" at bounding box center [999, 136] width 14 height 10
click at [0, 0] on icon "scrollable content" at bounding box center [0, 0] width 0 height 0
click at [918, 137] on p "**********" at bounding box center [887, 142] width 137 height 12
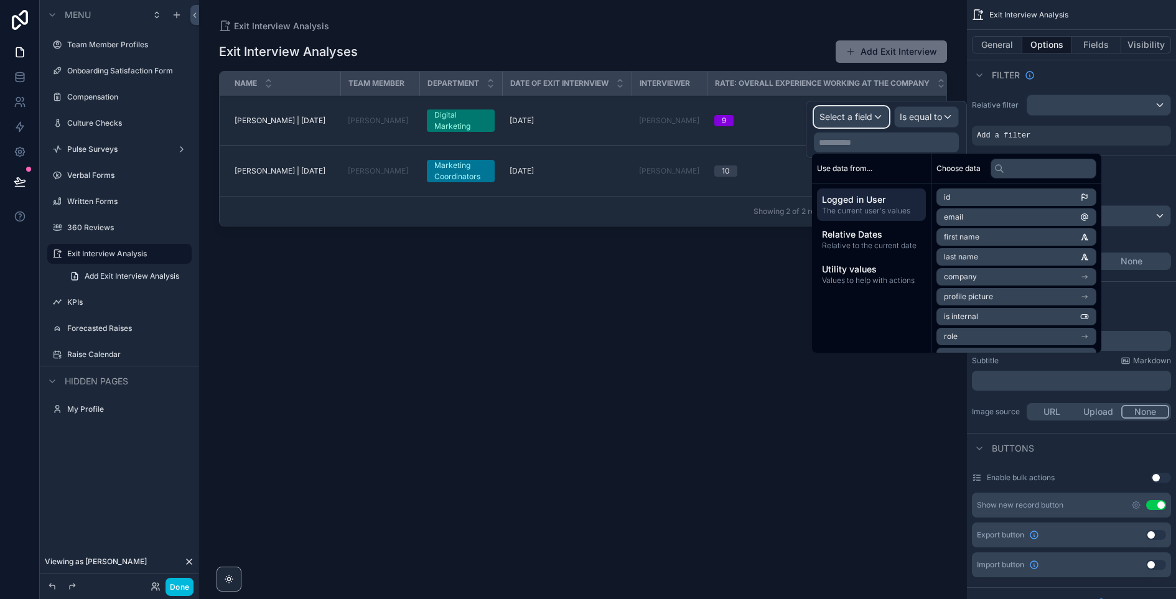
click at [842, 116] on span "Select a field" at bounding box center [845, 116] width 53 height 11
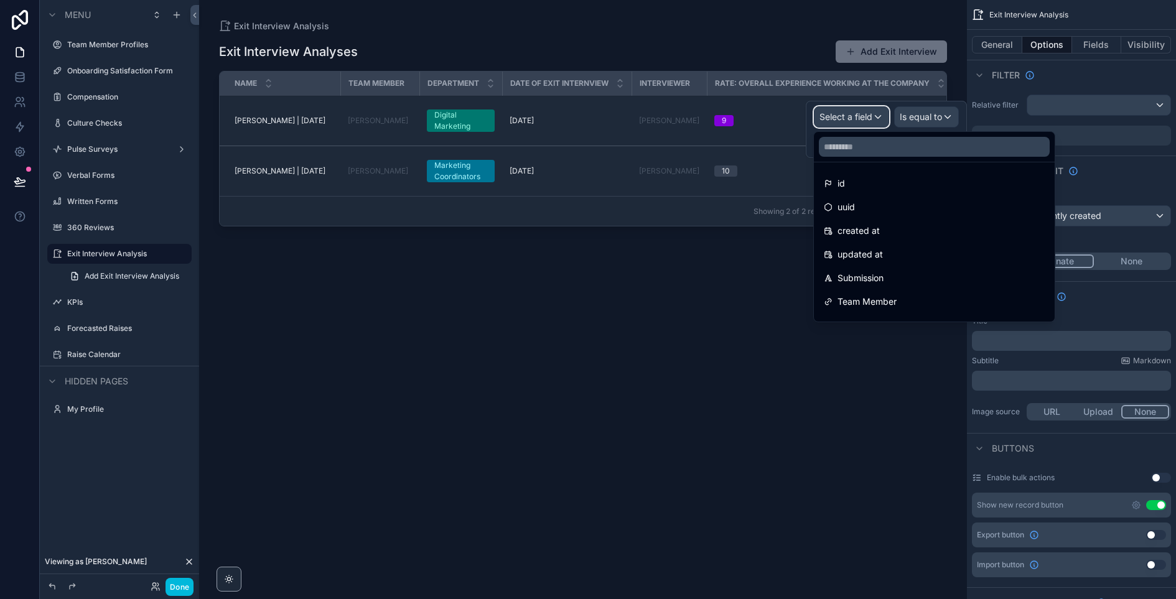
scroll to position [632, 0]
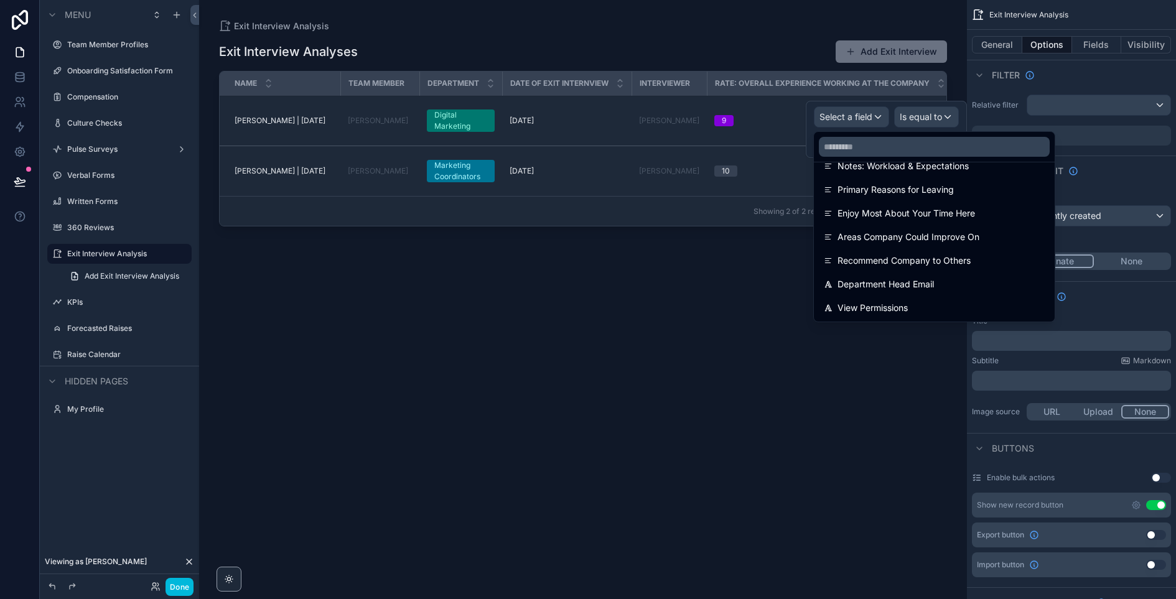
click at [886, 313] on span "View Permissions" at bounding box center [872, 307] width 70 height 15
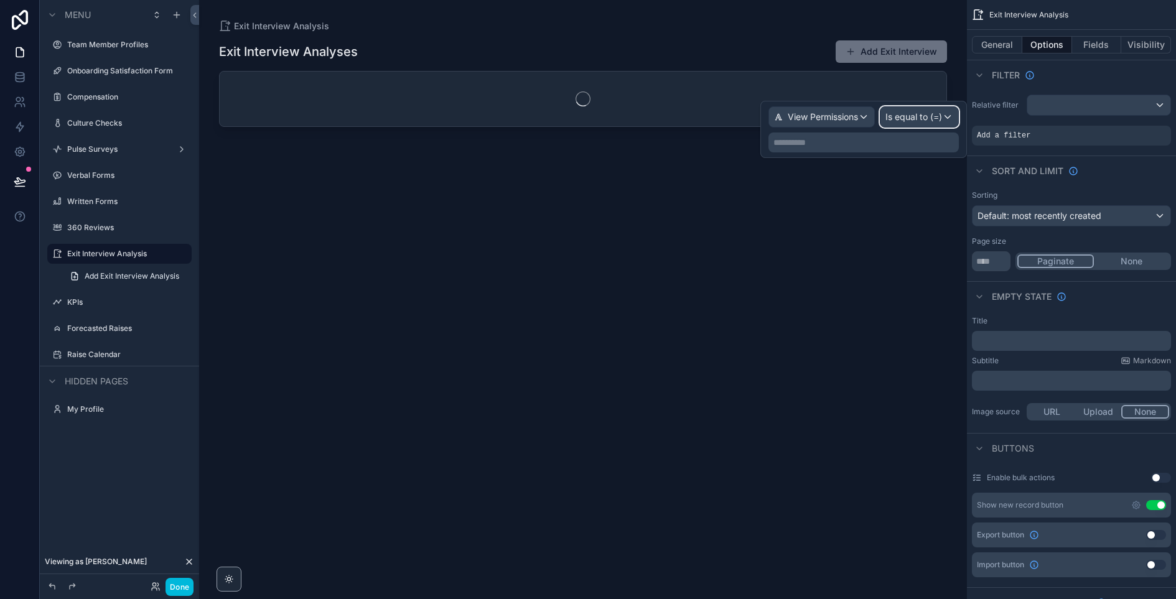
click at [916, 112] on span "Is equal to (=)" at bounding box center [913, 117] width 57 height 12
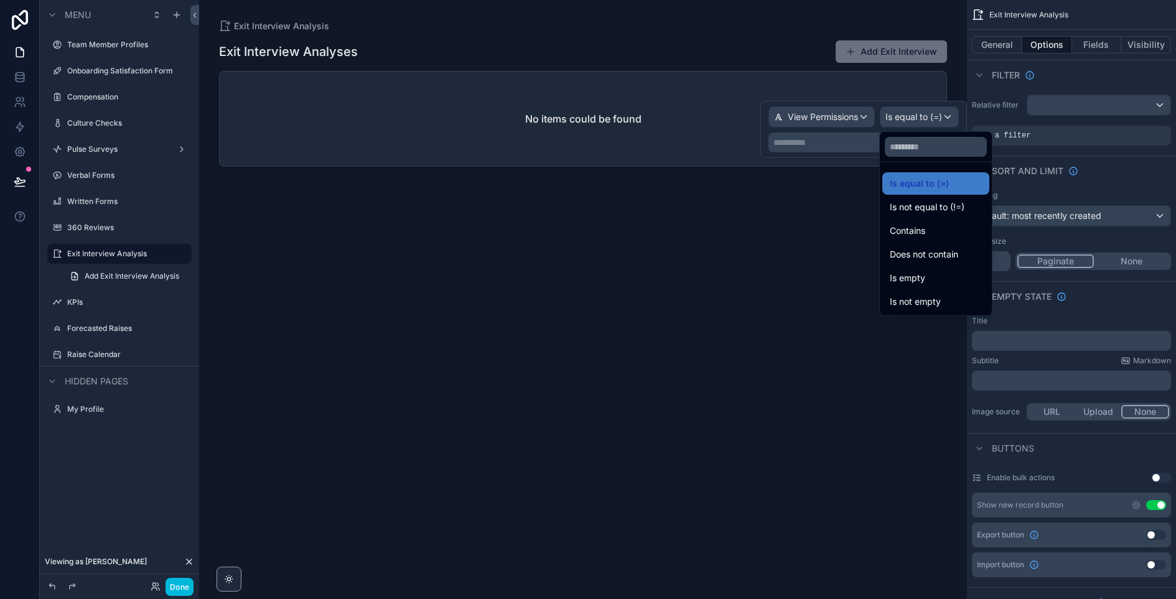
click at [919, 233] on span "Contains" at bounding box center [907, 230] width 35 height 15
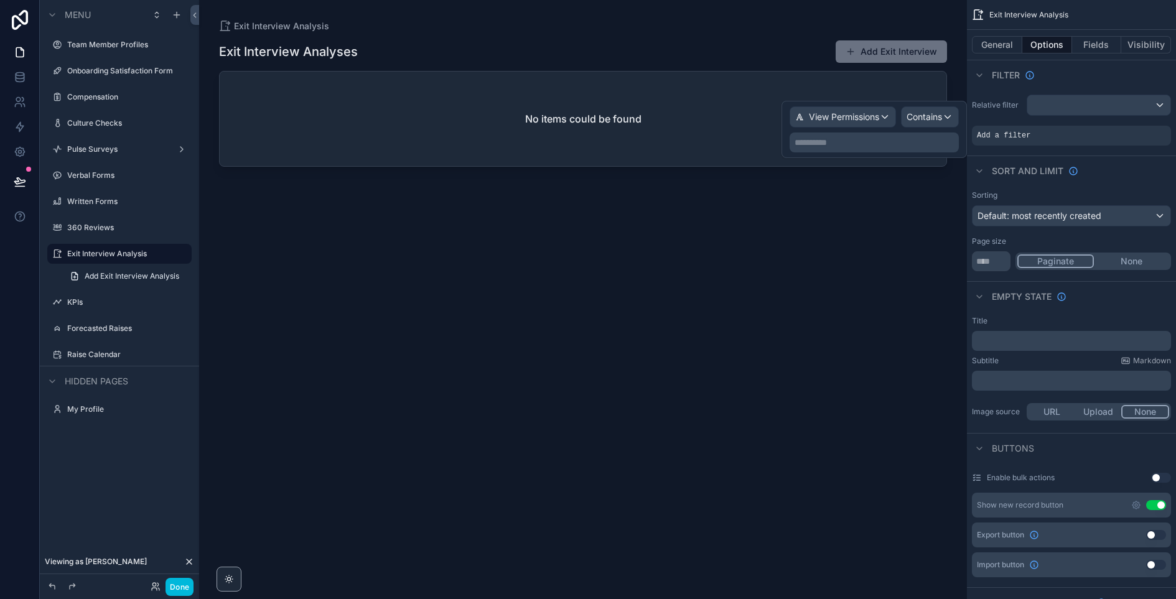
click at [898, 143] on p "**********" at bounding box center [875, 142] width 162 height 12
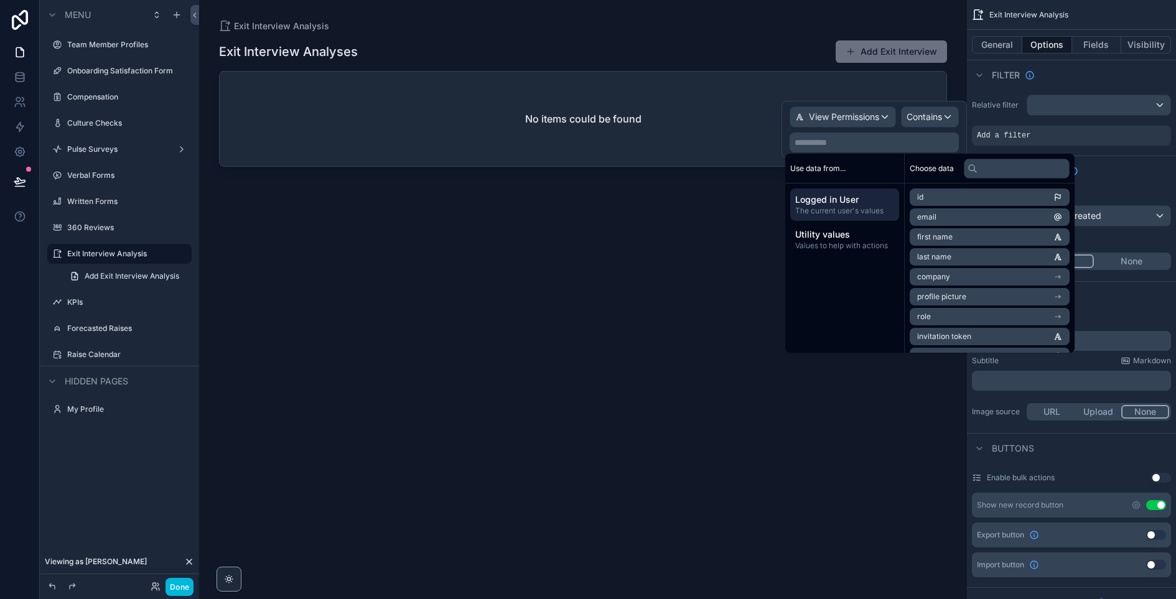
click at [834, 215] on span "The current user's values" at bounding box center [844, 211] width 99 height 10
click at [966, 213] on li "email" at bounding box center [989, 216] width 160 height 17
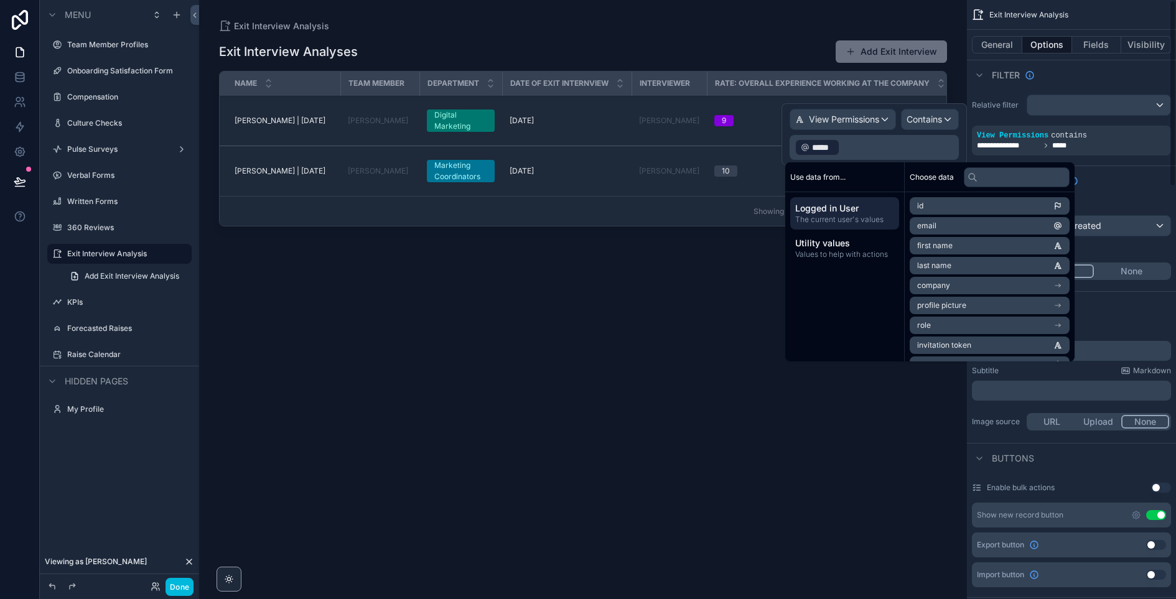
click at [1075, 66] on div "Filter" at bounding box center [1071, 75] width 209 height 30
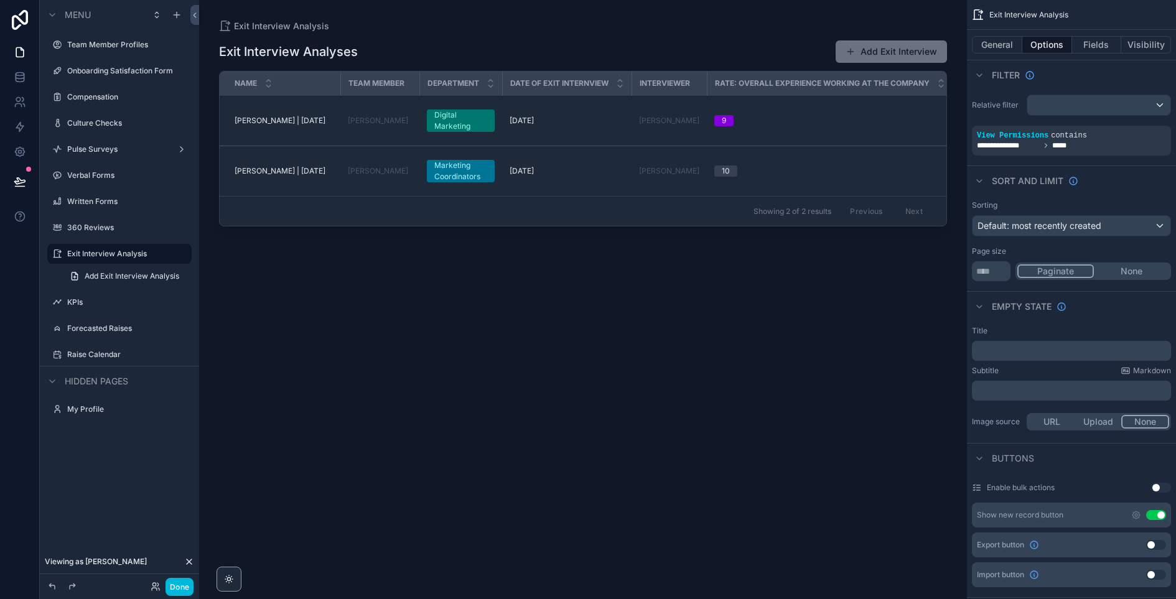
click at [107, 304] on label "KPIs" at bounding box center [125, 302] width 117 height 10
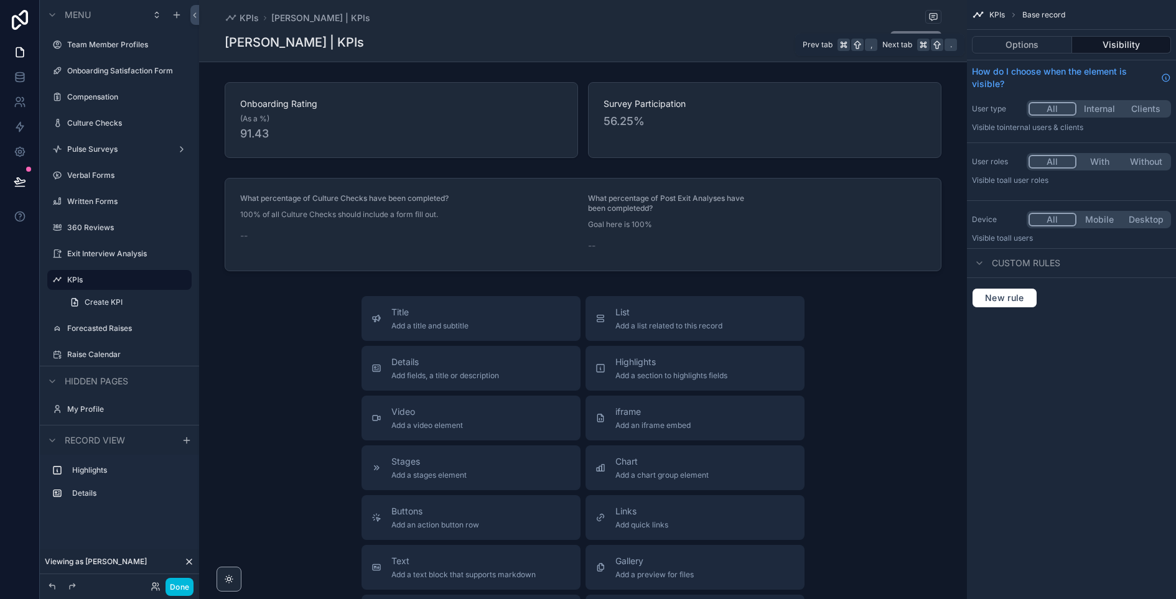
click at [1030, 47] on button "Options" at bounding box center [1022, 44] width 100 height 17
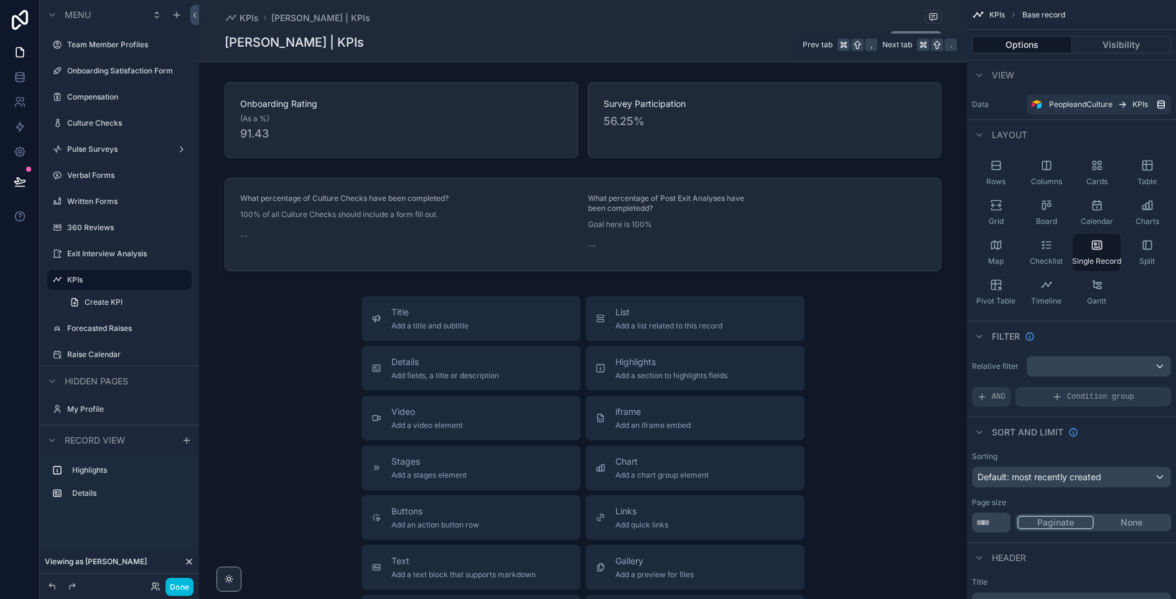
click at [1125, 47] on button "Visibility" at bounding box center [1122, 44] width 100 height 17
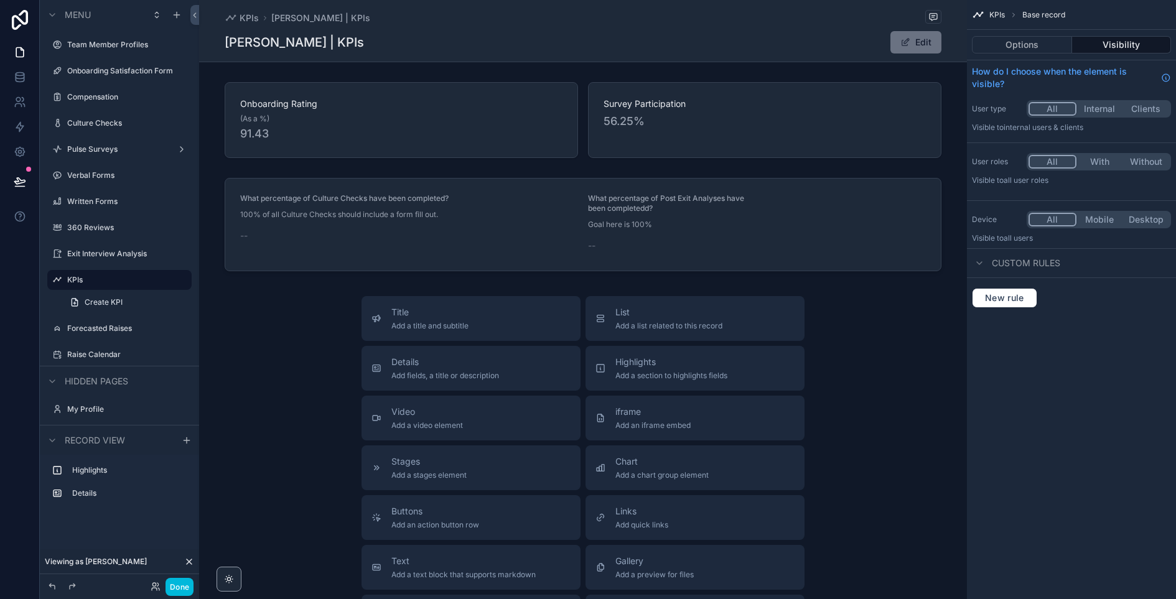
click at [1103, 160] on button "With" at bounding box center [1099, 162] width 47 height 14
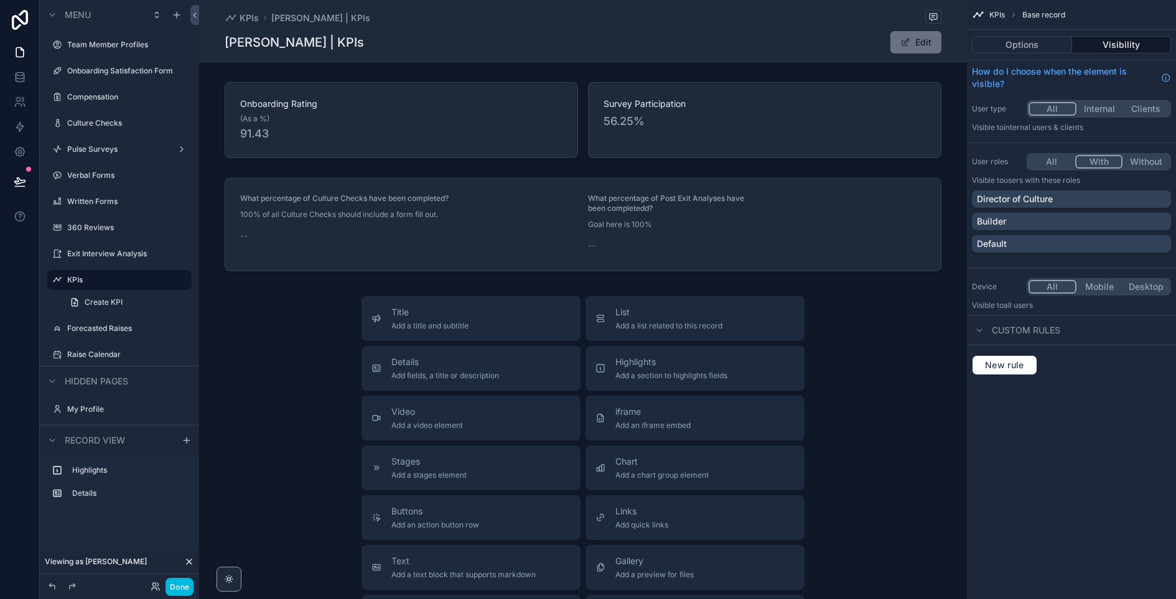
click at [1075, 195] on div "Director of Culture" at bounding box center [1071, 199] width 189 height 12
click at [794, 44] on div "James Pollard | KPIs Edit" at bounding box center [583, 42] width 717 height 24
click at [107, 328] on label "Forecasted Raises" at bounding box center [125, 328] width 117 height 10
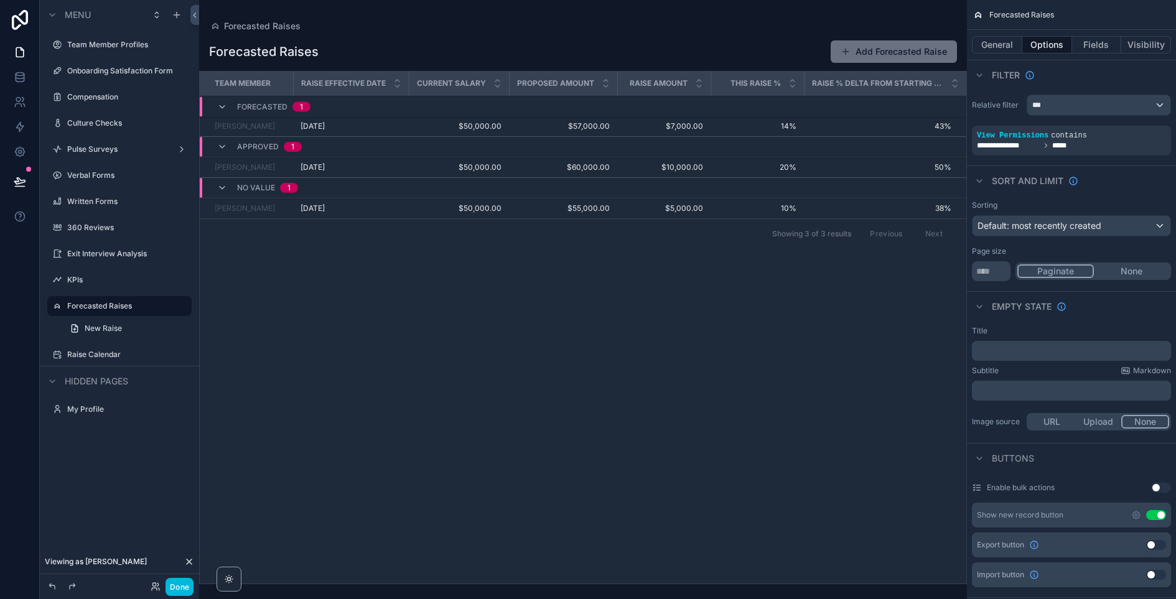
click at [101, 353] on label "Raise Calendar" at bounding box center [125, 355] width 117 height 10
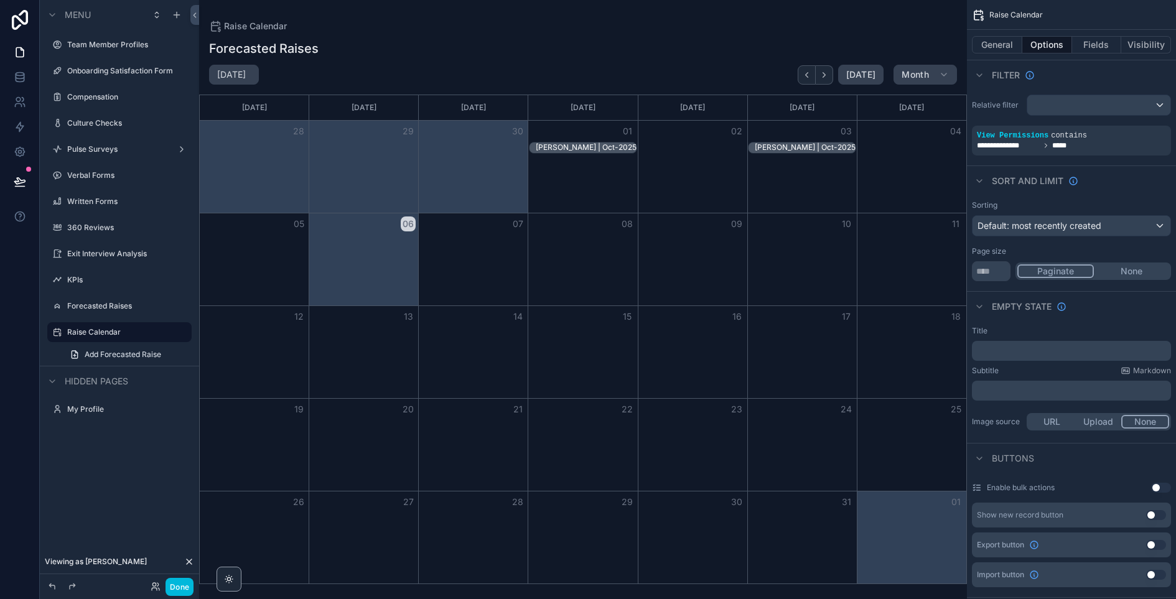
click at [182, 588] on button "Done" at bounding box center [179, 587] width 28 height 18
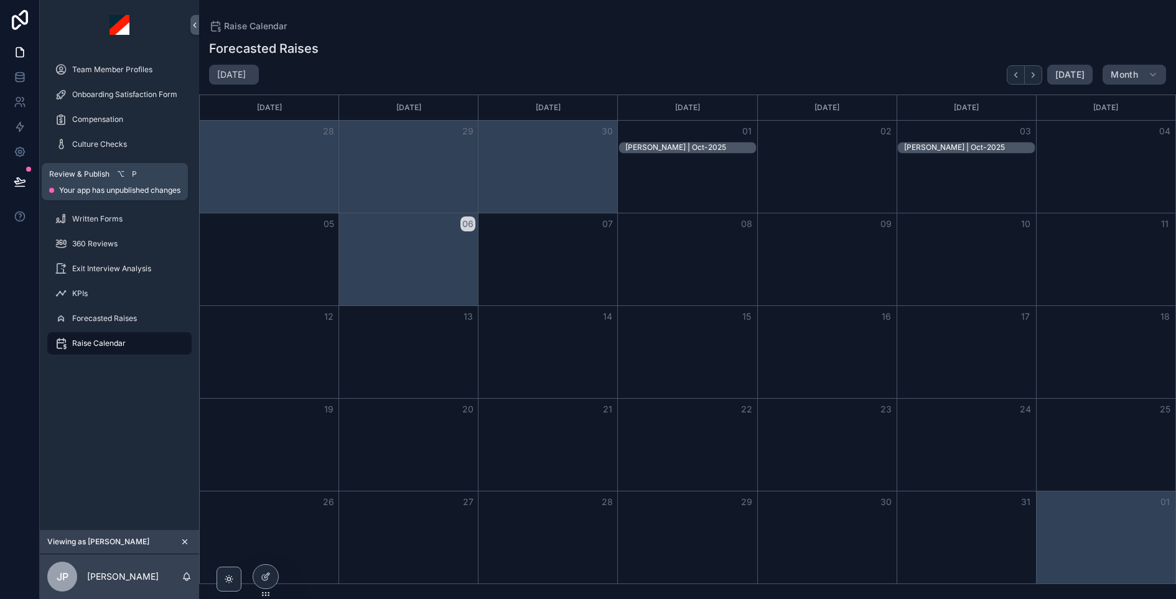
click at [15, 181] on icon at bounding box center [19, 181] width 11 height 6
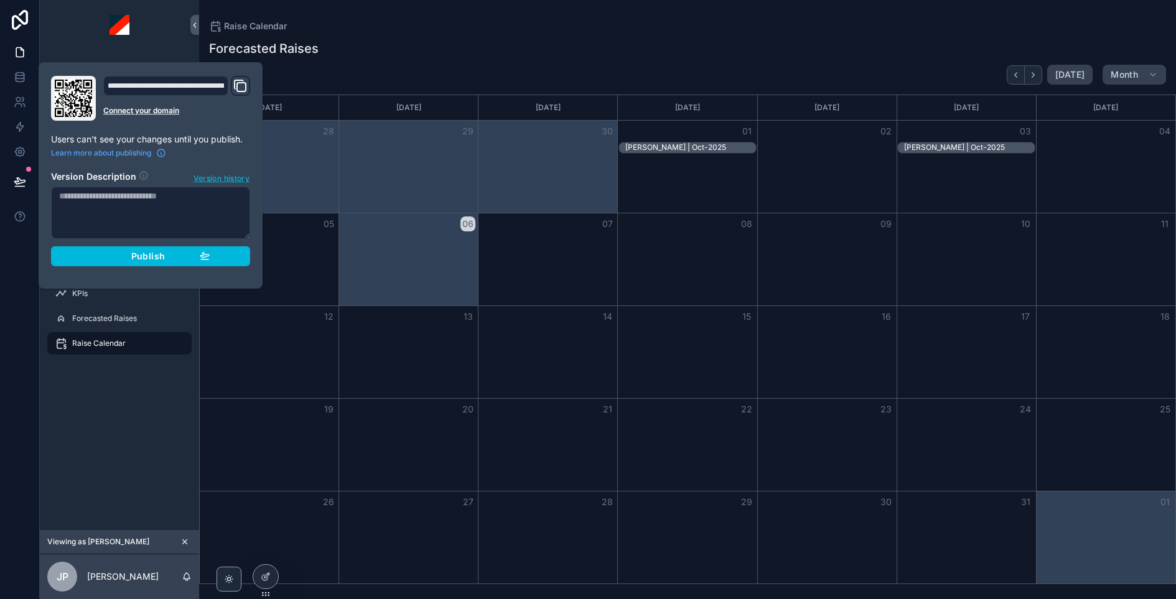
click at [211, 180] on span "Version history" at bounding box center [221, 177] width 56 height 12
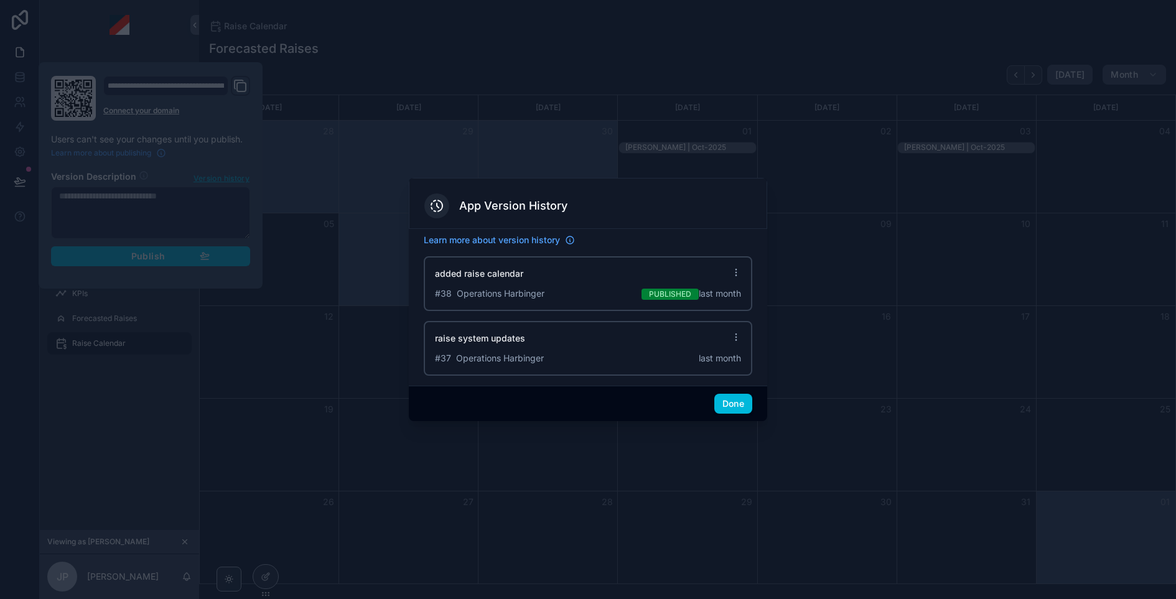
click at [733, 403] on button "Done" at bounding box center [733, 404] width 38 height 20
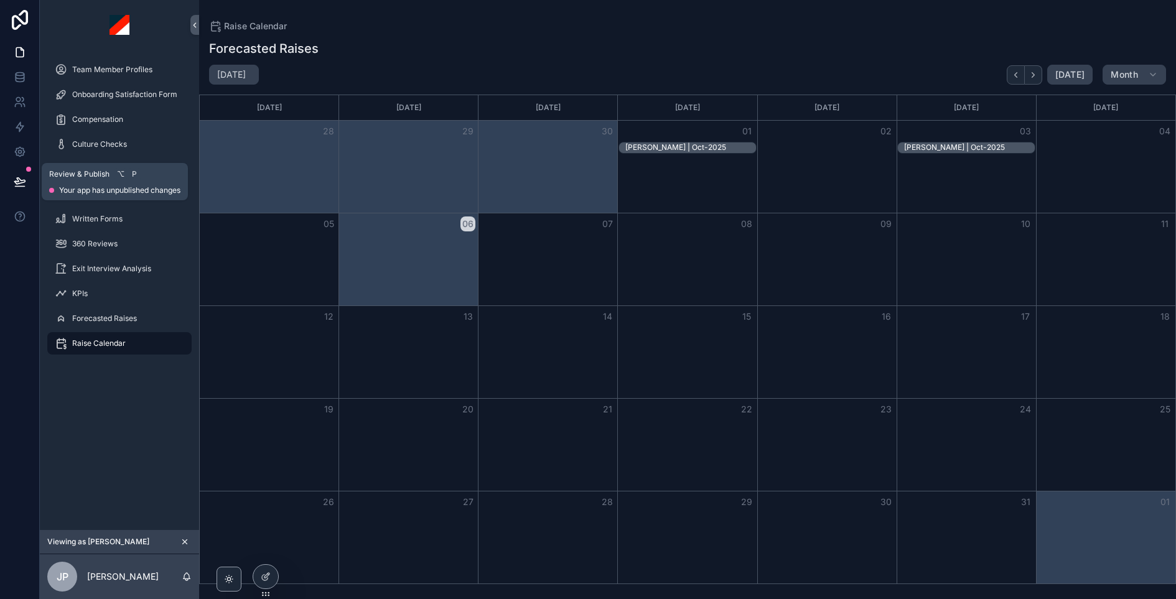
click at [16, 184] on icon at bounding box center [20, 181] width 12 height 12
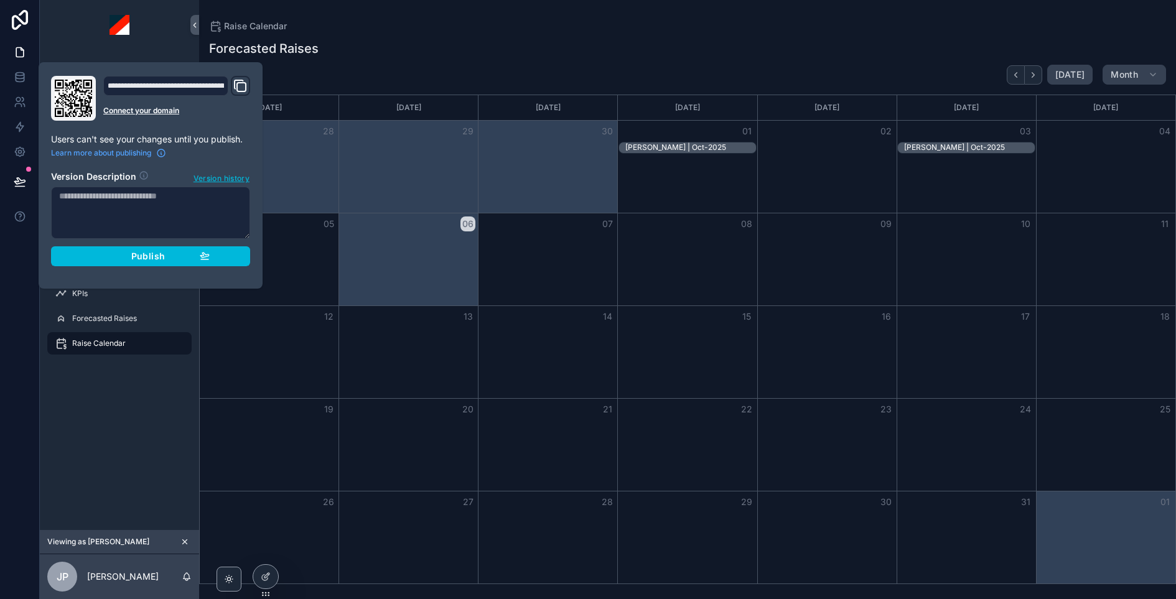
click at [154, 207] on textarea at bounding box center [150, 213] width 199 height 52
type textarea "**********"
click at [142, 262] on button "Publish" at bounding box center [150, 256] width 199 height 20
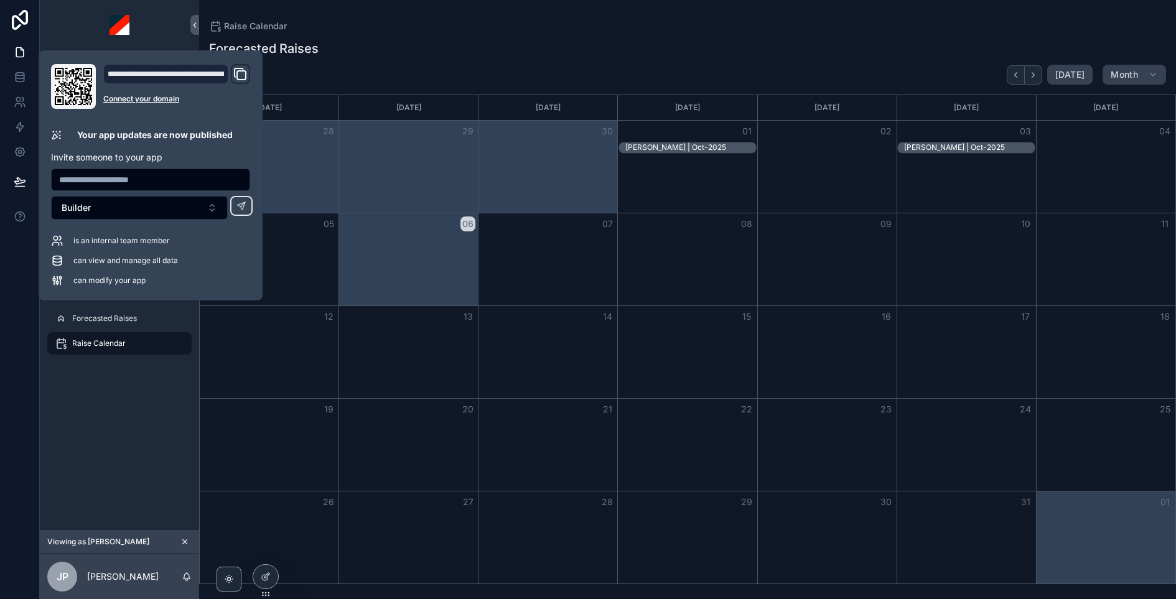
click at [595, 43] on div "Forecasted Raises" at bounding box center [687, 48] width 957 height 17
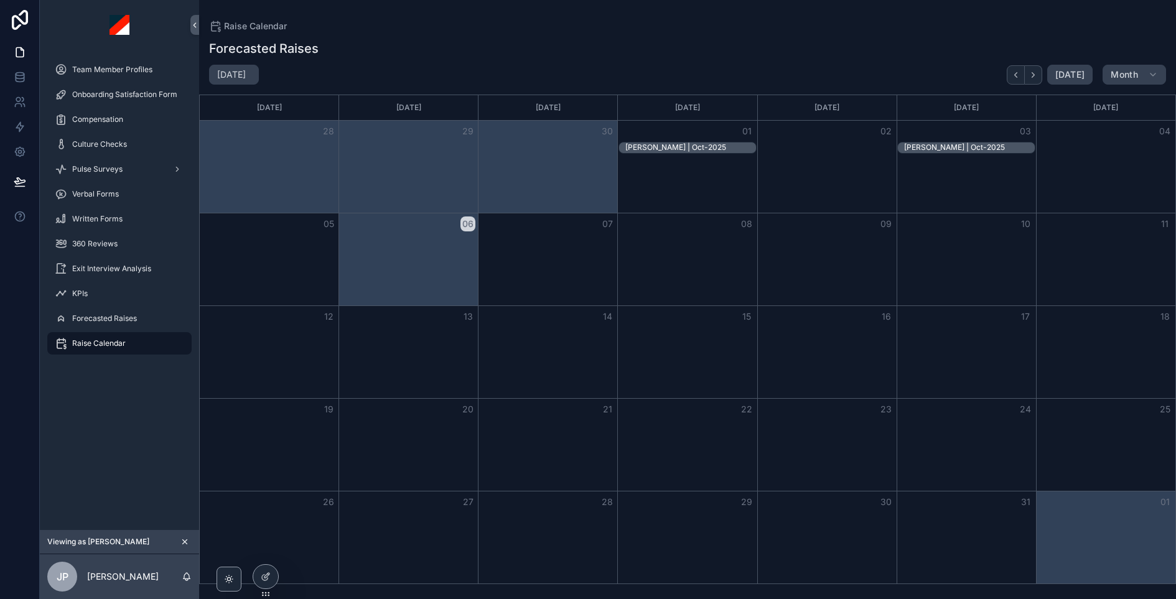
click at [187, 539] on icon "scrollable content" at bounding box center [184, 541] width 9 height 9
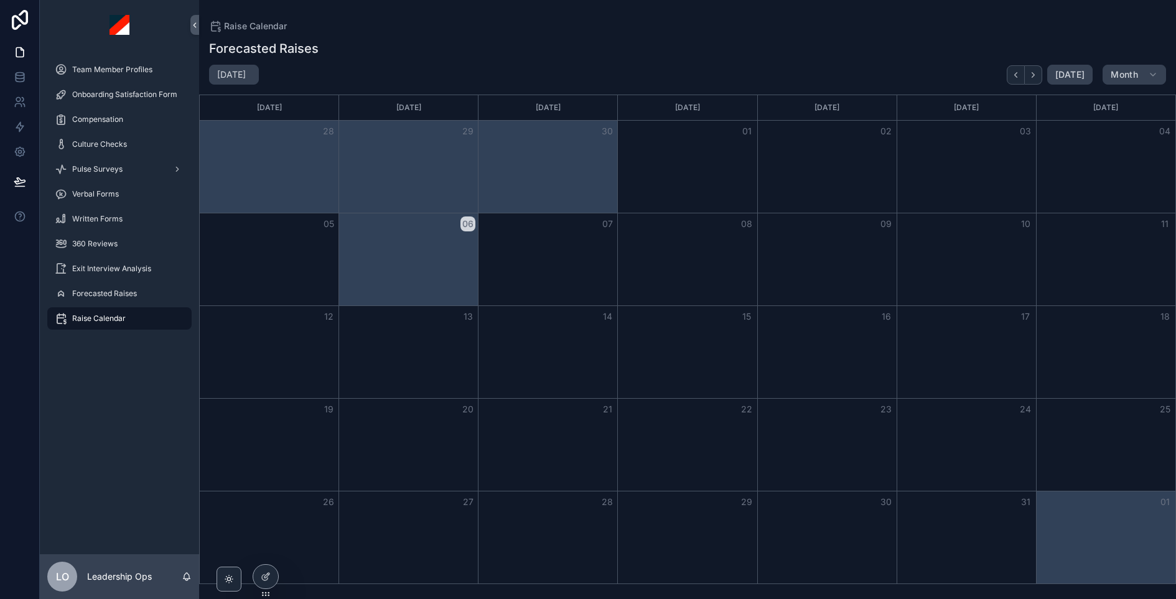
click at [120, 65] on span "Team Member Profiles" at bounding box center [112, 70] width 80 height 10
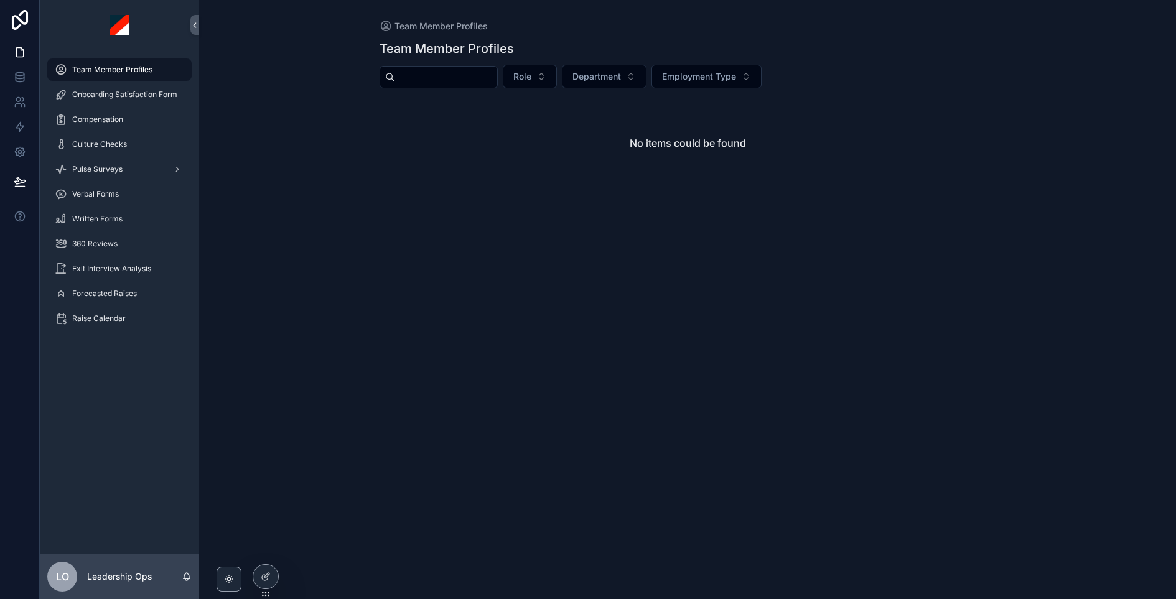
click at [119, 91] on span "Onboarding Satisfaction Form" at bounding box center [124, 95] width 105 height 10
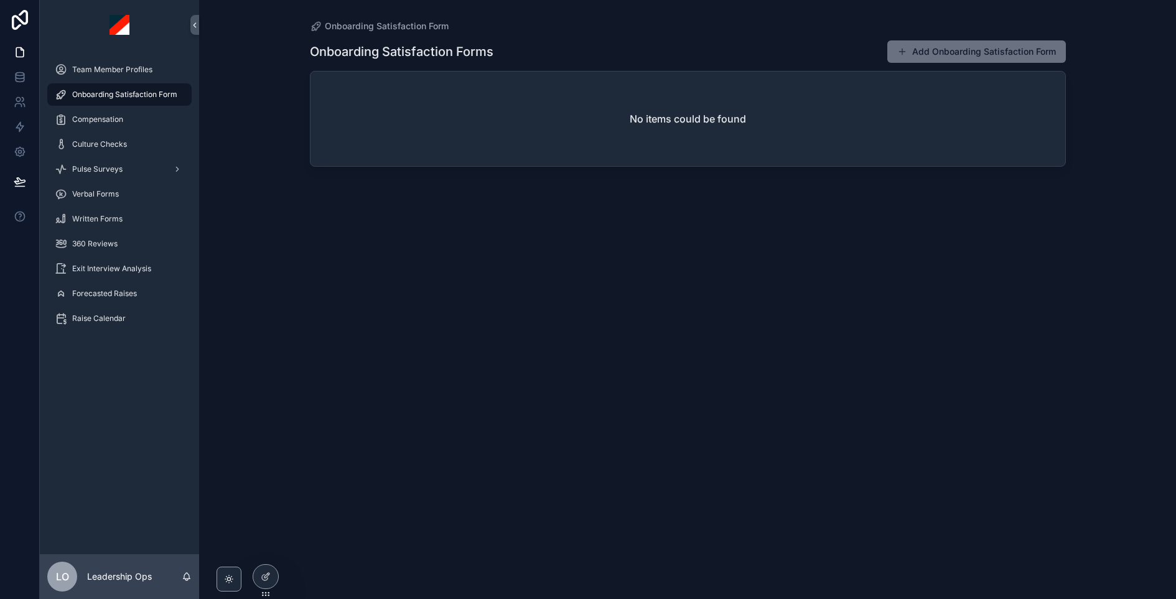
click at [117, 121] on span "Compensation" at bounding box center [97, 119] width 51 height 10
click at [116, 146] on span "Culture Checks" at bounding box center [99, 144] width 55 height 10
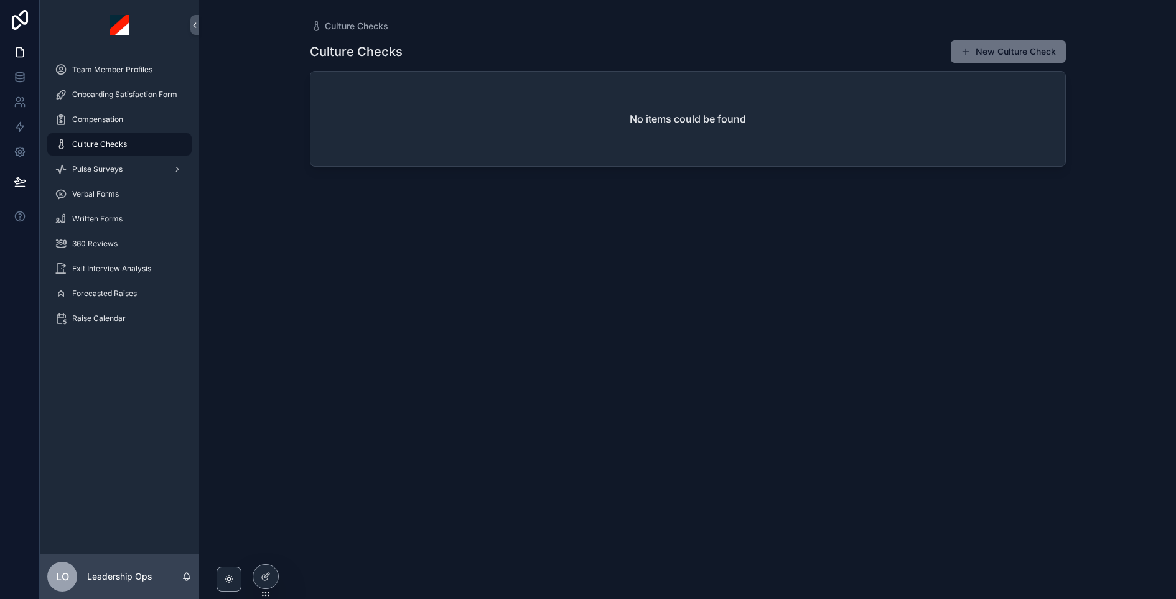
click at [106, 176] on div "Pulse Surveys" at bounding box center [119, 169] width 129 height 20
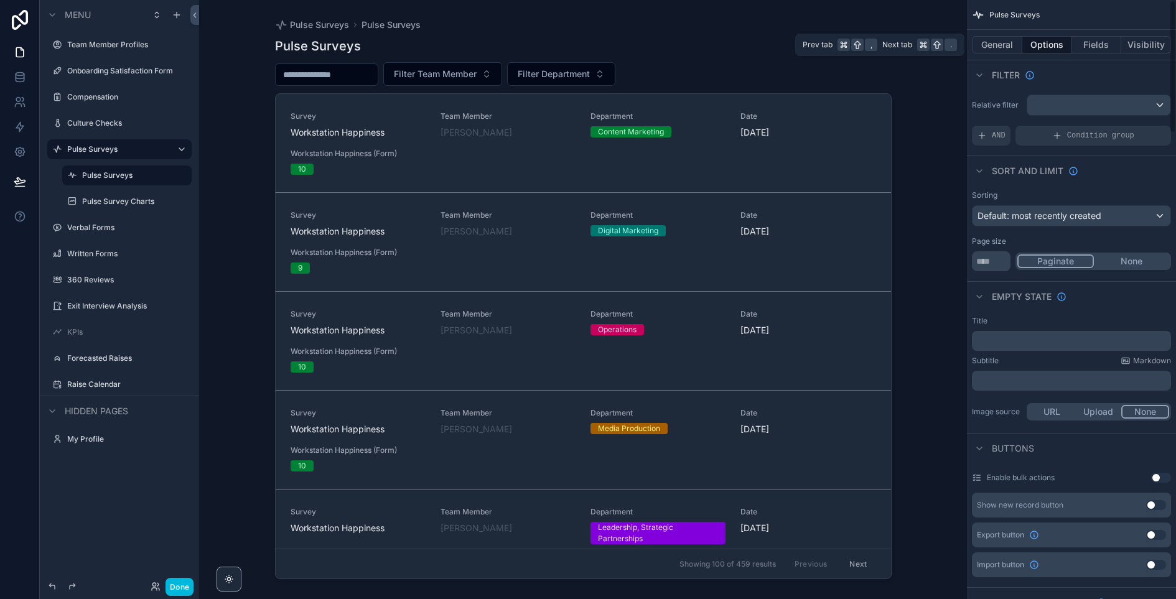
click at [1135, 45] on button "Visibility" at bounding box center [1146, 44] width 50 height 17
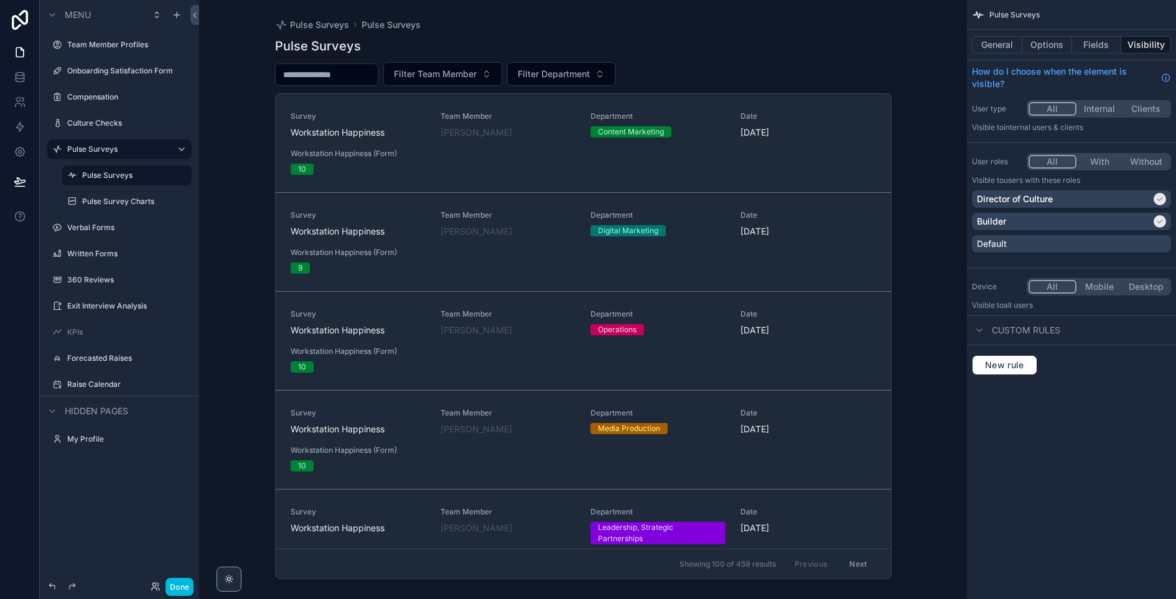
click at [94, 223] on label "Verbal Forms" at bounding box center [125, 228] width 117 height 10
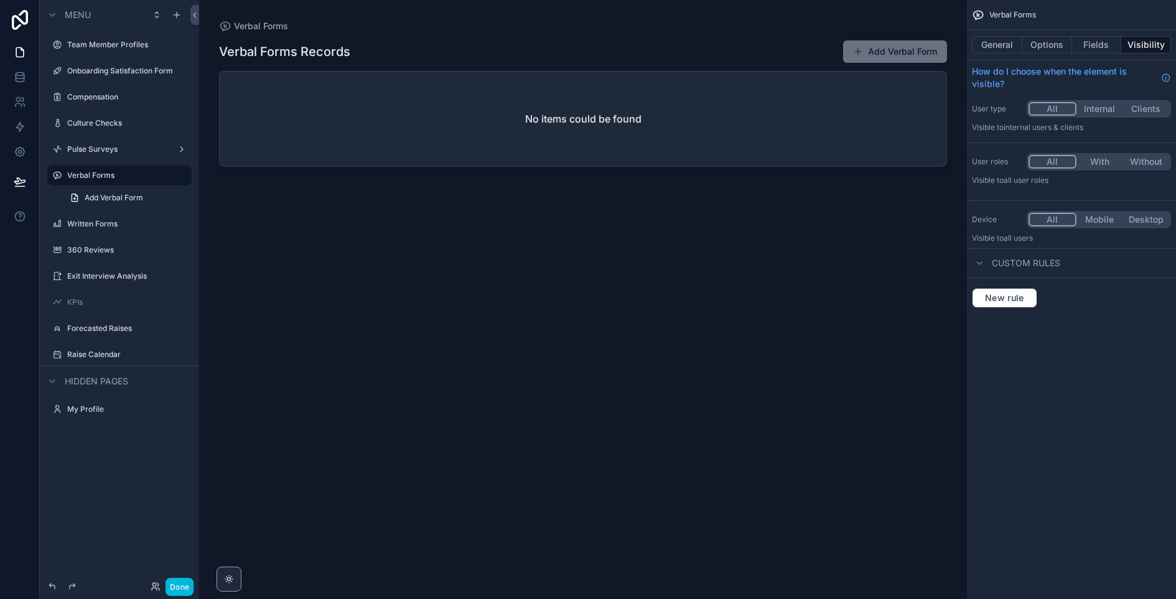
click at [116, 221] on label "Written Forms" at bounding box center [125, 224] width 117 height 10
click at [114, 253] on label "360 Reviews" at bounding box center [125, 250] width 117 height 10
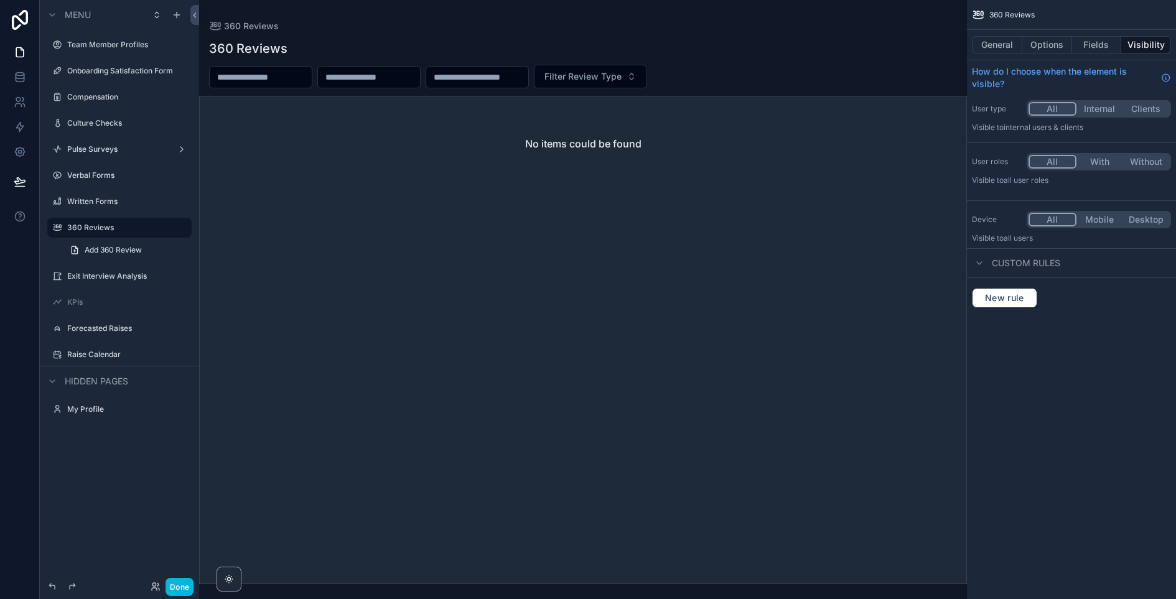
click at [110, 279] on label "Exit Interview Analysis" at bounding box center [125, 276] width 117 height 10
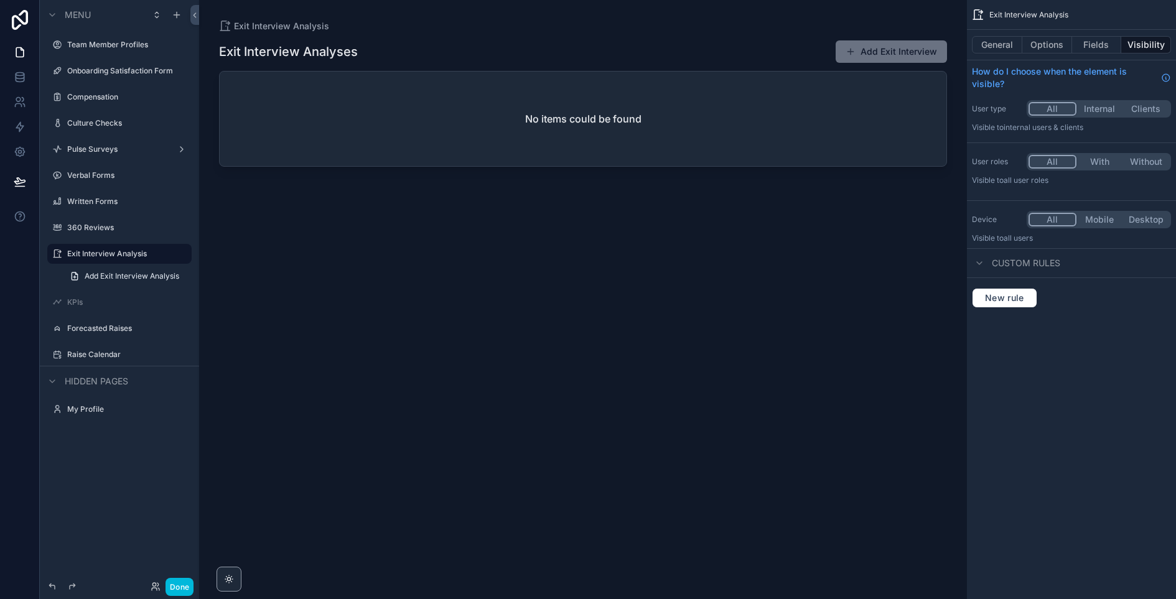
click at [109, 330] on label "Forecasted Raises" at bounding box center [125, 328] width 117 height 10
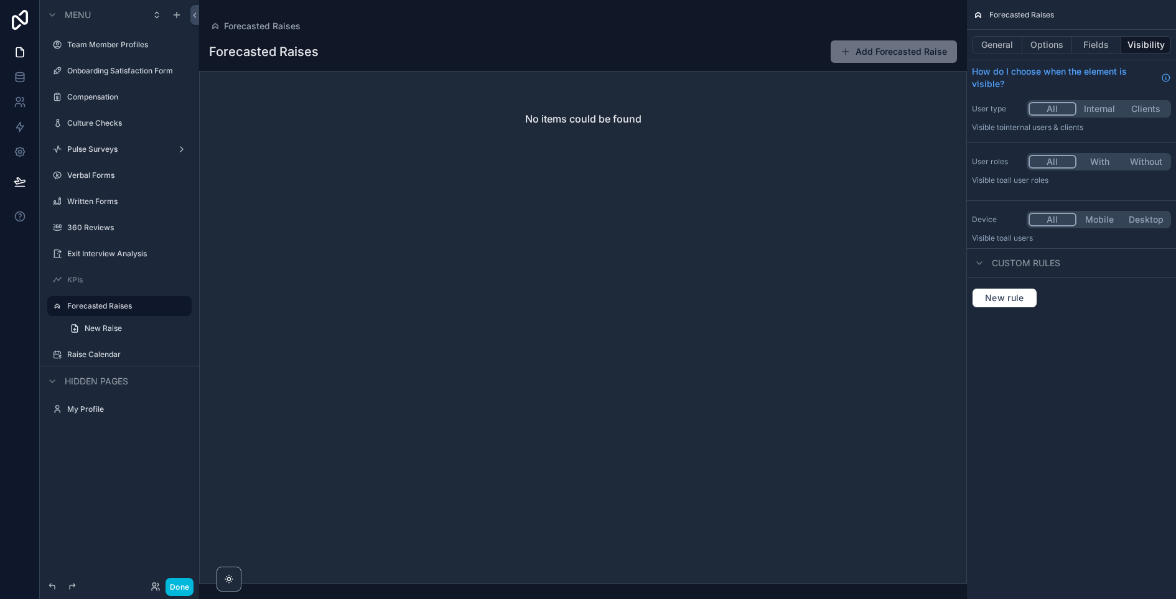
click at [109, 354] on label "Raise Calendar" at bounding box center [125, 355] width 117 height 10
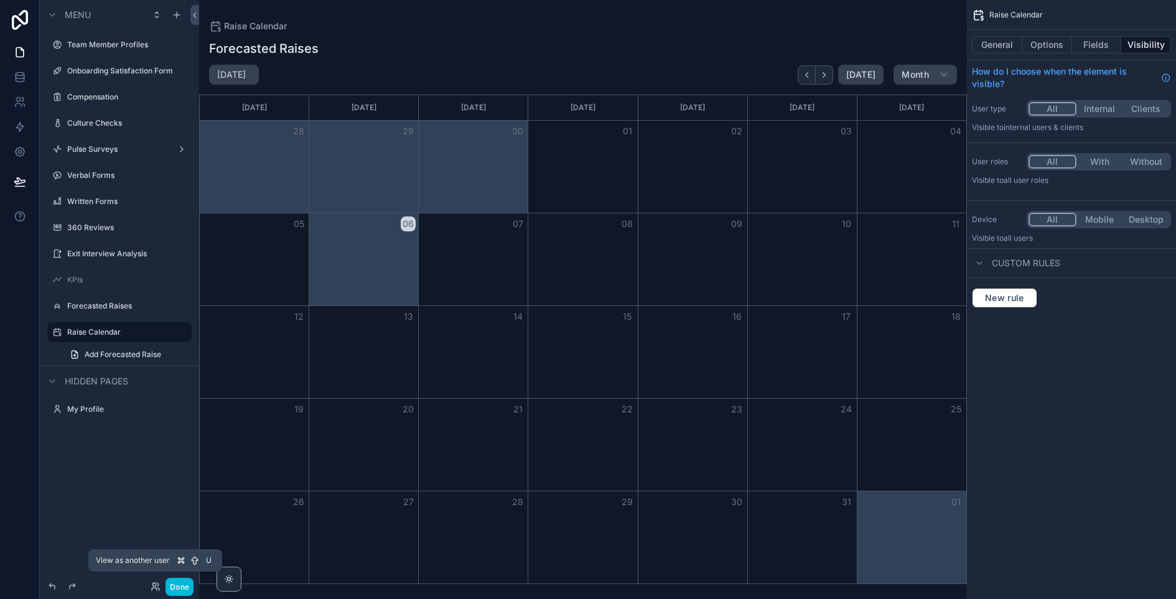
click at [154, 583] on icon at bounding box center [153, 584] width 3 height 3
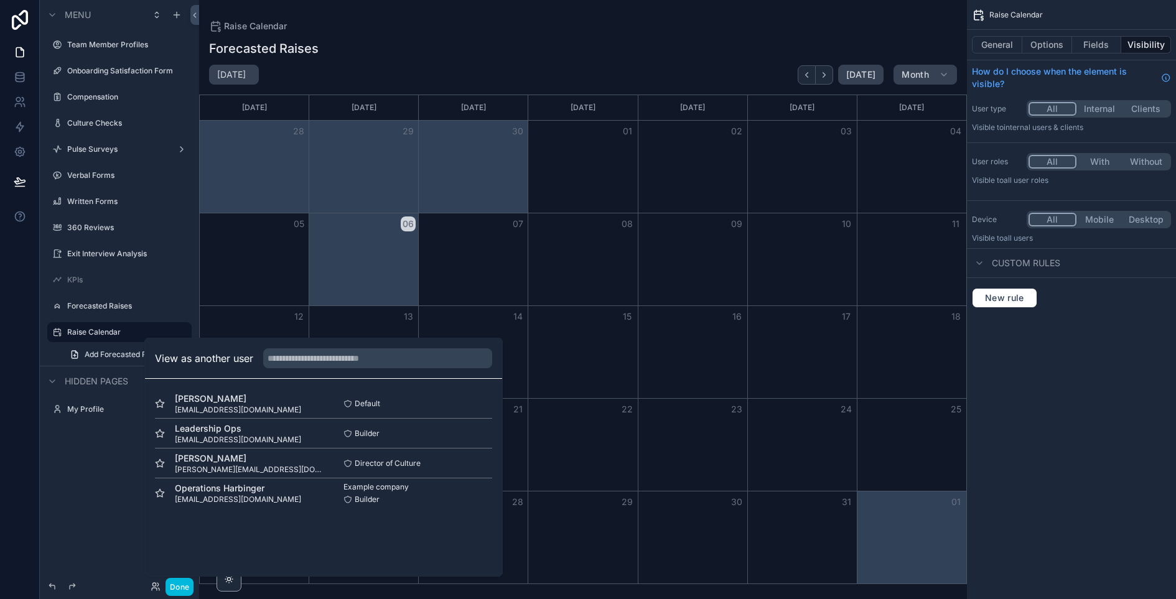
click at [503, 29] on div "scrollable content" at bounding box center [583, 299] width 768 height 599
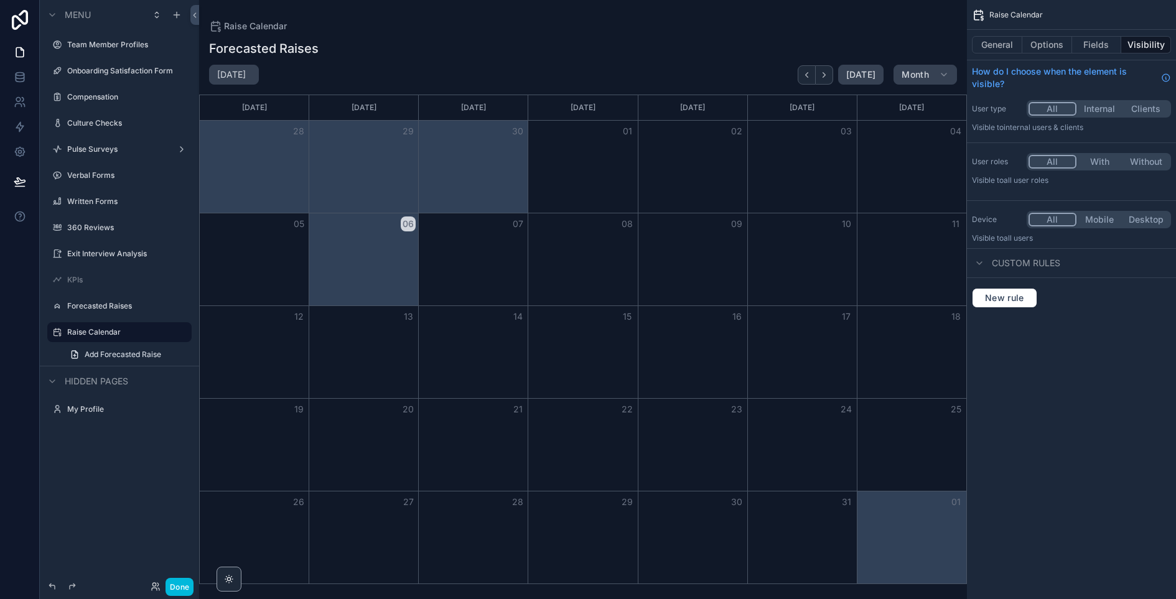
click at [170, 586] on button "Done" at bounding box center [179, 587] width 28 height 18
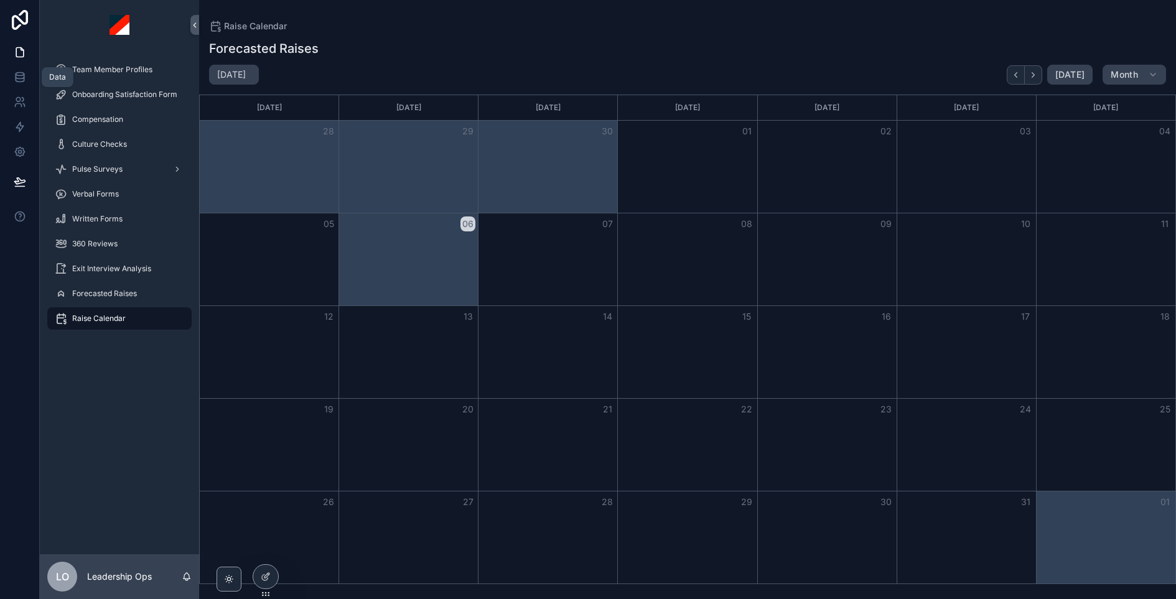
click at [21, 80] on icon at bounding box center [20, 77] width 12 height 12
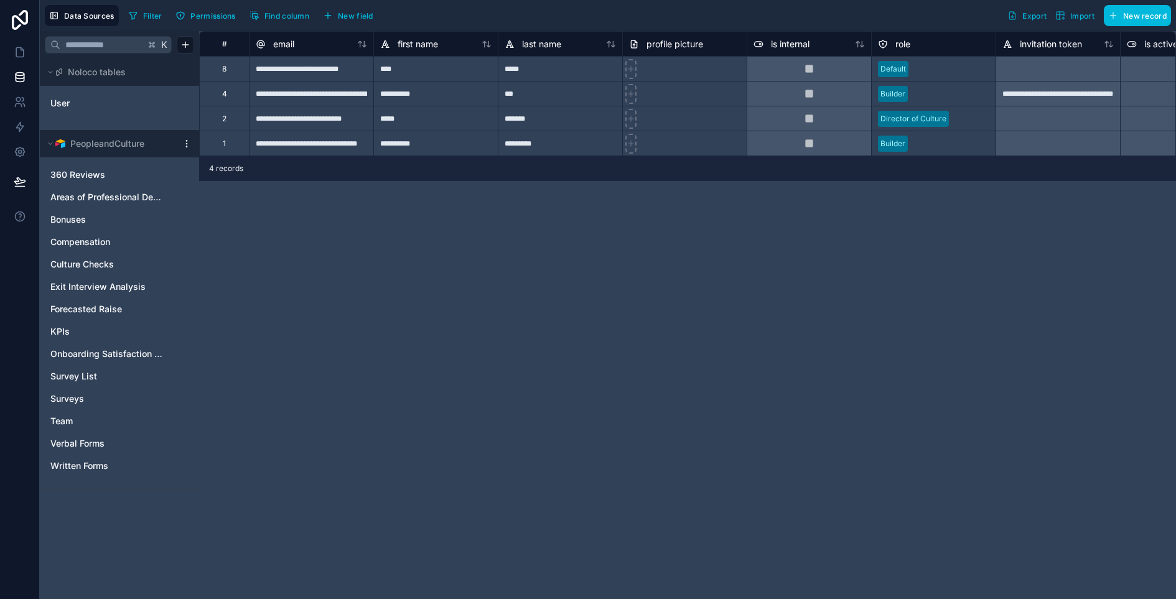
click at [159, 141] on button "PeopleandCulture" at bounding box center [111, 143] width 132 height 17
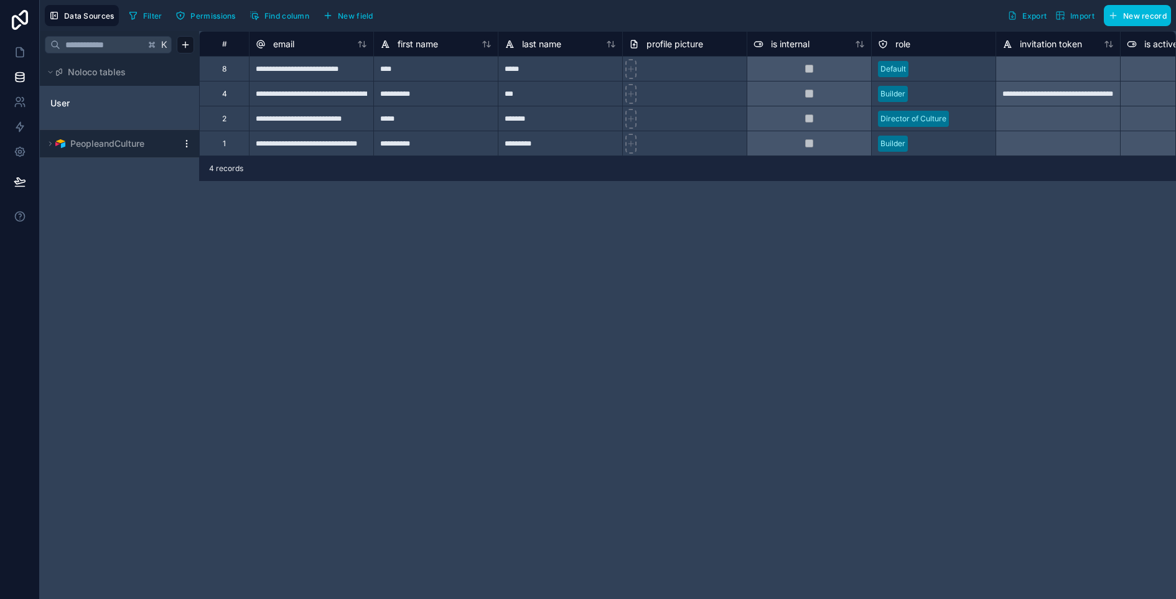
click at [159, 141] on button "PeopleandCulture" at bounding box center [111, 143] width 132 height 17
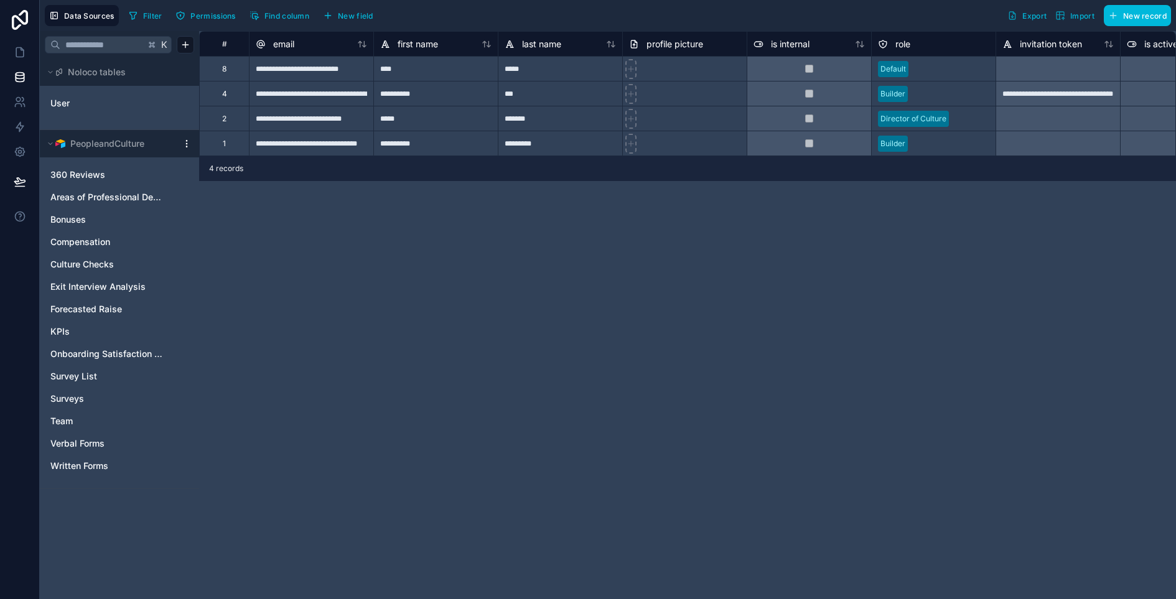
click at [184, 141] on html "**********" at bounding box center [588, 299] width 1176 height 599
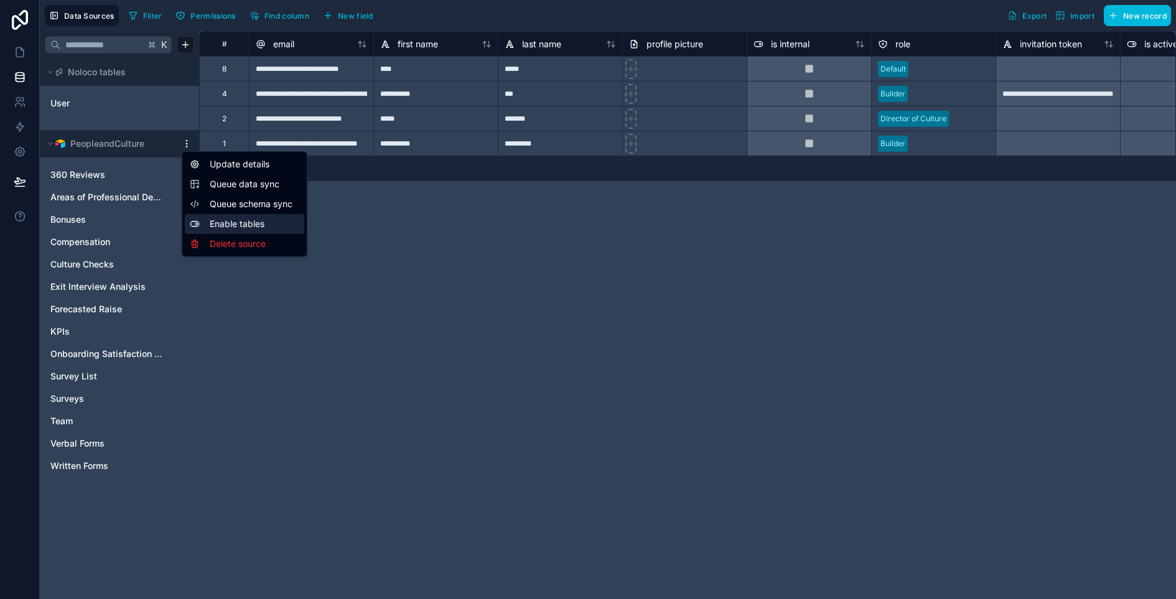
click at [221, 227] on div "Enable tables" at bounding box center [244, 224] width 119 height 20
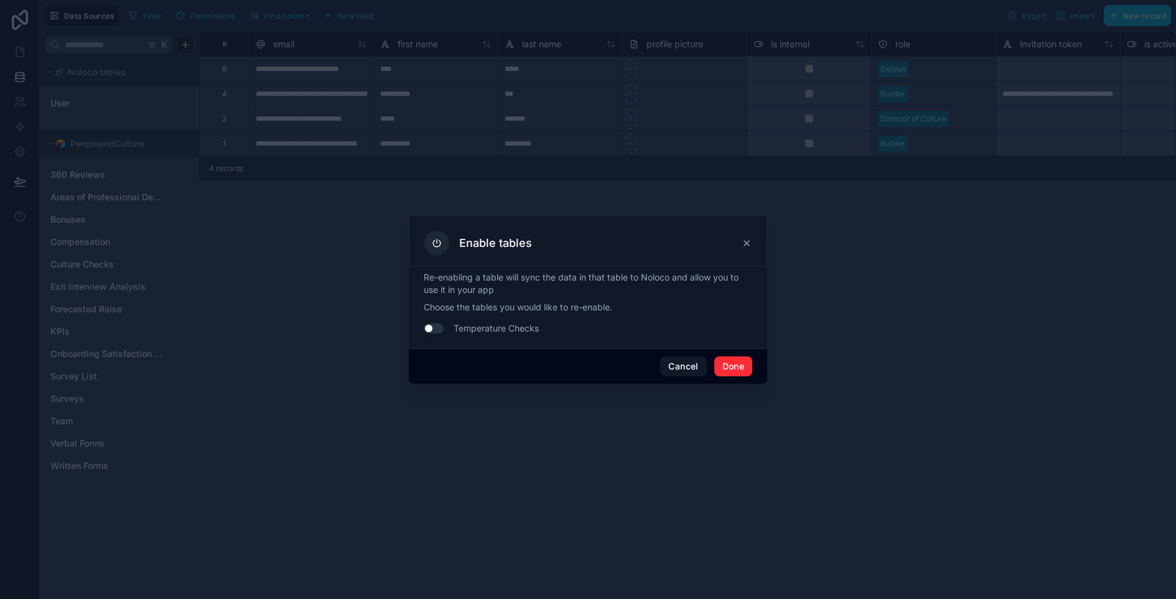
click at [673, 366] on button "Cancel" at bounding box center [683, 366] width 46 height 20
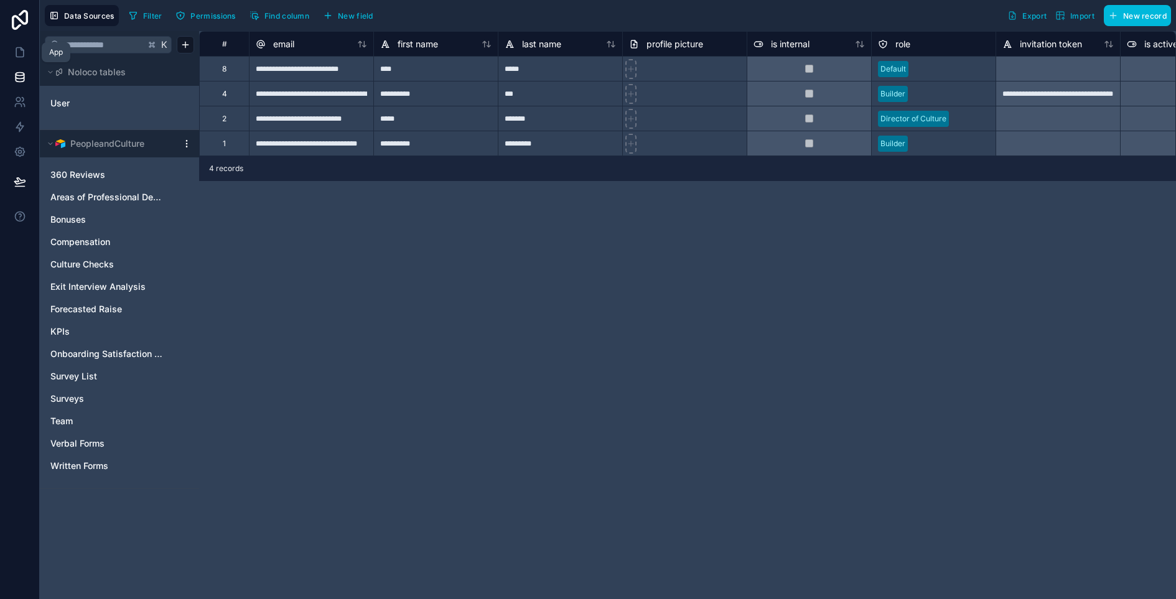
click at [19, 58] on icon at bounding box center [20, 52] width 12 height 12
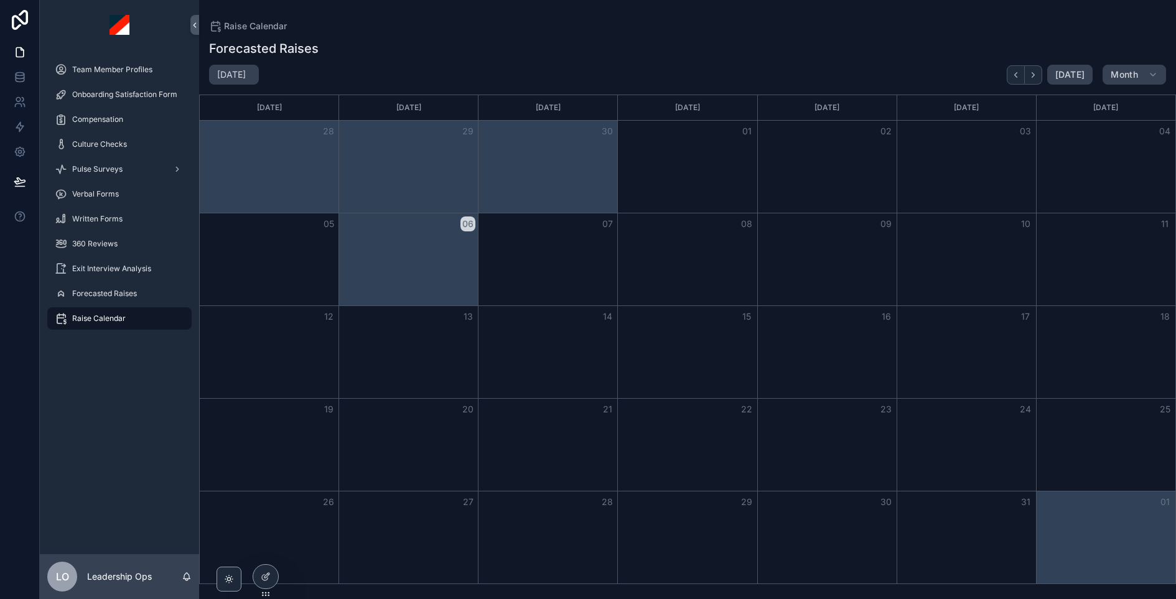
click at [120, 239] on div "360 Reviews" at bounding box center [119, 244] width 129 height 20
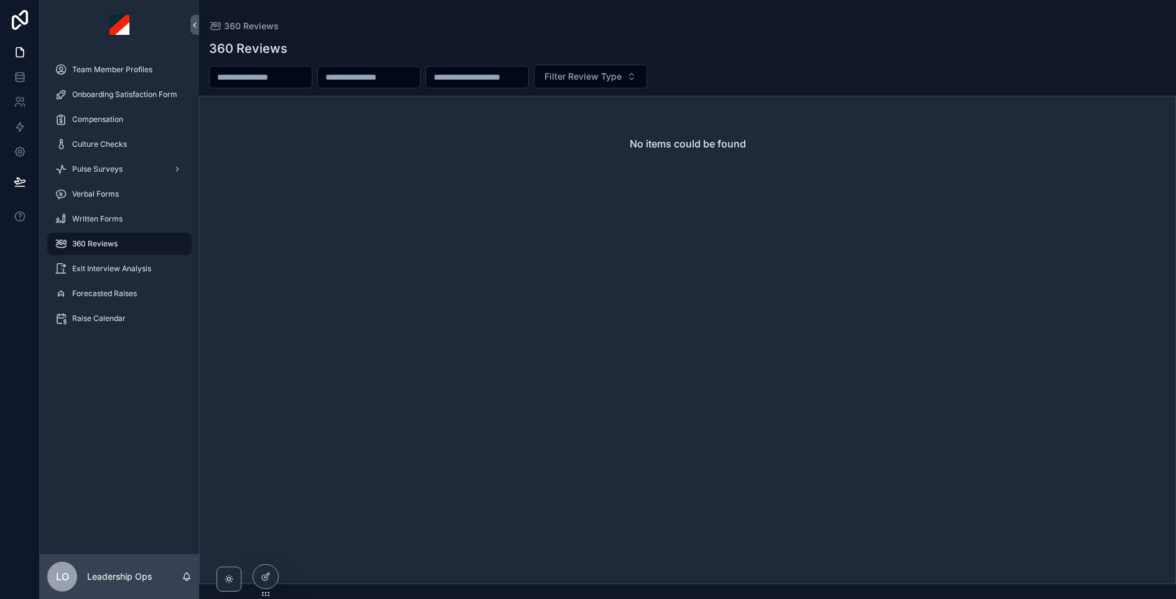
click at [0, 0] on icon at bounding box center [0, 0] width 0 height 0
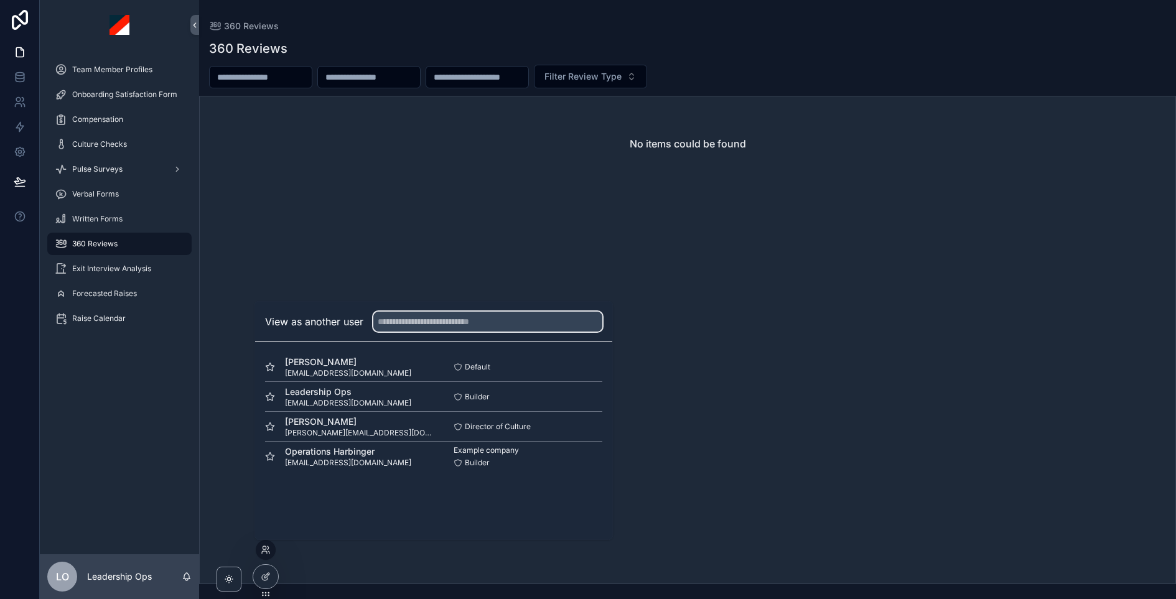
click at [455, 319] on input "text" at bounding box center [487, 322] width 229 height 20
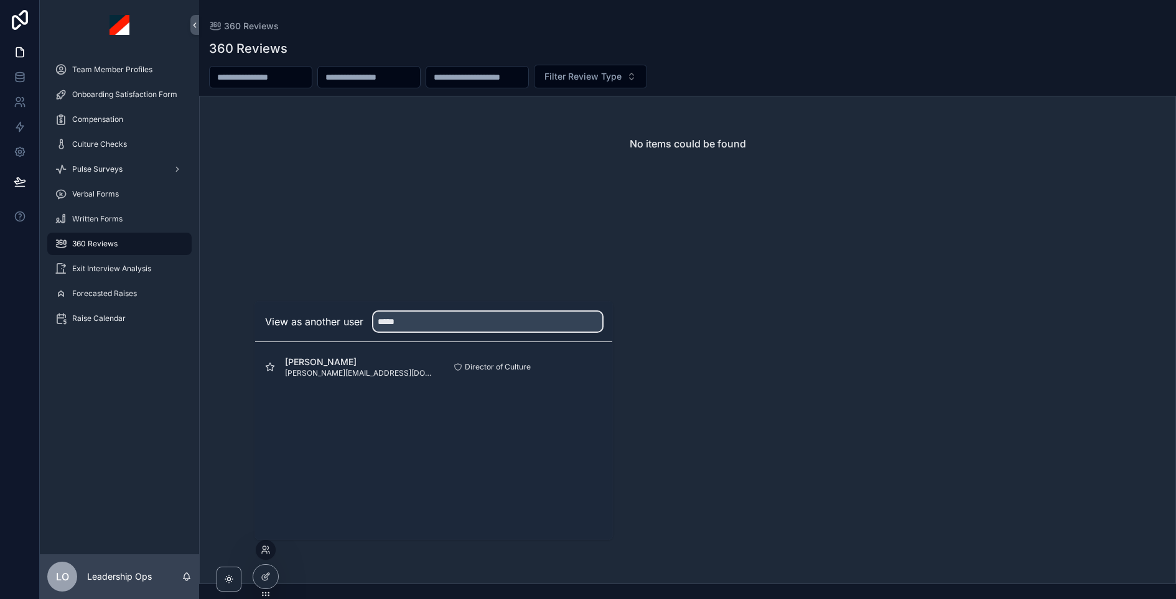
type input "*****"
click at [0, 0] on button "Select" at bounding box center [0, 0] width 0 height 0
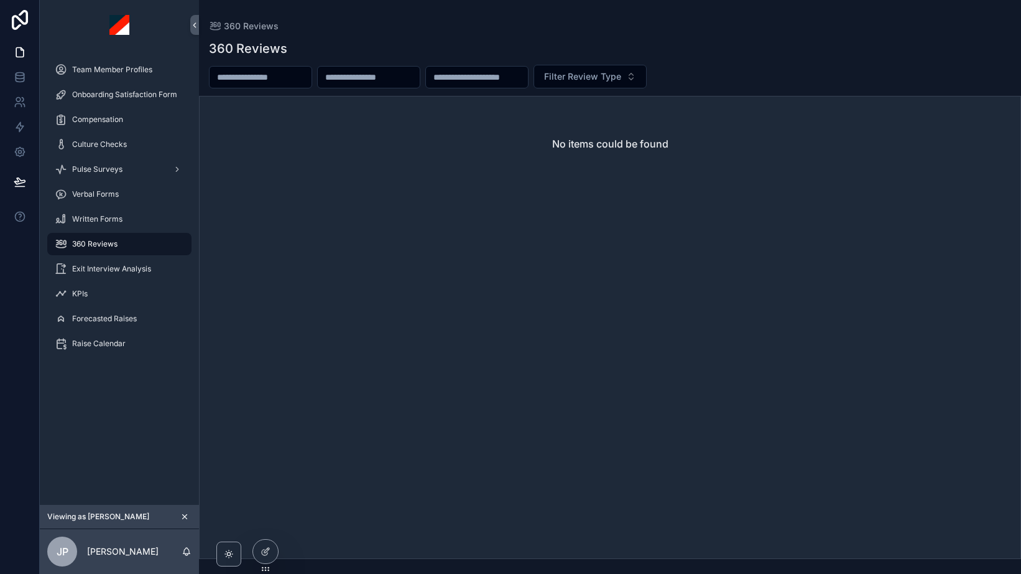
click at [187, 515] on icon "scrollable content" at bounding box center [184, 516] width 9 height 9
click at [23, 76] on icon at bounding box center [20, 76] width 8 height 5
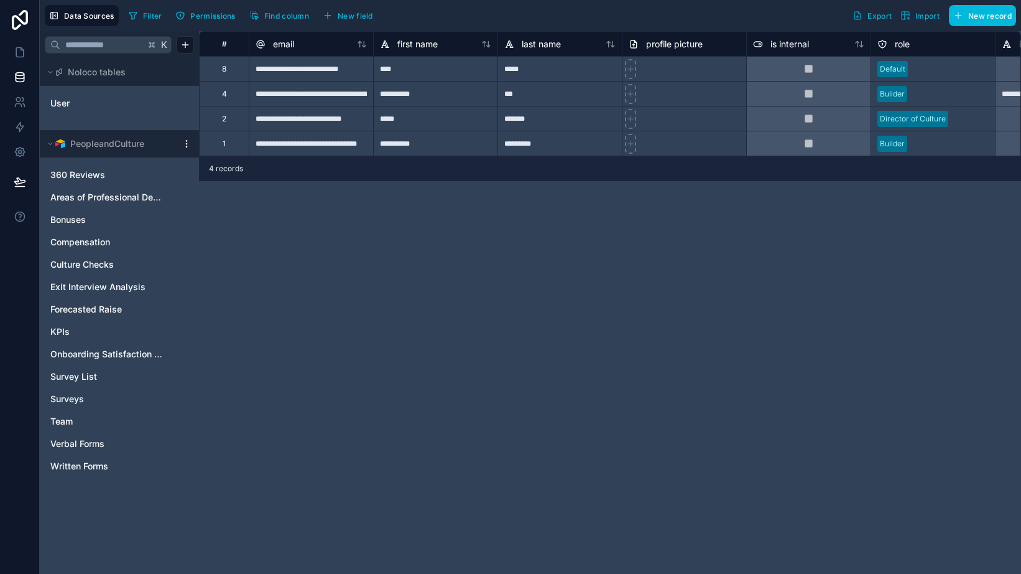
click at [76, 177] on span "360 Reviews" at bounding box center [77, 175] width 55 height 12
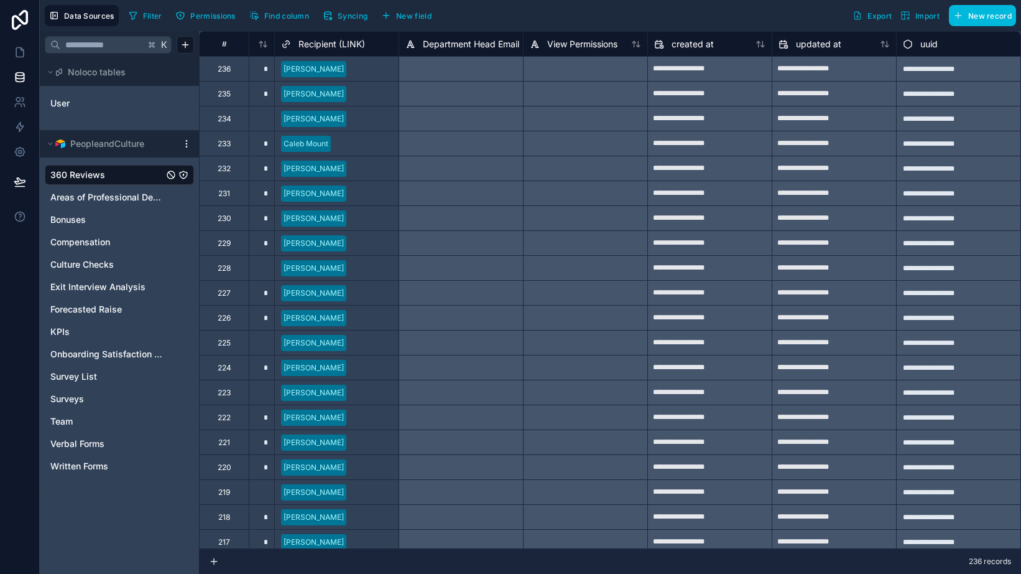
scroll to position [0, 18194]
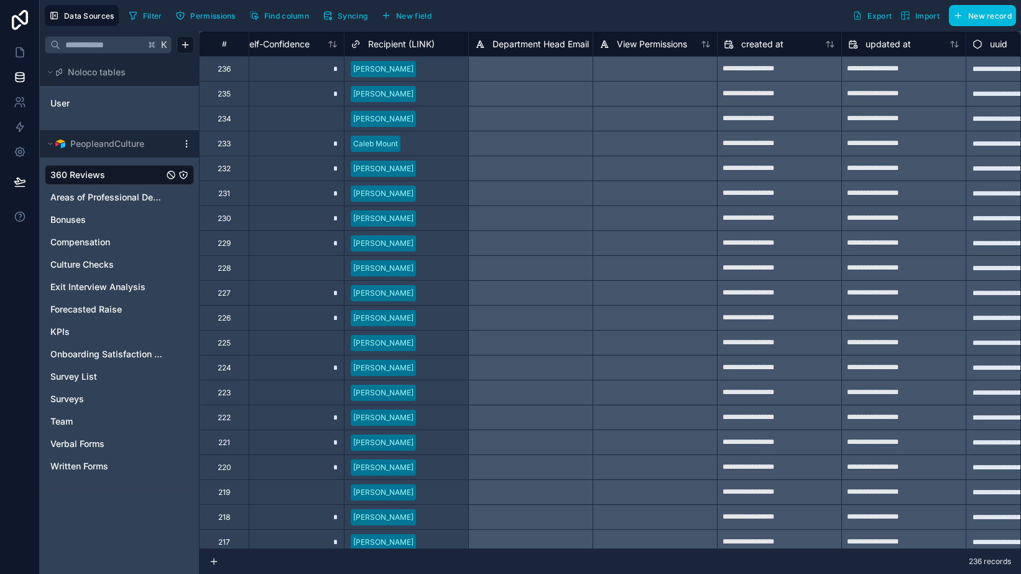
click at [511, 124] on div at bounding box center [530, 118] width 124 height 25
type textarea "**********"
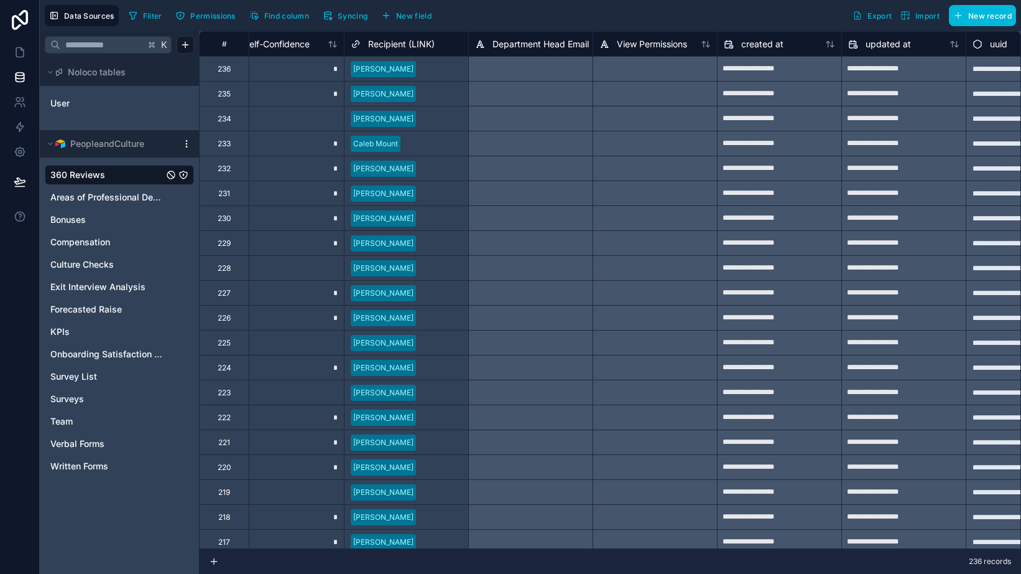
type textarea "**********"
click at [155, 175] on link "360 Reviews" at bounding box center [106, 175] width 113 height 12
type textarea "**********"
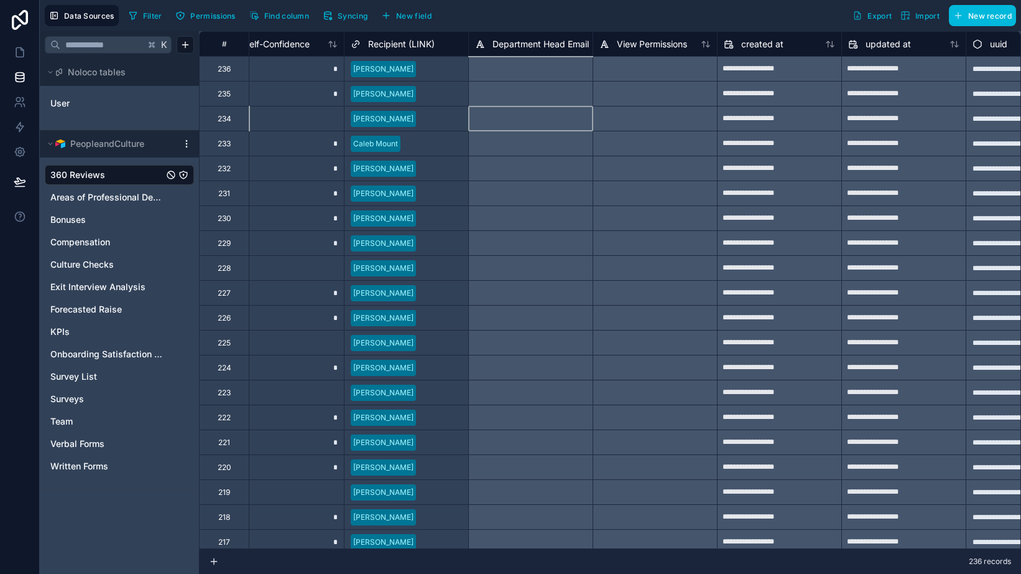
type textarea "**********"
click at [340, 21] on button "Syncing" at bounding box center [345, 15] width 53 height 19
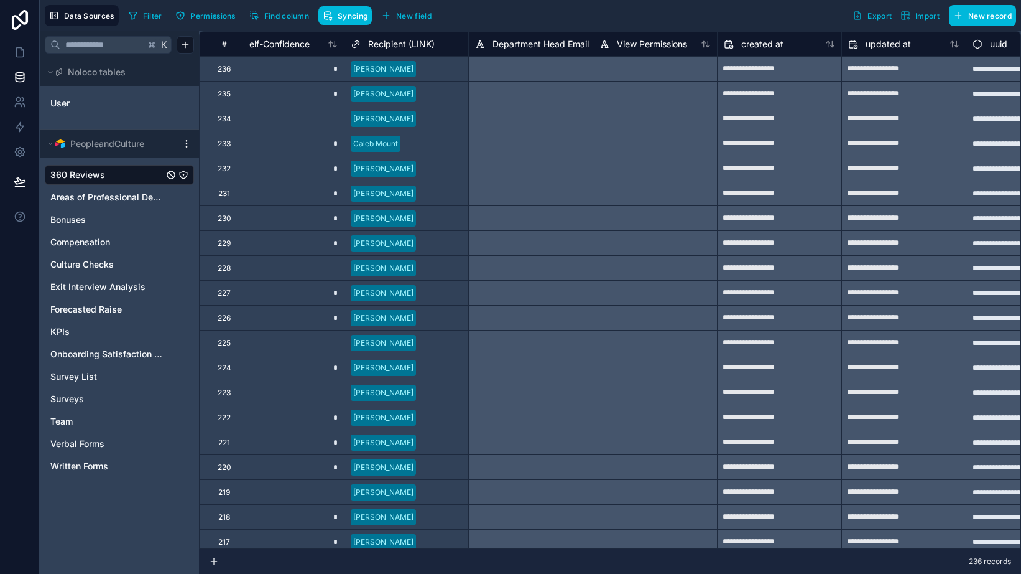
type textarea "**********"
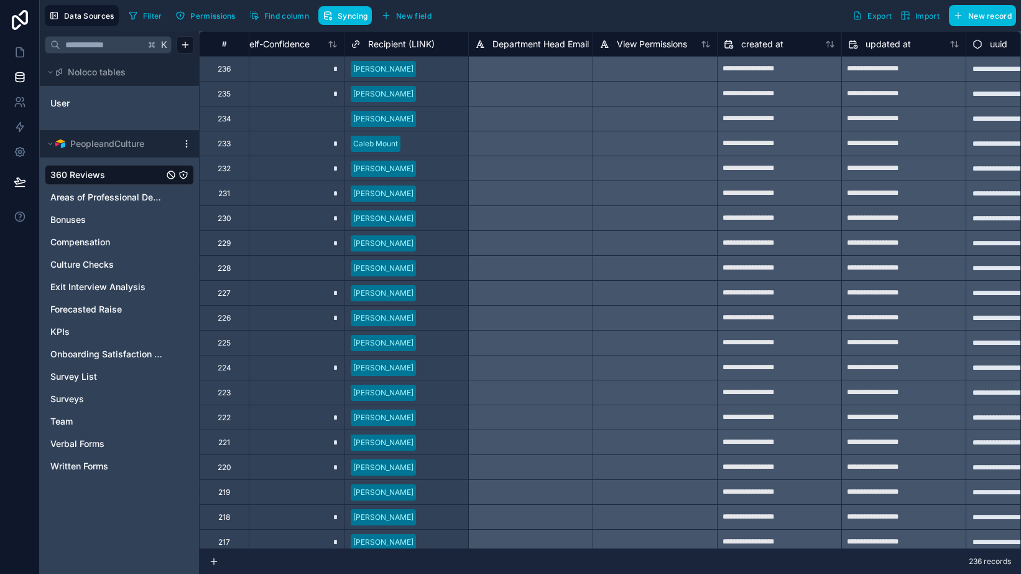
type textarea "**********"
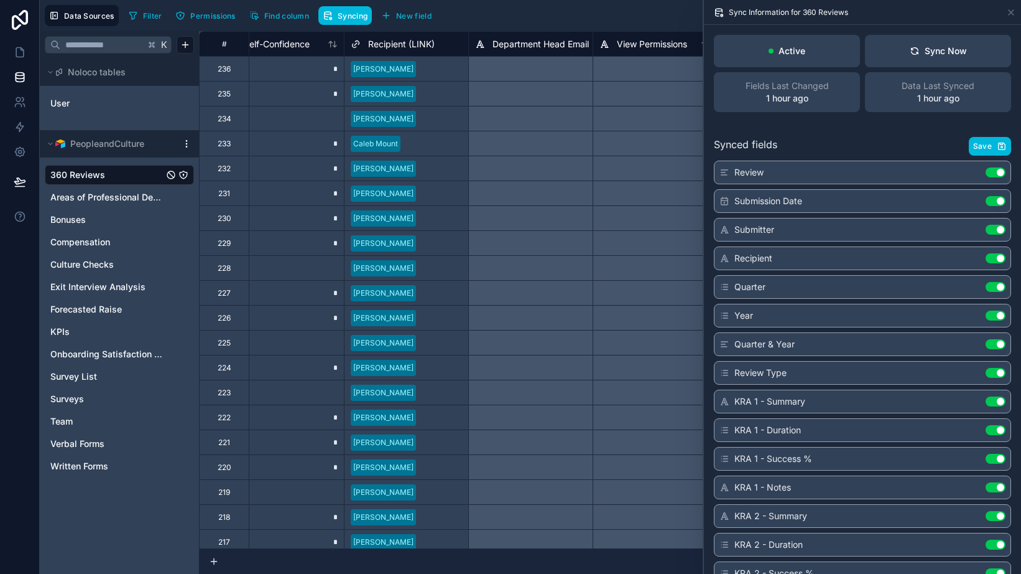
click at [908, 55] on button "Sync Now" at bounding box center [938, 51] width 146 height 32
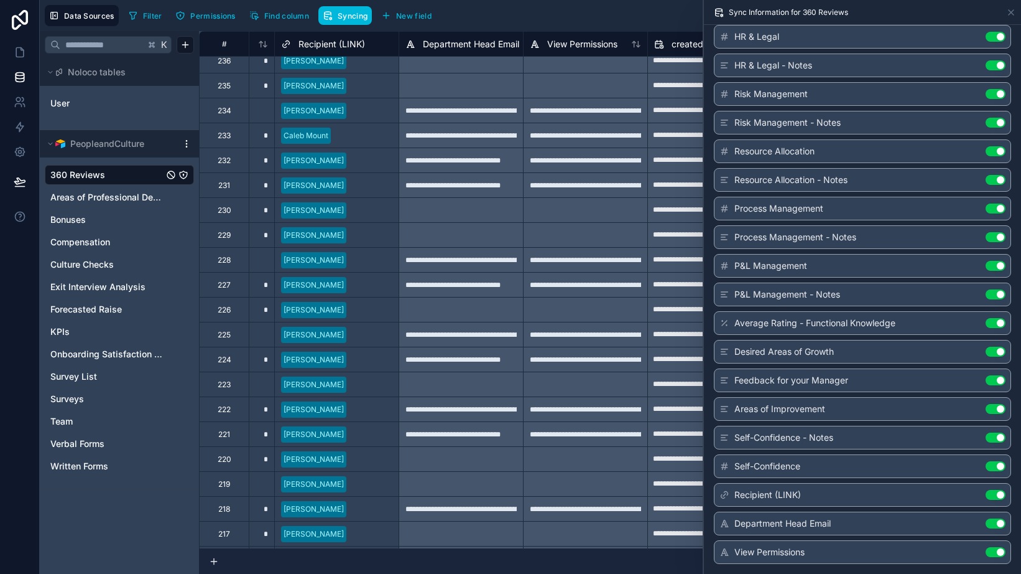
scroll to position [0, 18264]
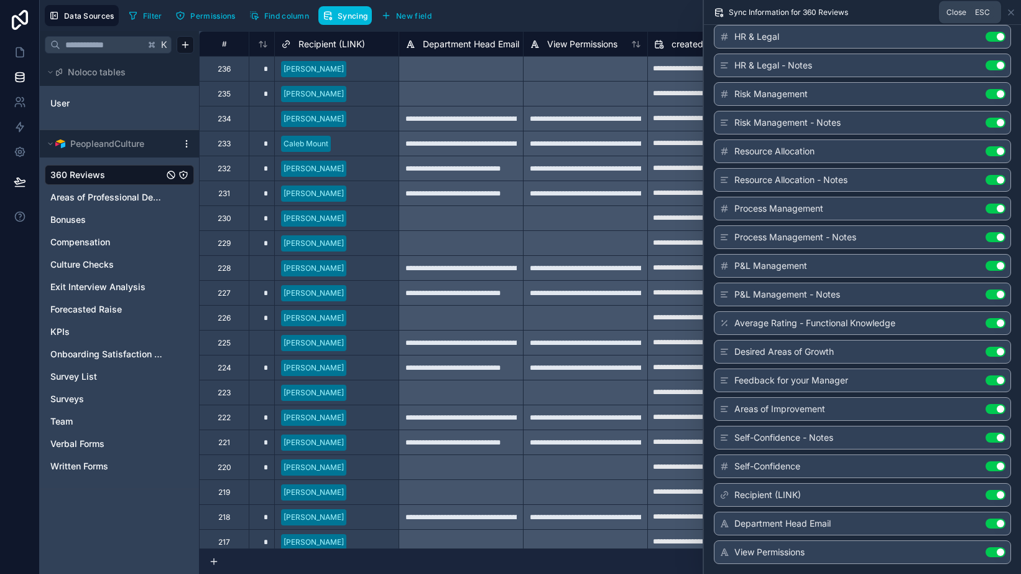
click at [1011, 10] on icon at bounding box center [1012, 12] width 10 height 10
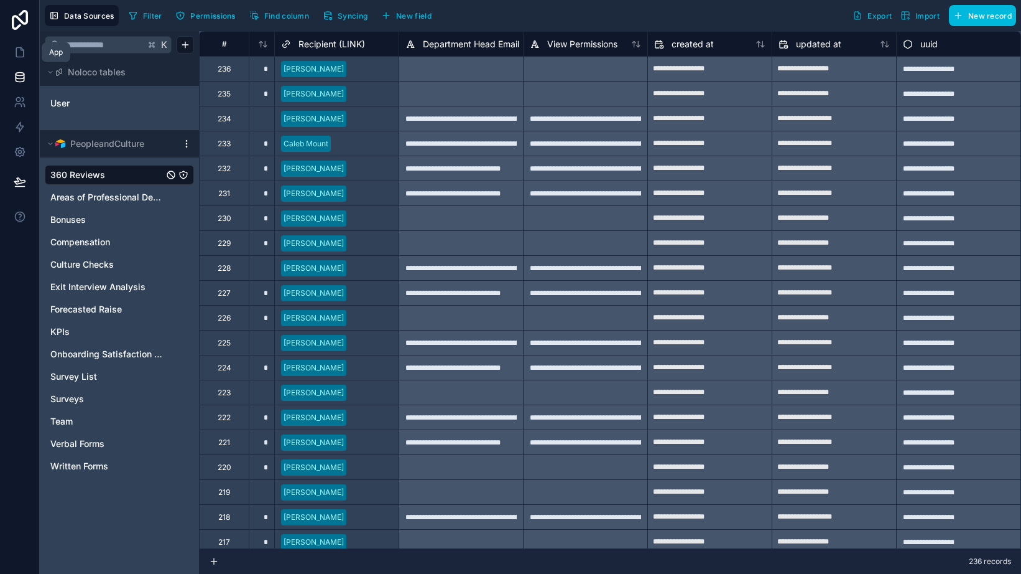
click at [23, 55] on icon at bounding box center [19, 52] width 7 height 9
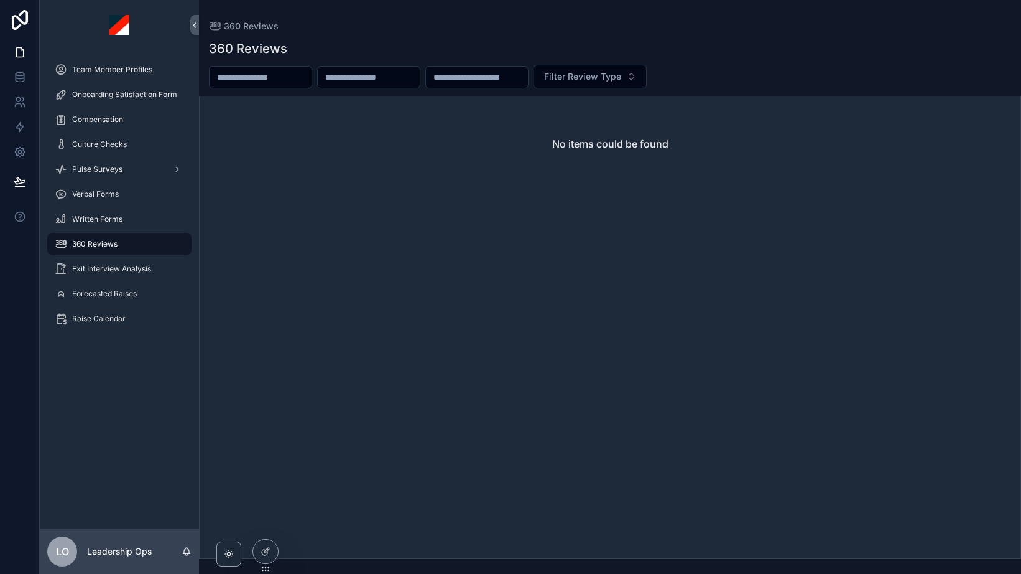
click at [0, 0] on div at bounding box center [0, 0] width 0 height 0
click at [0, 0] on icon at bounding box center [0, 0] width 0 height 0
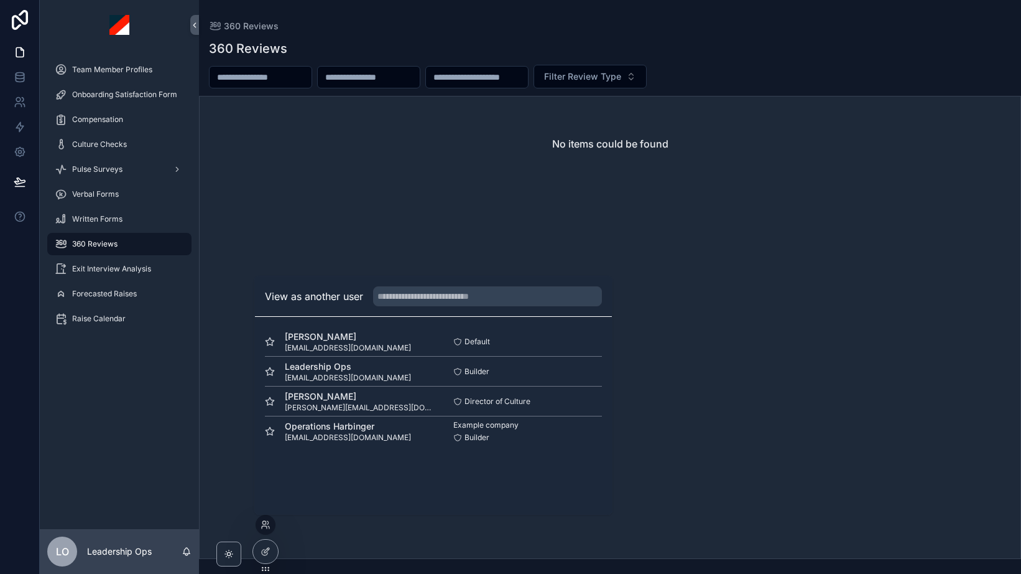
click at [0, 0] on button "Select" at bounding box center [0, 0] width 0 height 0
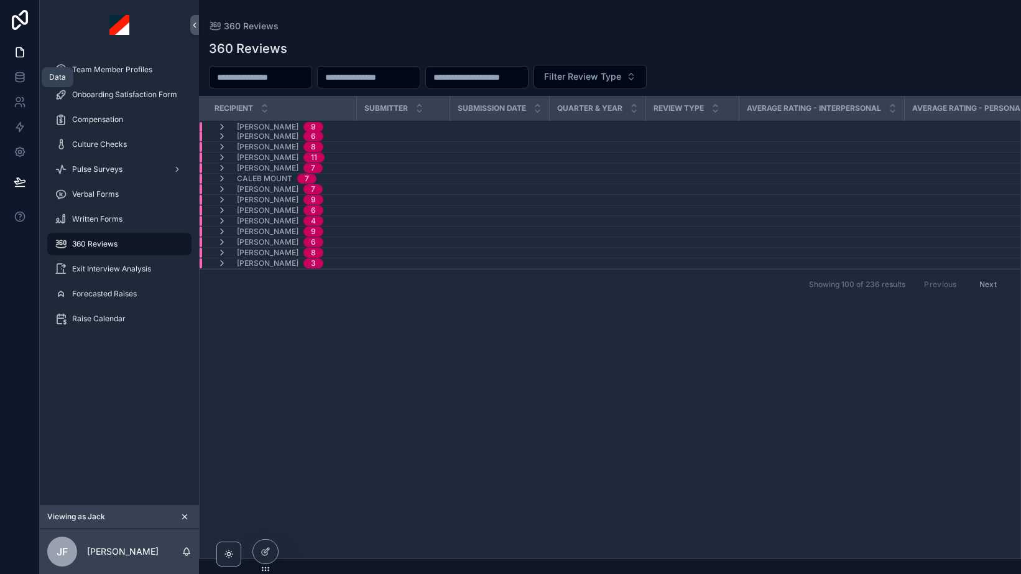
click at [16, 84] on link at bounding box center [19, 77] width 39 height 25
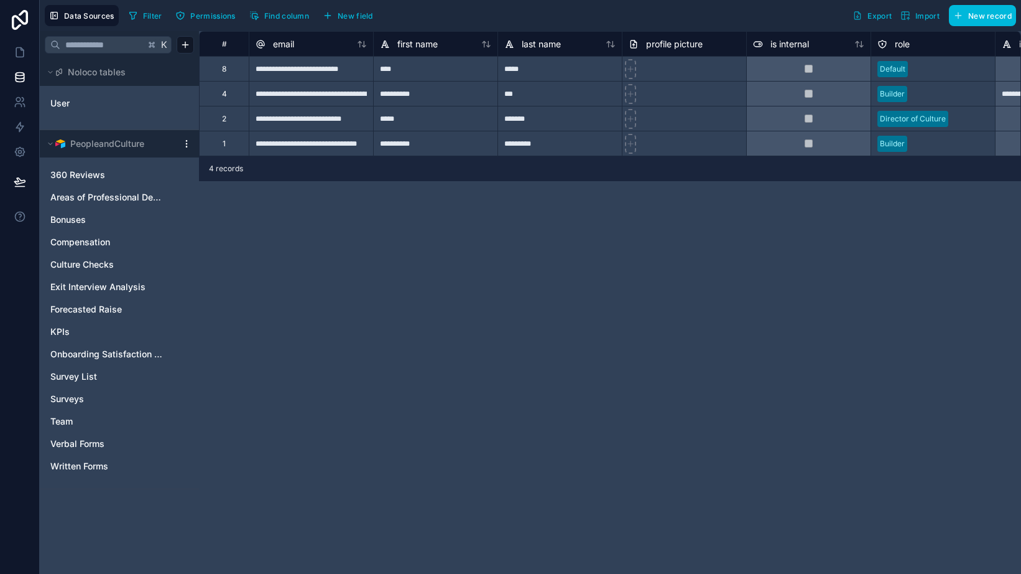
click at [98, 221] on link "Bonuses" at bounding box center [106, 219] width 113 height 12
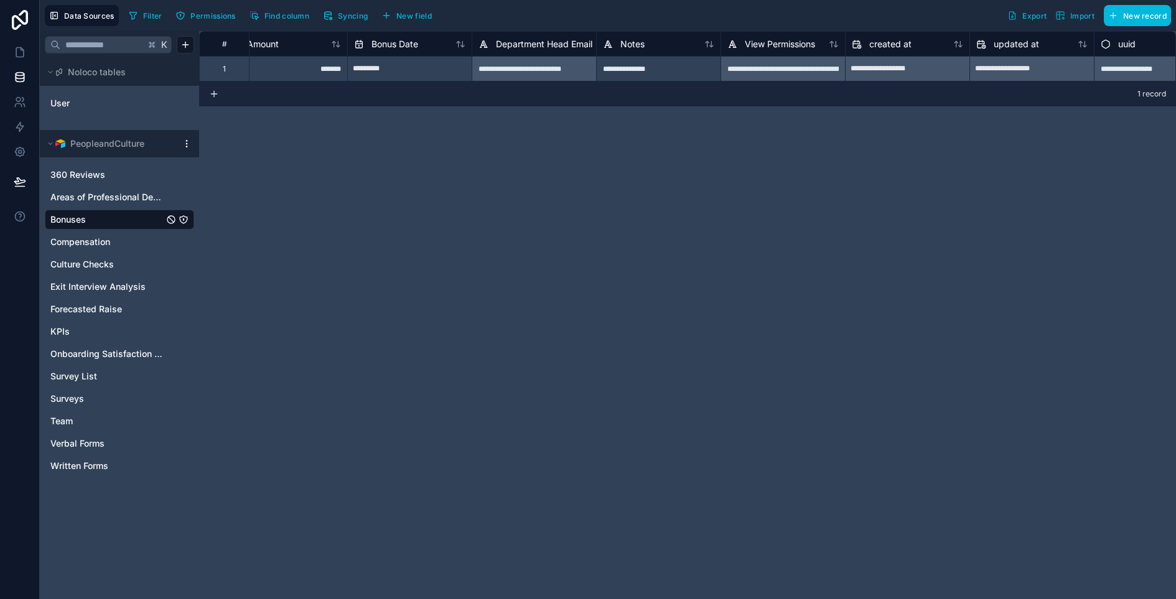
scroll to position [0, 403]
click at [19, 58] on link at bounding box center [19, 52] width 39 height 25
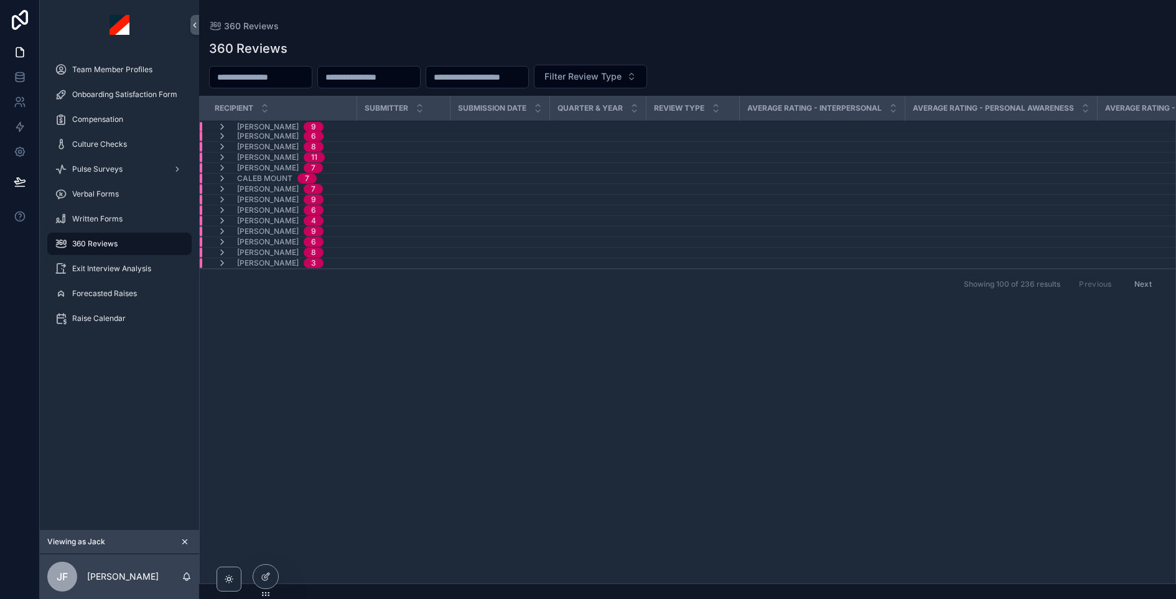
click at [98, 320] on span "Raise Calendar" at bounding box center [98, 319] width 53 height 10
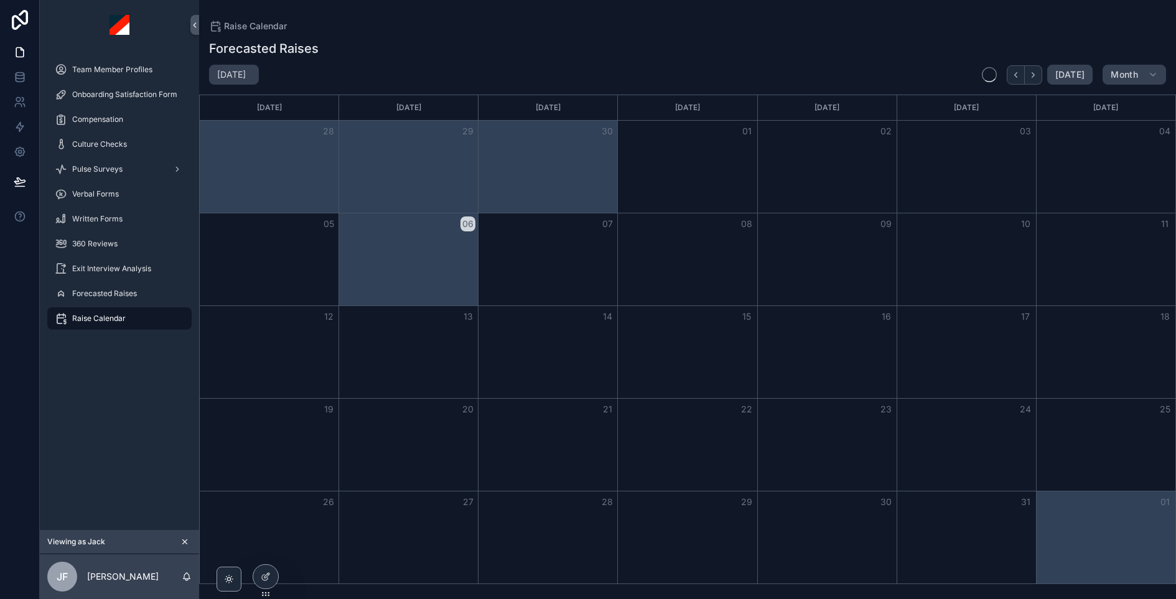
click at [98, 292] on span "Forecasted Raises" at bounding box center [104, 294] width 65 height 10
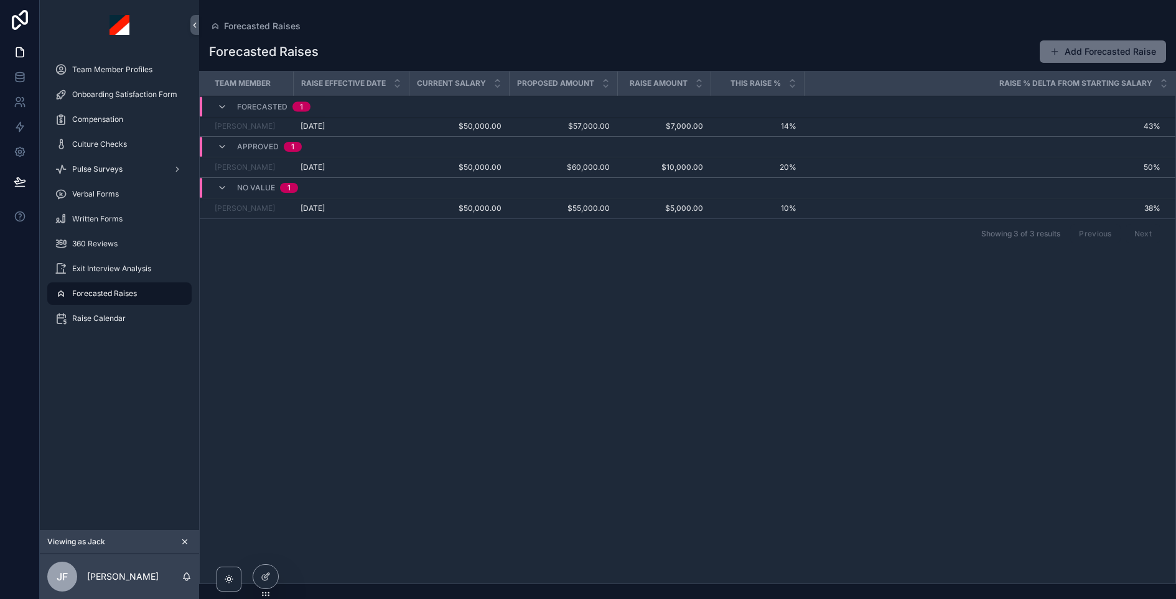
click at [187, 545] on icon "scrollable content" at bounding box center [184, 541] width 9 height 9
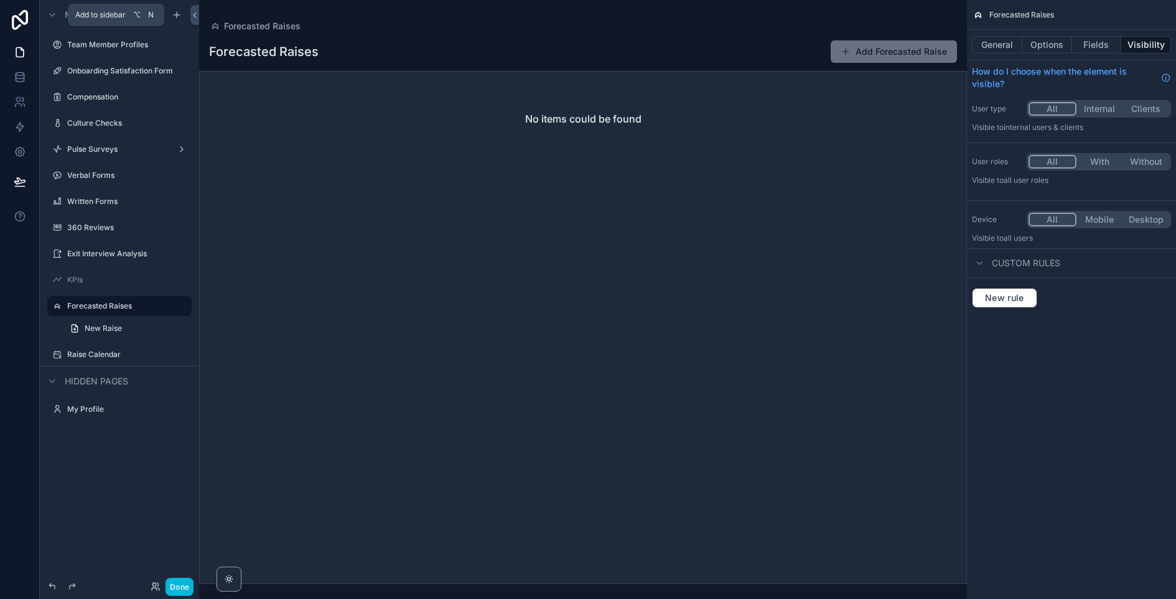
click at [177, 16] on icon "scrollable content" at bounding box center [177, 15] width 0 height 6
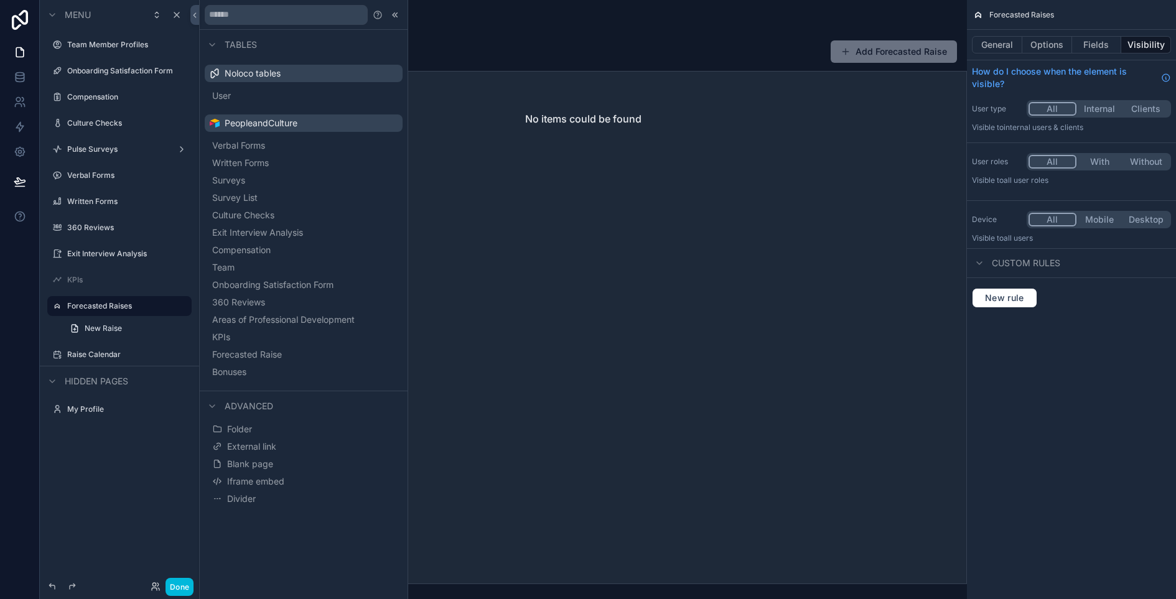
click at [264, 370] on button "Bonuses" at bounding box center [304, 371] width 188 height 17
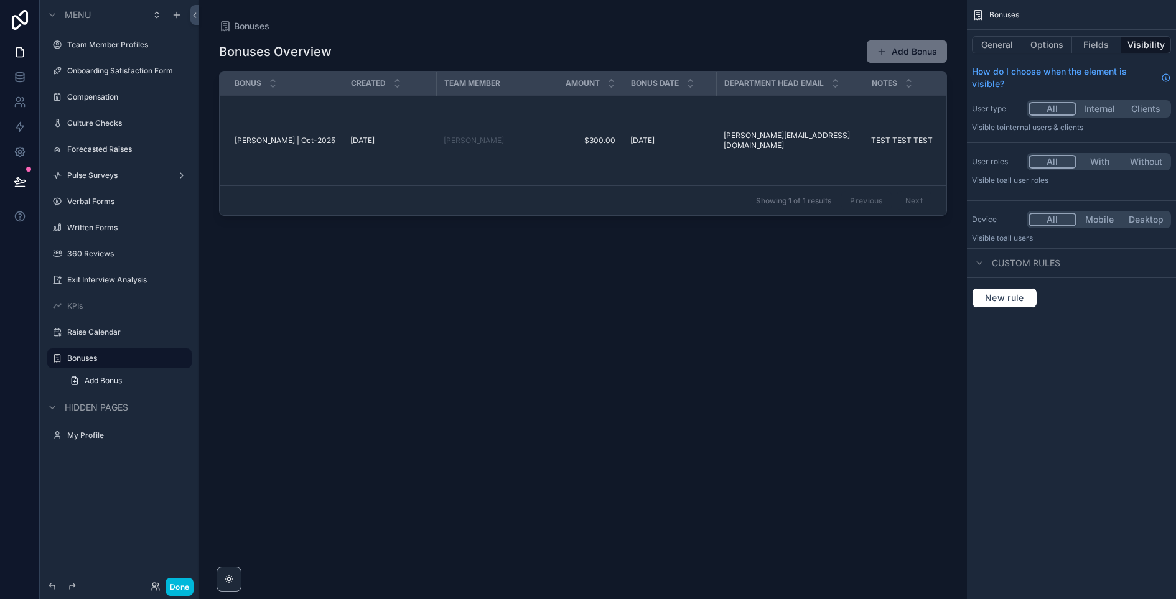
click at [39, 357] on div at bounding box center [20, 299] width 40 height 599
click at [57, 177] on icon "scrollable content" at bounding box center [57, 175] width 10 height 10
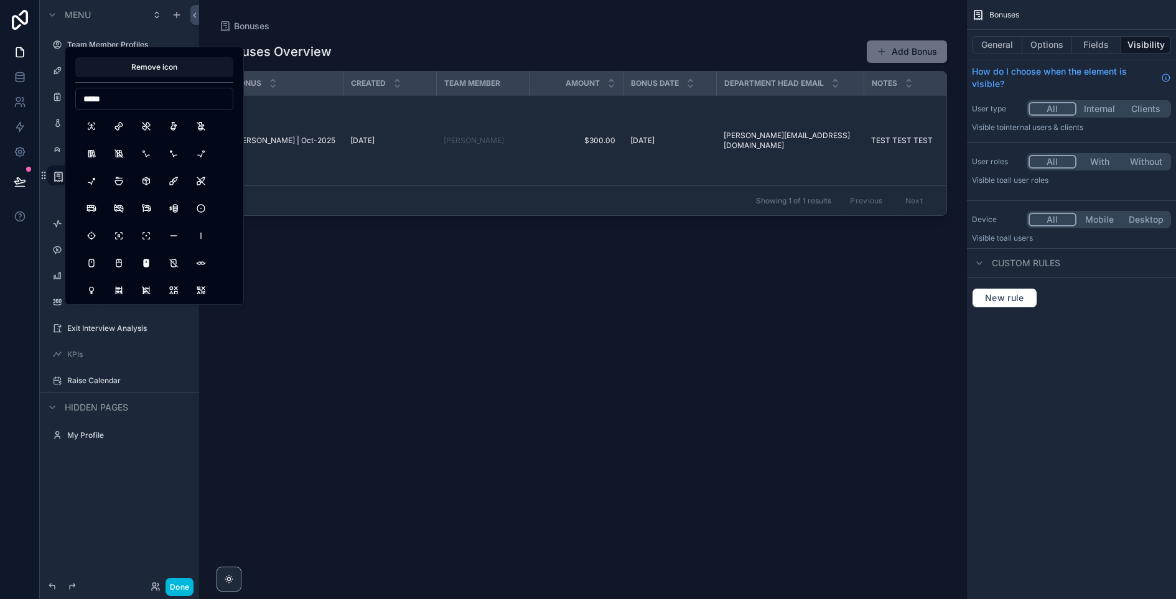
type input "*****"
click at [113, 128] on button "Bone" at bounding box center [119, 126] width 22 height 22
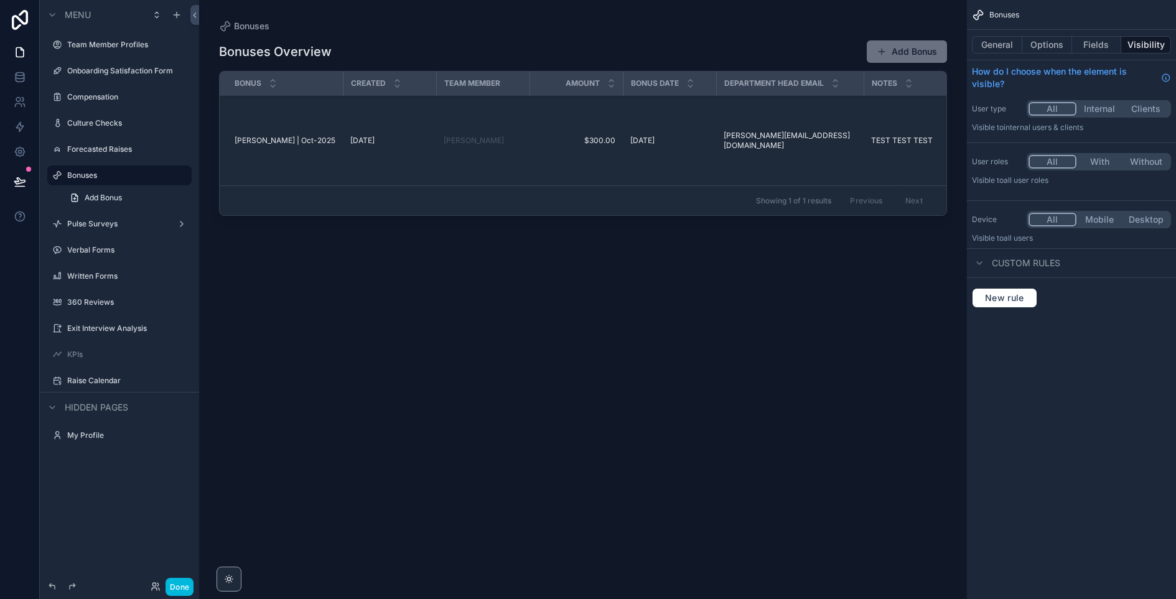
click at [408, 290] on div "scrollable content" at bounding box center [583, 292] width 768 height 584
click at [988, 40] on button "General" at bounding box center [997, 44] width 50 height 17
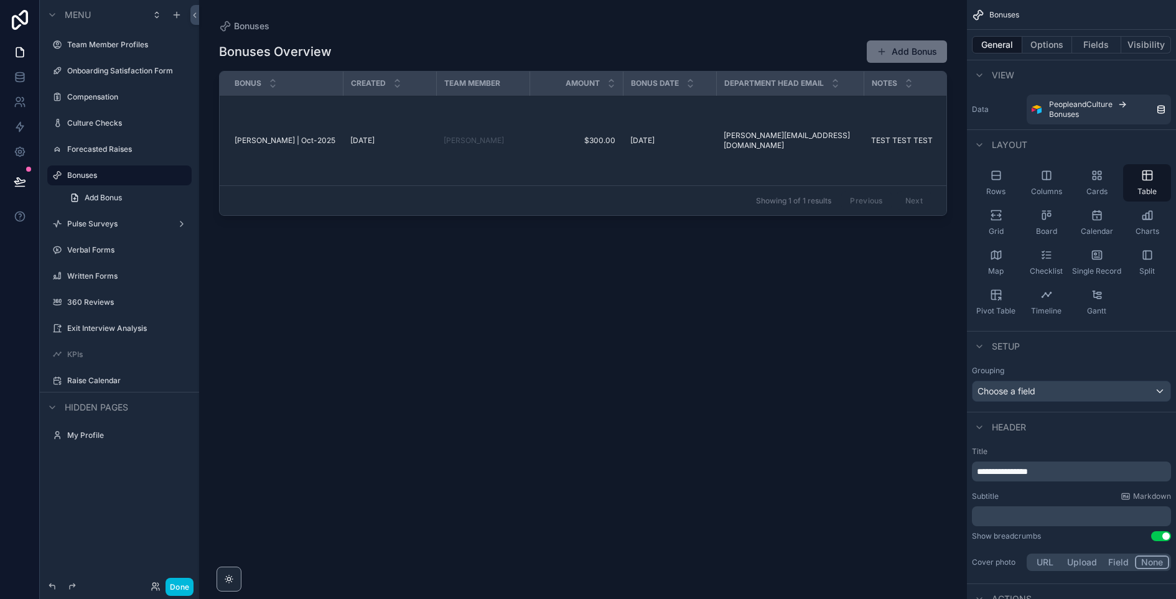
click at [998, 223] on div "Grid" at bounding box center [996, 222] width 48 height 37
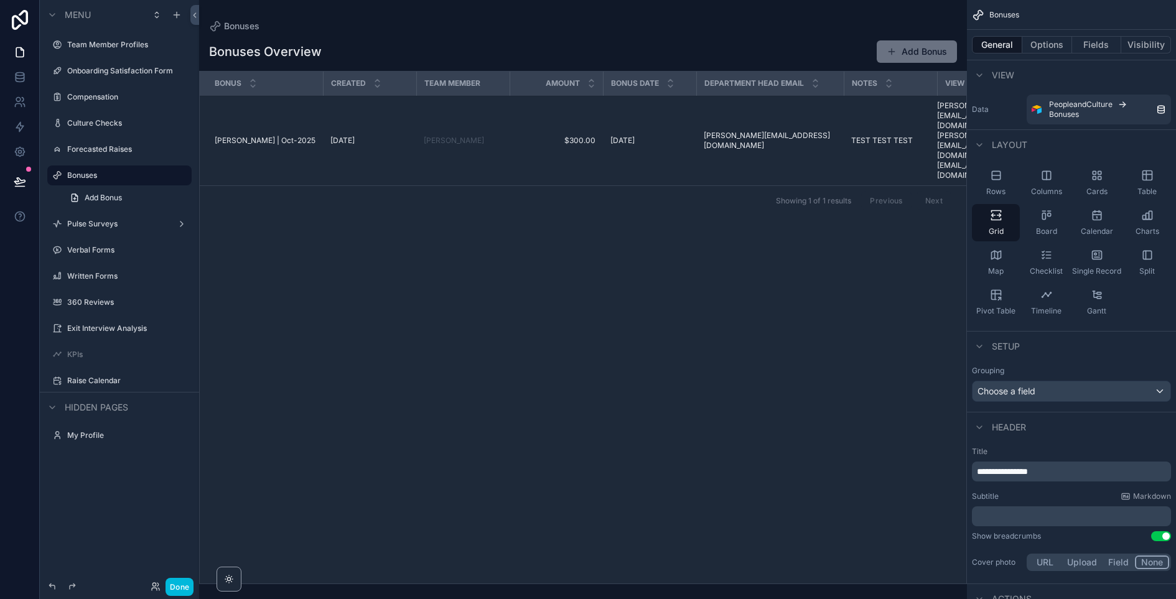
click at [1138, 187] on span "Table" at bounding box center [1146, 192] width 19 height 10
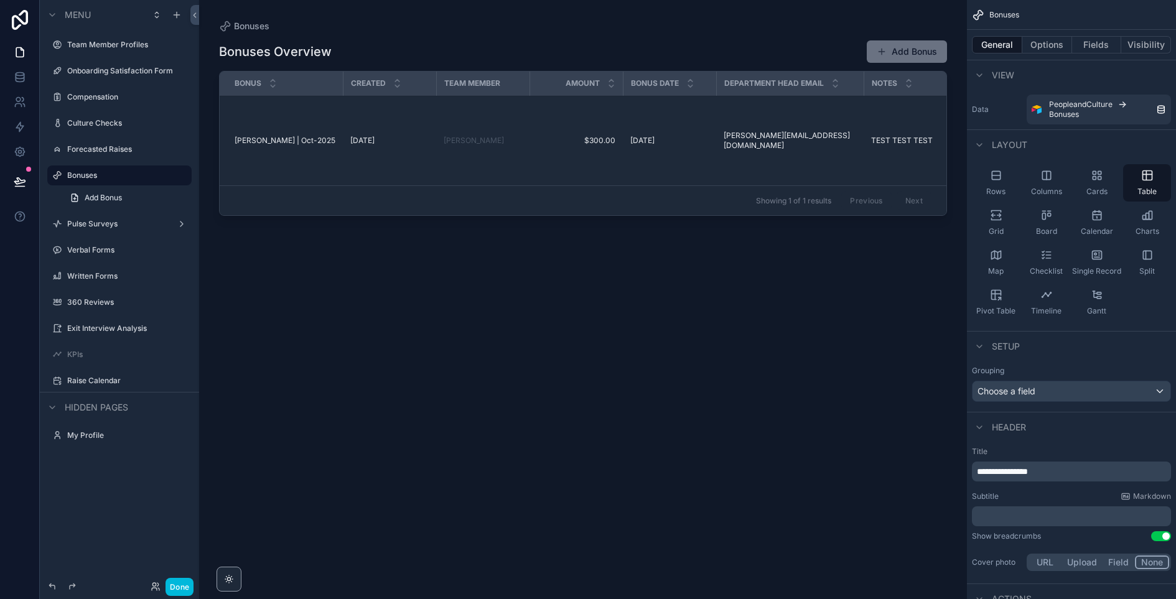
click at [1003, 215] on div "Grid" at bounding box center [996, 222] width 48 height 37
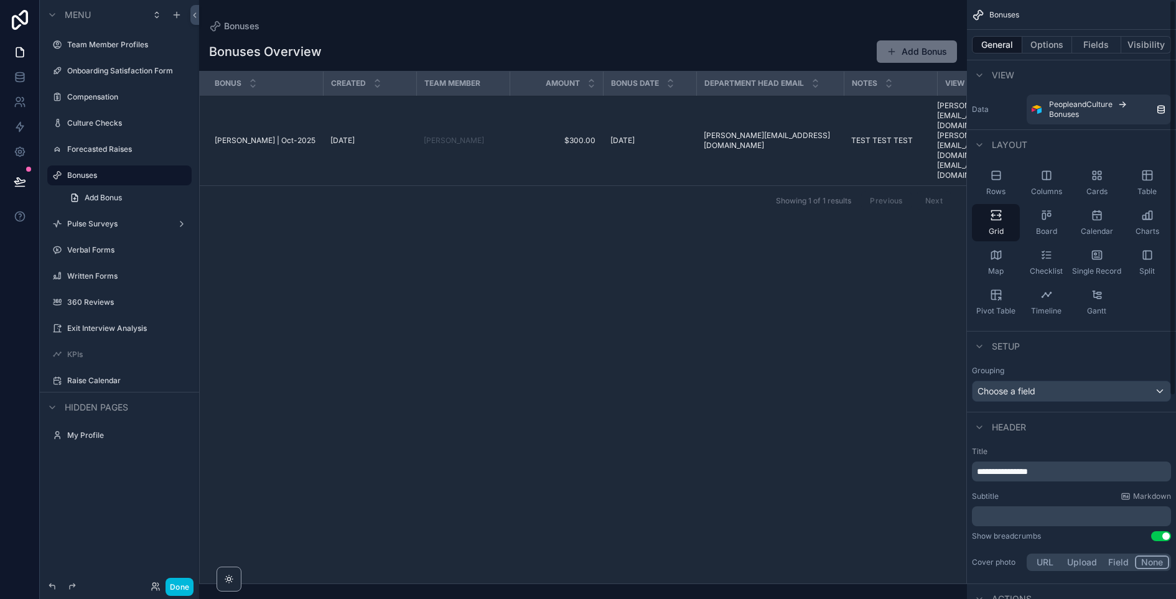
click at [1045, 49] on button "Options" at bounding box center [1047, 44] width 50 height 17
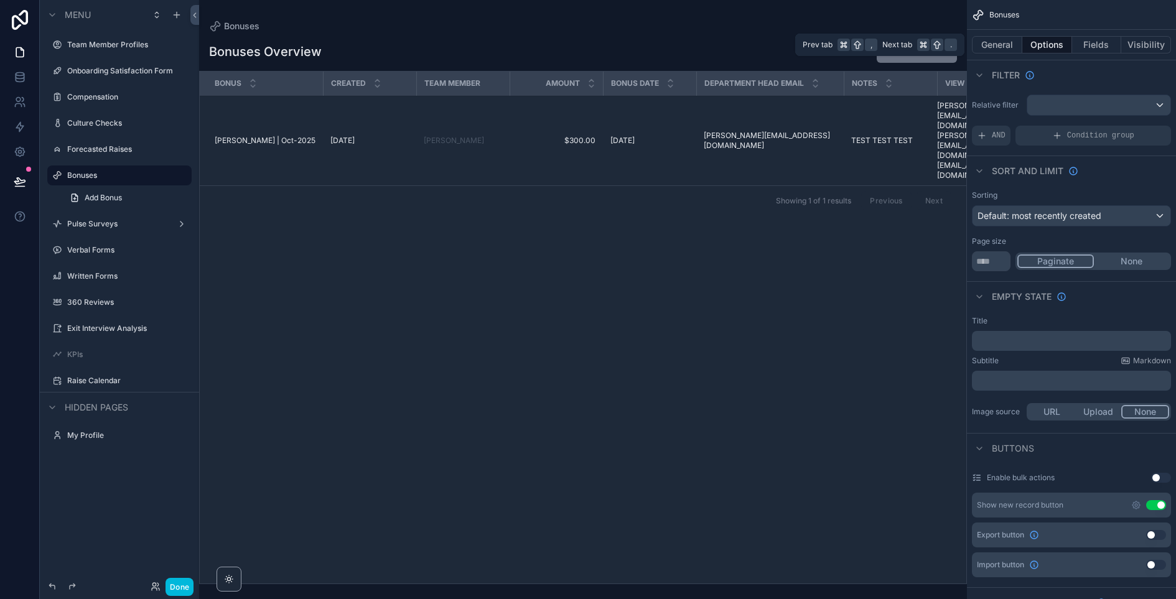
click at [1092, 47] on button "Fields" at bounding box center [1097, 44] width 50 height 17
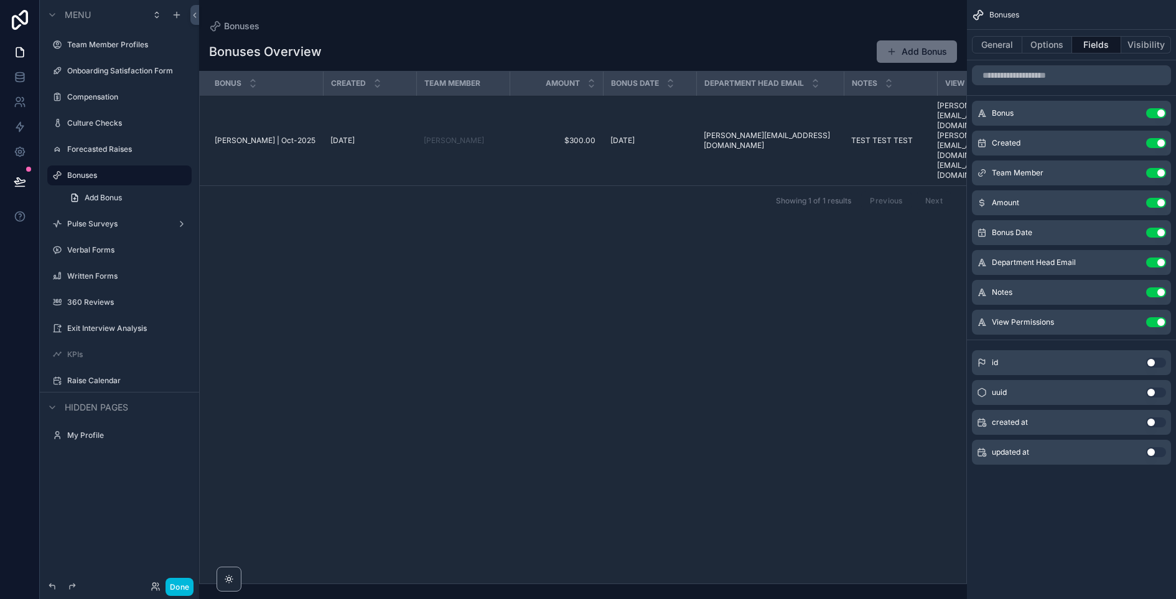
click at [1163, 320] on button "Use setting" at bounding box center [1156, 322] width 20 height 10
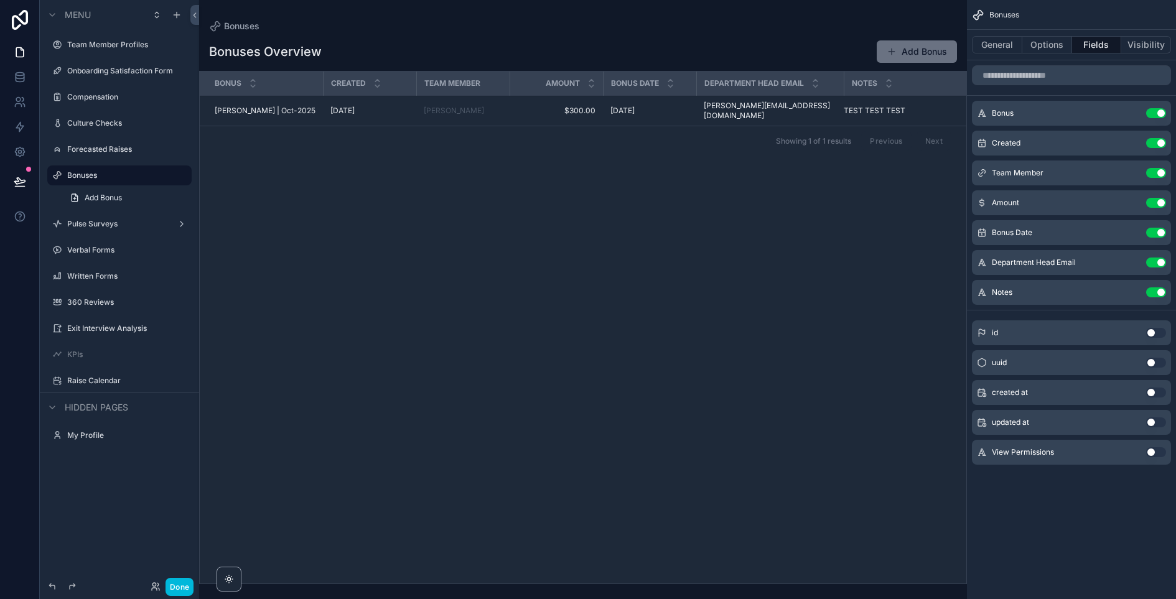
click at [1158, 261] on button "Use setting" at bounding box center [1156, 263] width 20 height 10
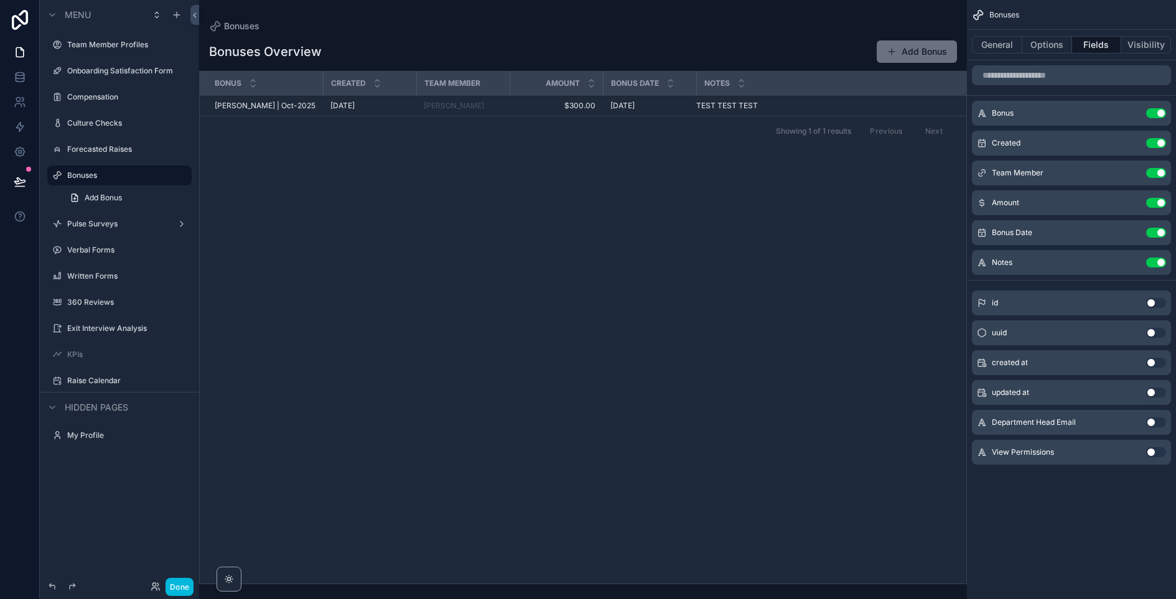
click at [1158, 263] on button "Use setting" at bounding box center [1156, 263] width 20 height 10
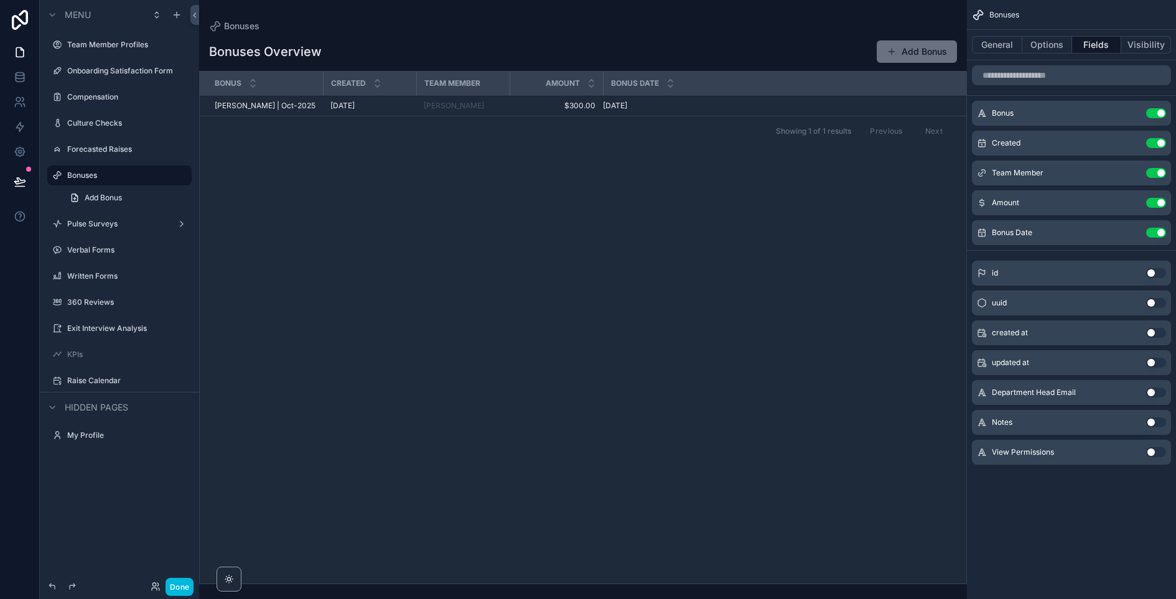
click at [1160, 145] on button "Use setting" at bounding box center [1156, 143] width 20 height 10
click at [1153, 422] on button "Use setting" at bounding box center [1156, 422] width 20 height 10
click at [696, 50] on div "Bonuses Overview Add Bonus" at bounding box center [583, 52] width 748 height 24
drag, startPoint x: 1052, startPoint y: 46, endPoint x: 1043, endPoint y: 47, distance: 9.4
click at [1052, 46] on button "Options" at bounding box center [1047, 44] width 50 height 17
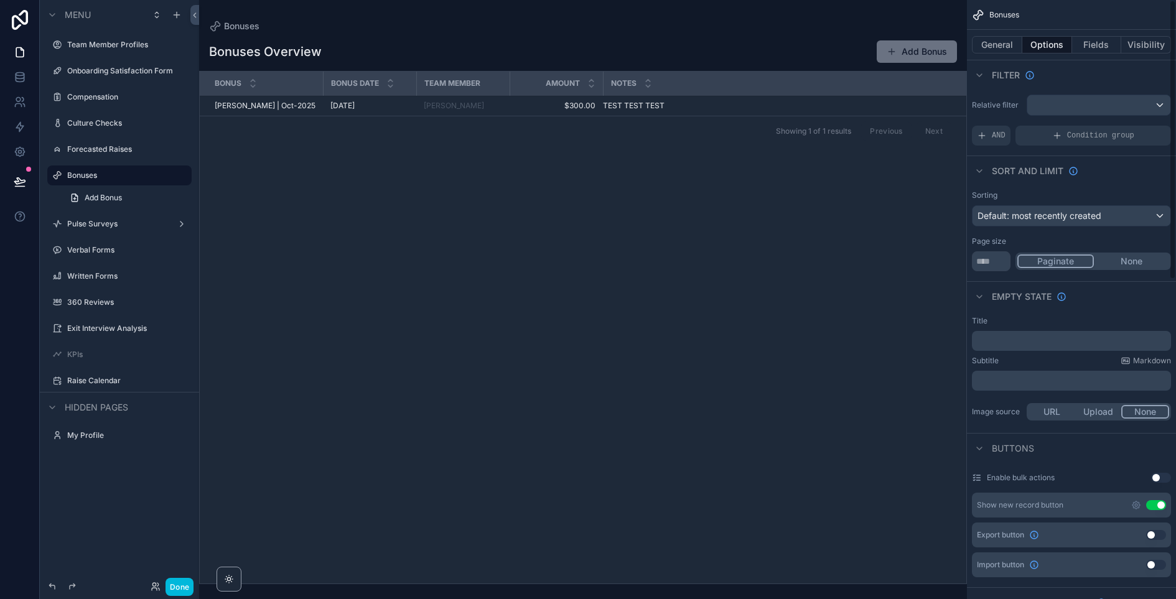
click at [1137, 49] on button "Visibility" at bounding box center [1146, 44] width 50 height 17
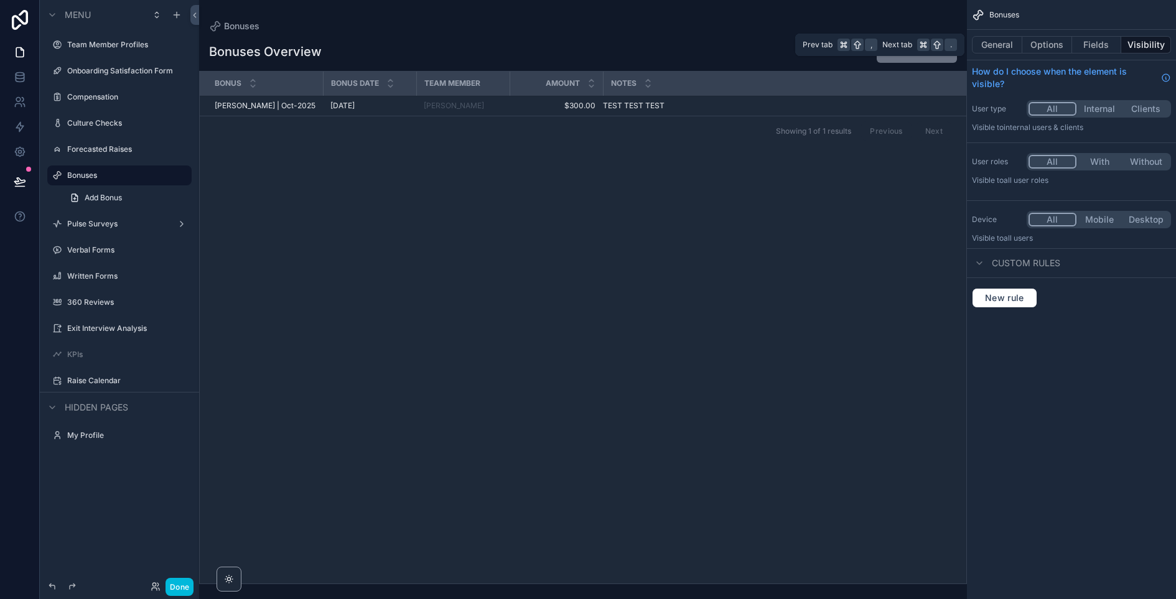
click at [1084, 50] on button "Fields" at bounding box center [1097, 44] width 50 height 17
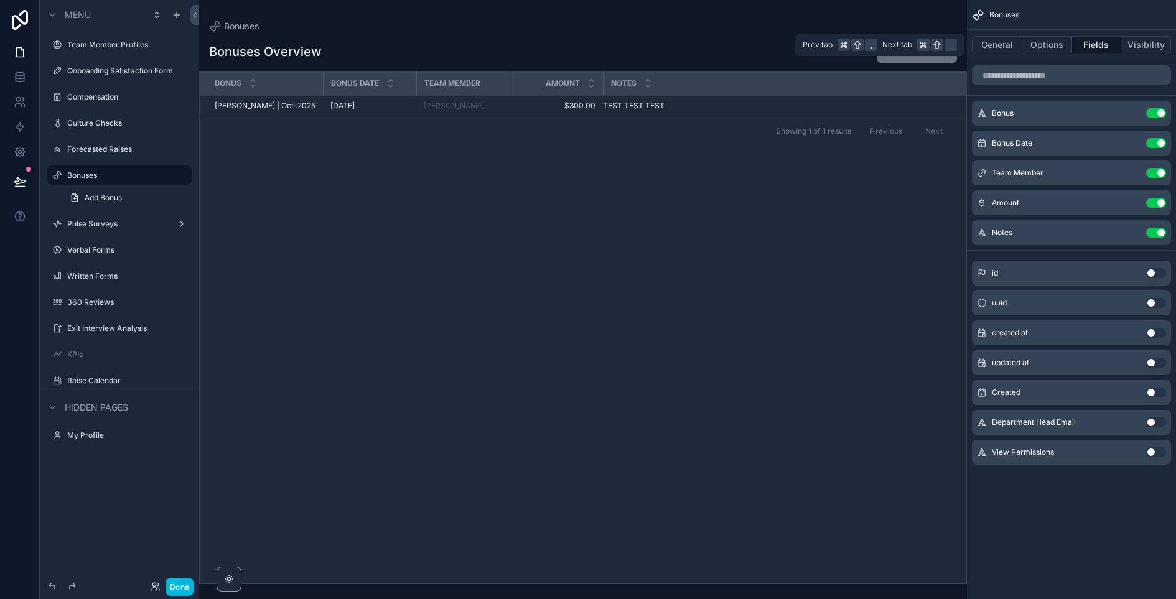
click at [995, 44] on button "General" at bounding box center [997, 44] width 50 height 17
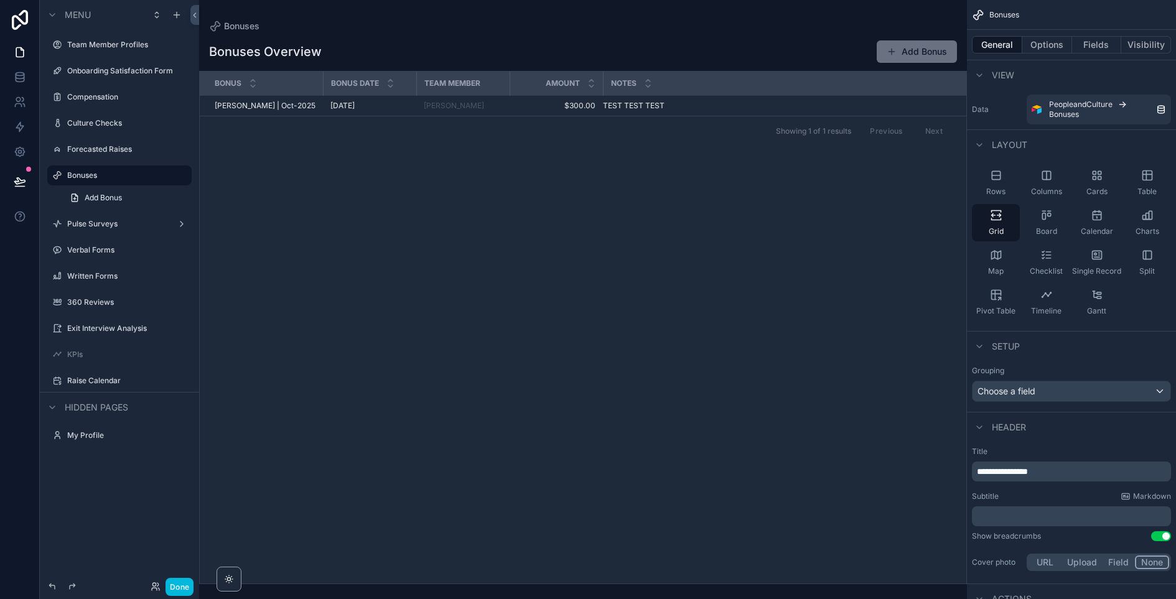
scroll to position [308, 0]
